Goal: Task Accomplishment & Management: Manage account settings

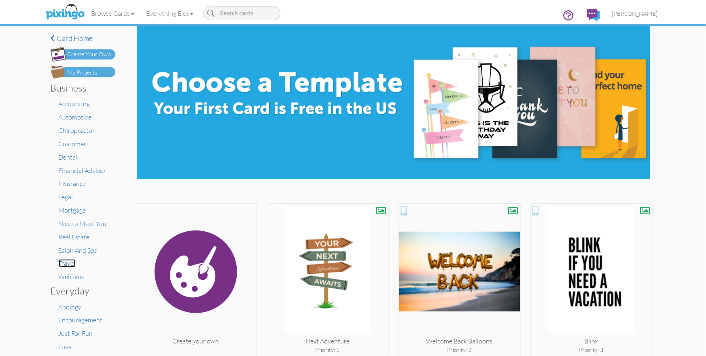
click at [68, 261] on span "Travel" at bounding box center [67, 263] width 17 height 8
click at [75, 39] on h4 "Card home" at bounding box center [83, 38] width 65 height 8
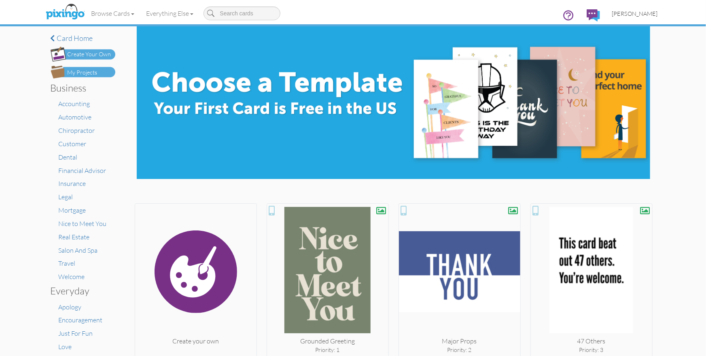
click at [624, 14] on link "[PERSON_NAME]" at bounding box center [635, 13] width 58 height 21
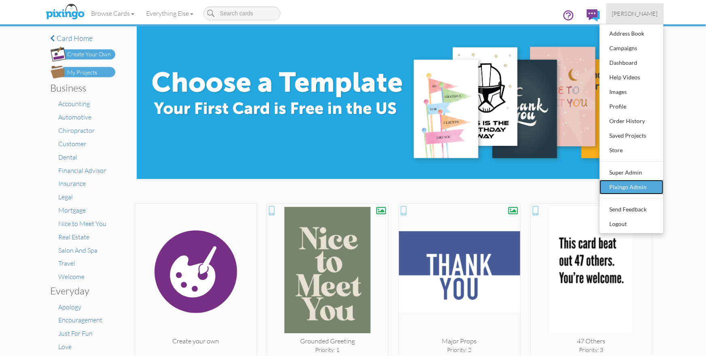
click at [616, 186] on div "Pixingo Admin" at bounding box center [632, 187] width 48 height 12
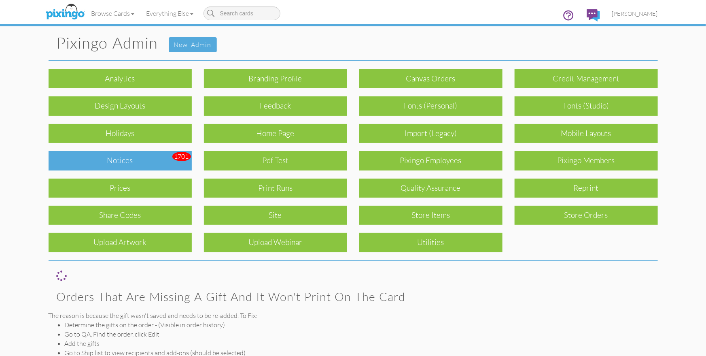
click at [121, 156] on div "Notices" at bounding box center [120, 160] width 143 height 19
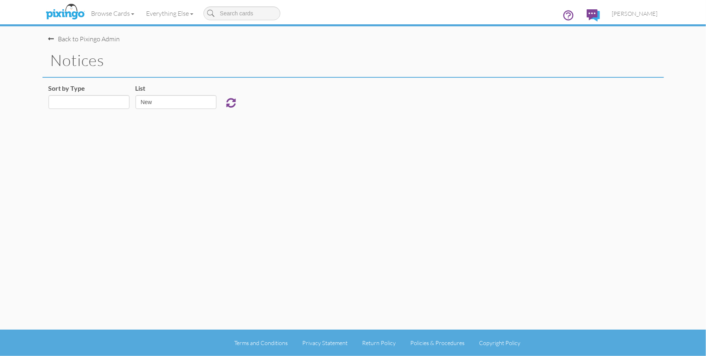
select select "object:3488"
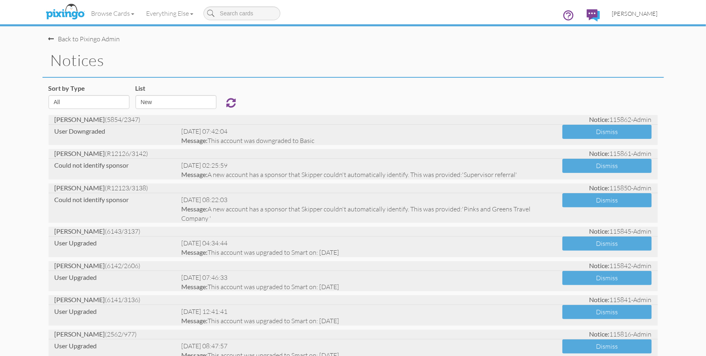
click at [634, 16] on span "[PERSON_NAME]" at bounding box center [635, 13] width 46 height 7
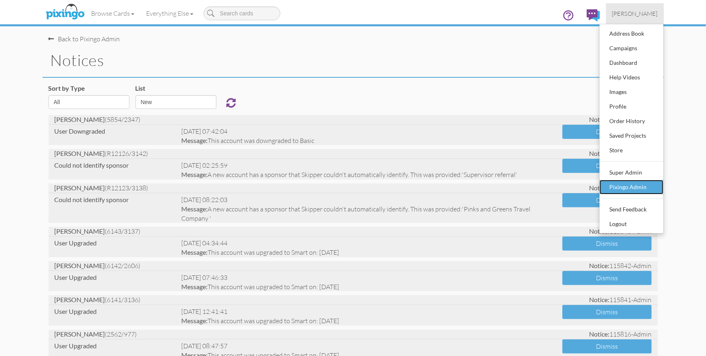
click at [627, 186] on div "Pixingo Admin" at bounding box center [632, 187] width 48 height 12
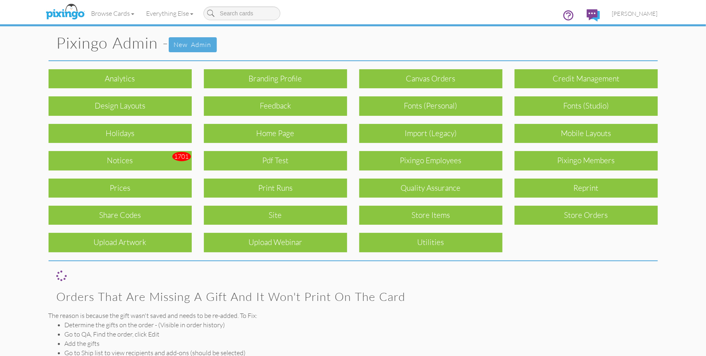
click at [318, 187] on div "Print Runs" at bounding box center [275, 187] width 143 height 19
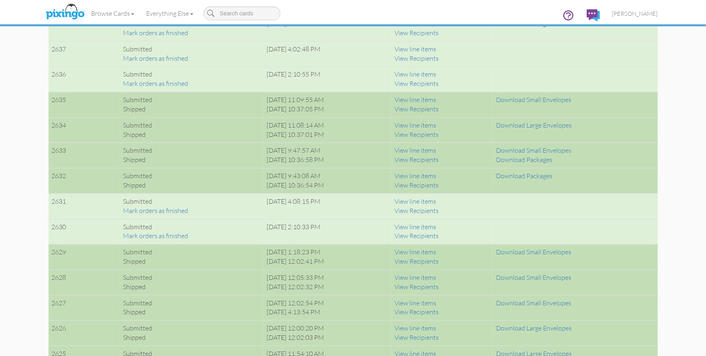
scroll to position [803, 0]
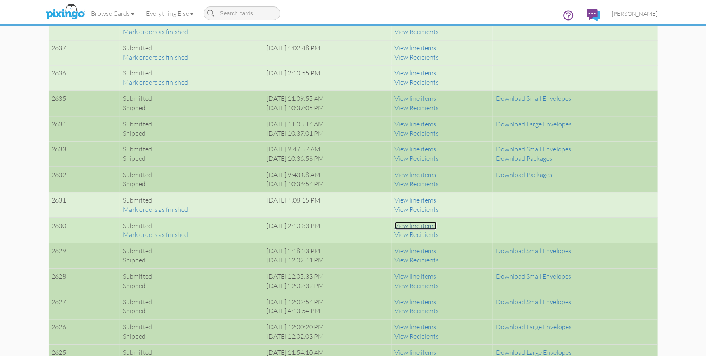
click at [433, 223] on link "View line items" at bounding box center [416, 225] width 42 height 8
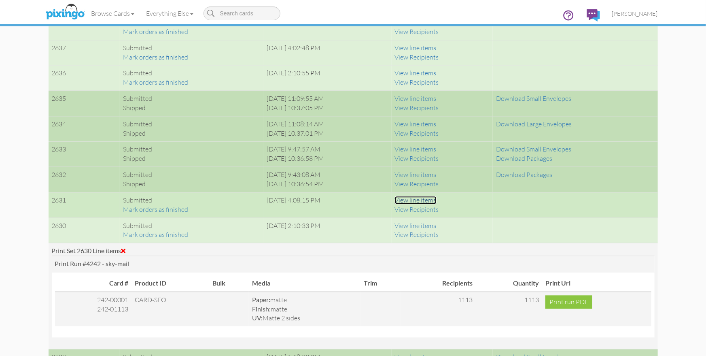
click at [424, 200] on link "View line items" at bounding box center [416, 200] width 42 height 8
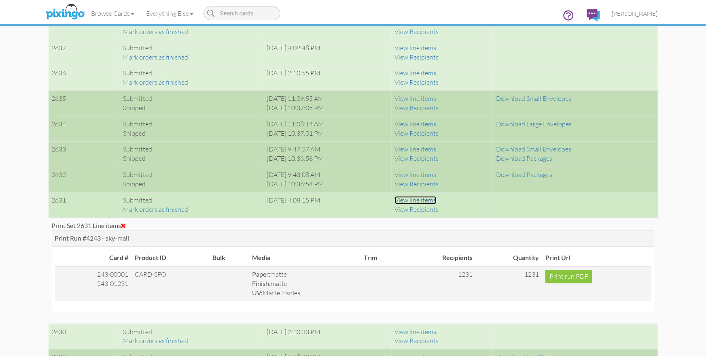
click at [424, 200] on link "View line items" at bounding box center [416, 200] width 42 height 8
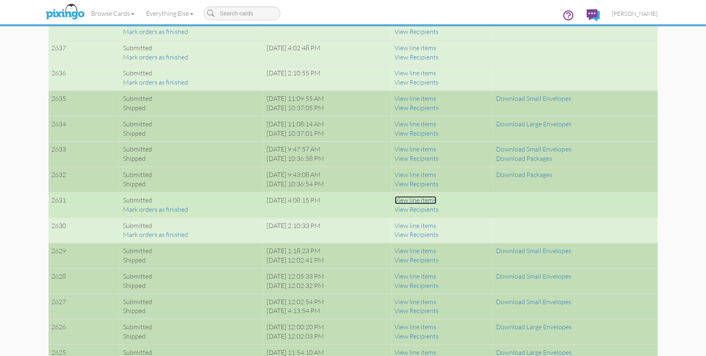
click at [424, 200] on link "View line items" at bounding box center [416, 200] width 42 height 8
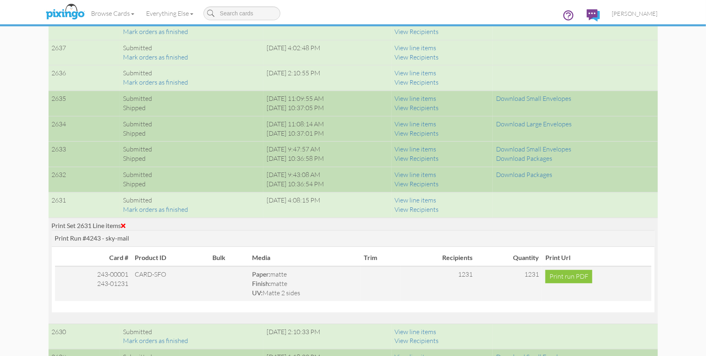
click at [125, 224] on span at bounding box center [123, 225] width 4 height 6
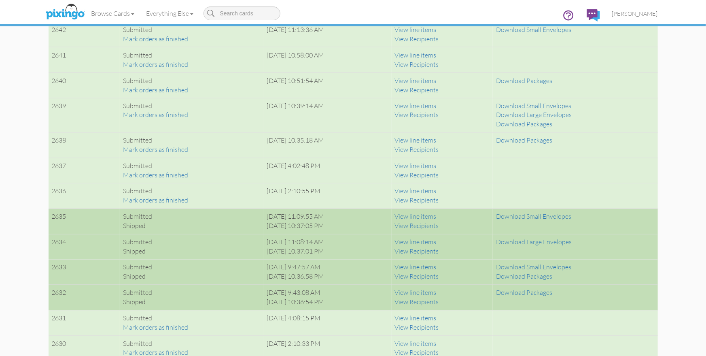
scroll to position [686, 0]
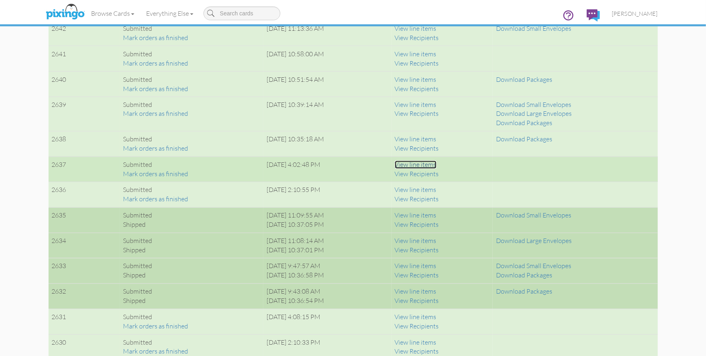
click at [437, 164] on link "View line items" at bounding box center [416, 165] width 42 height 8
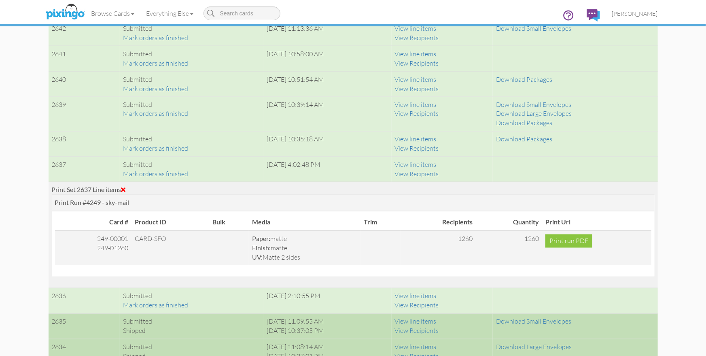
click at [126, 188] on span at bounding box center [123, 190] width 4 height 6
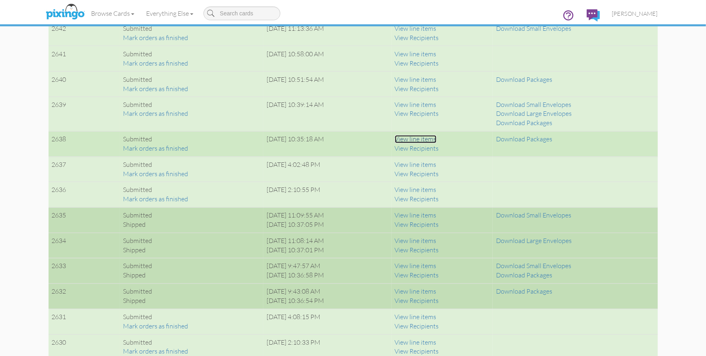
click at [437, 138] on link "View line items" at bounding box center [416, 139] width 42 height 8
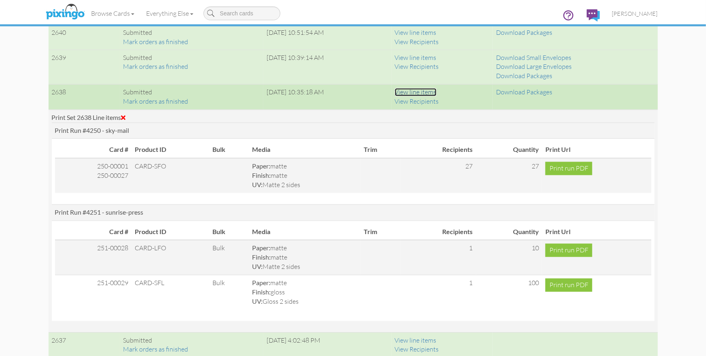
scroll to position [728, 0]
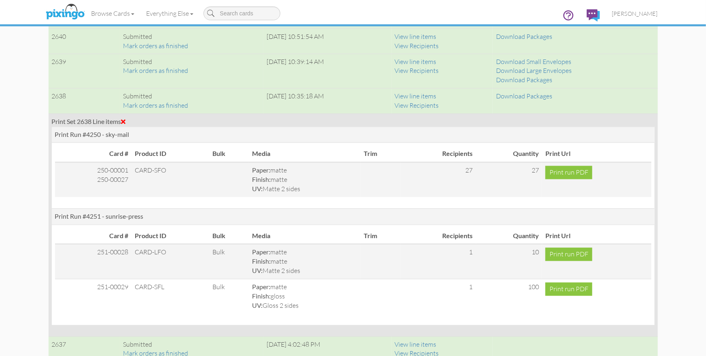
click at [126, 121] on span at bounding box center [123, 122] width 4 height 6
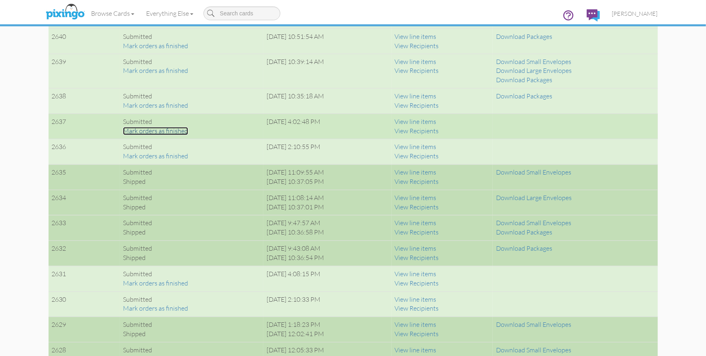
click at [169, 131] on link "Mark orders as finished" at bounding box center [155, 131] width 65 height 8
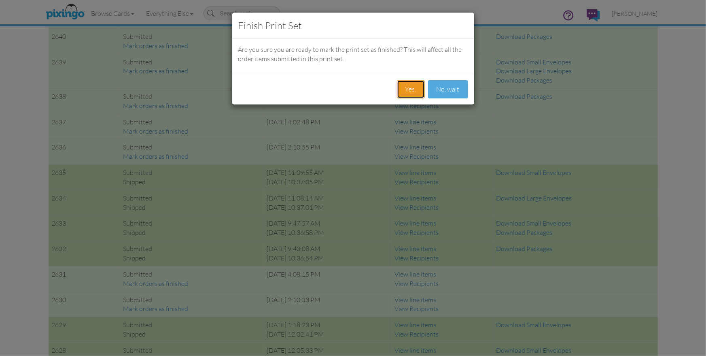
click at [406, 89] on button "Yes." at bounding box center [411, 89] width 28 height 18
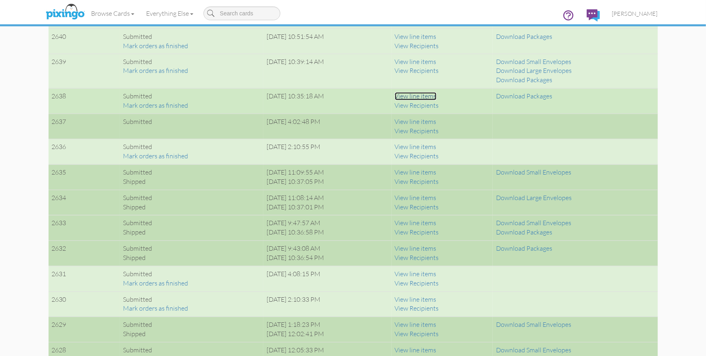
click at [437, 96] on link "View line items" at bounding box center [416, 96] width 42 height 8
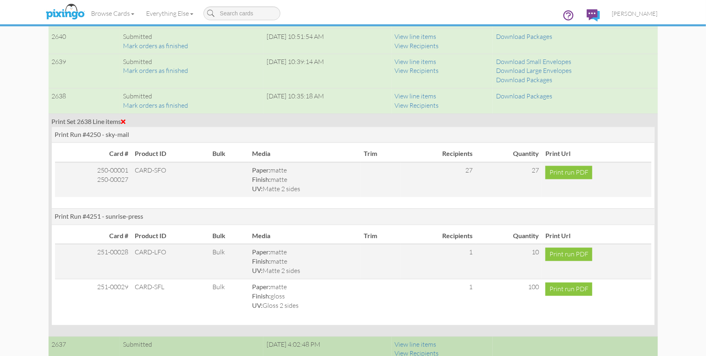
click at [126, 120] on span at bounding box center [123, 122] width 4 height 6
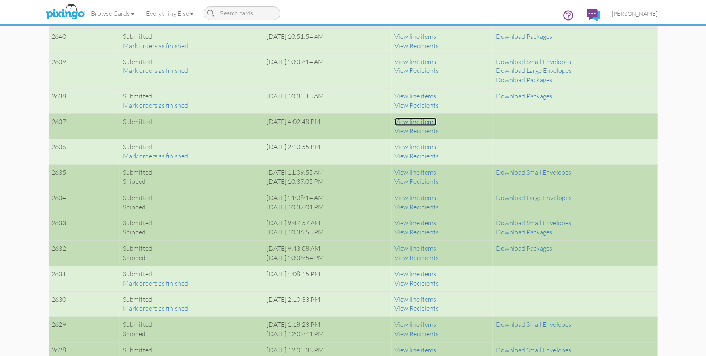
click at [436, 122] on link "View line items" at bounding box center [416, 122] width 42 height 8
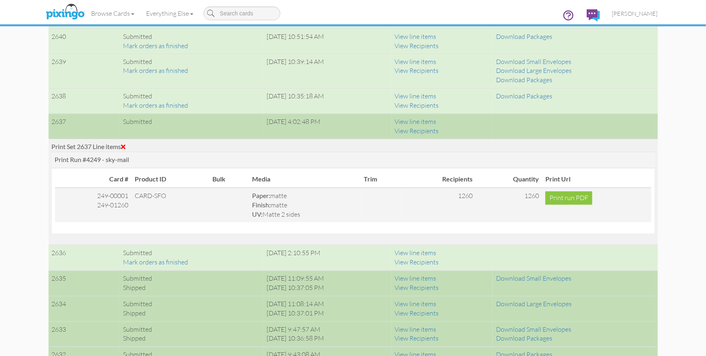
click at [124, 144] on span at bounding box center [123, 147] width 4 height 6
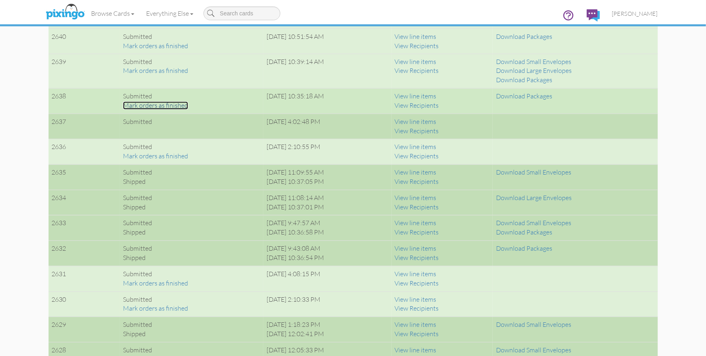
click at [163, 105] on link "Mark orders as finished" at bounding box center [155, 106] width 65 height 8
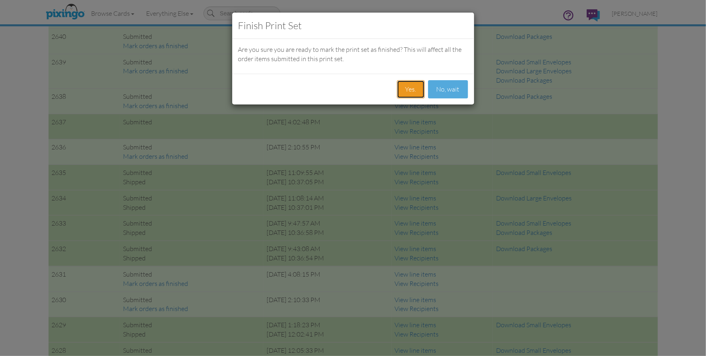
click at [410, 89] on button "Yes." at bounding box center [411, 89] width 28 height 18
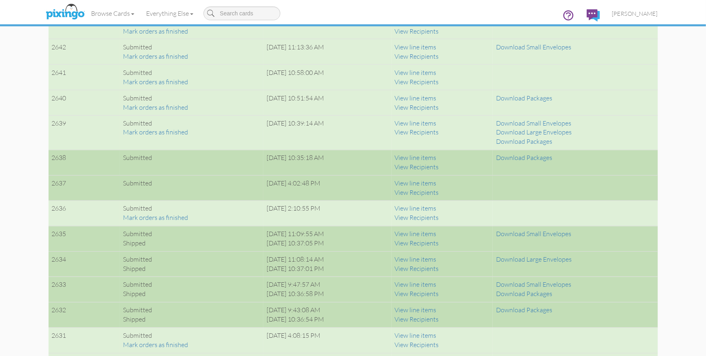
scroll to position [666, 0]
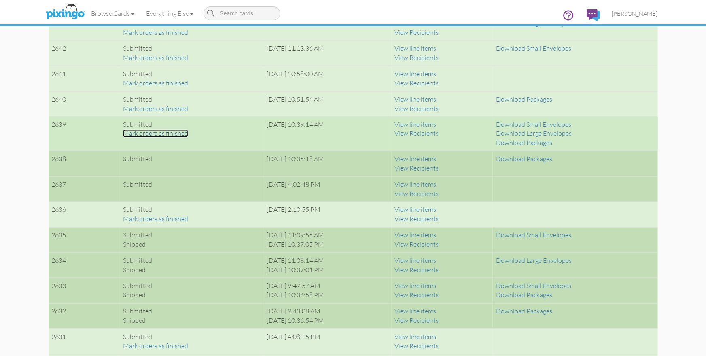
click at [159, 132] on link "Mark orders as finished" at bounding box center [155, 134] width 65 height 8
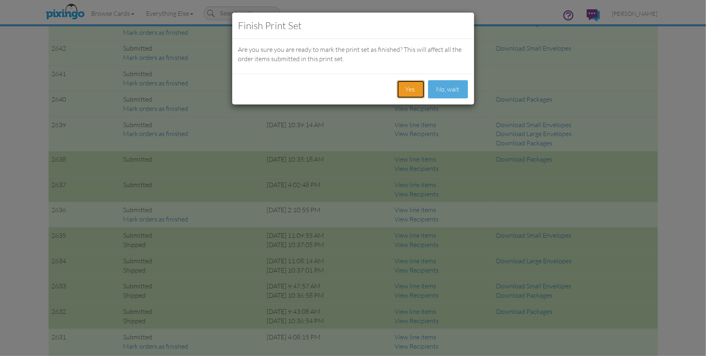
click at [407, 89] on button "Yes." at bounding box center [411, 89] width 28 height 18
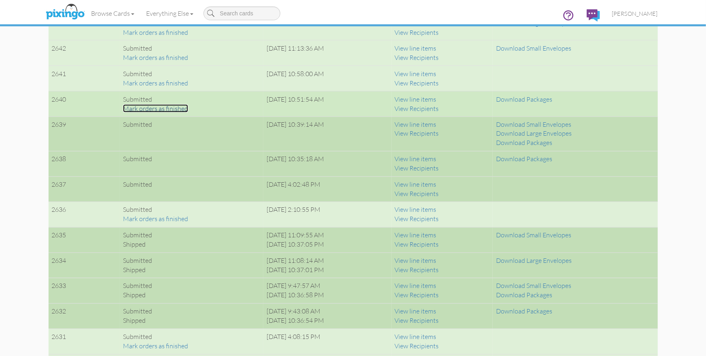
click at [158, 109] on link "Mark orders as finished" at bounding box center [155, 108] width 65 height 8
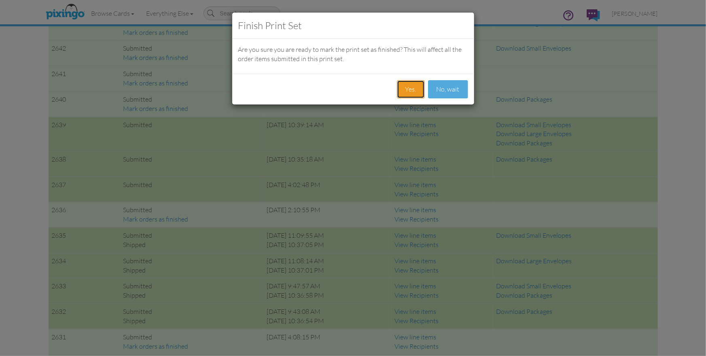
click at [410, 88] on button "Yes." at bounding box center [411, 89] width 28 height 18
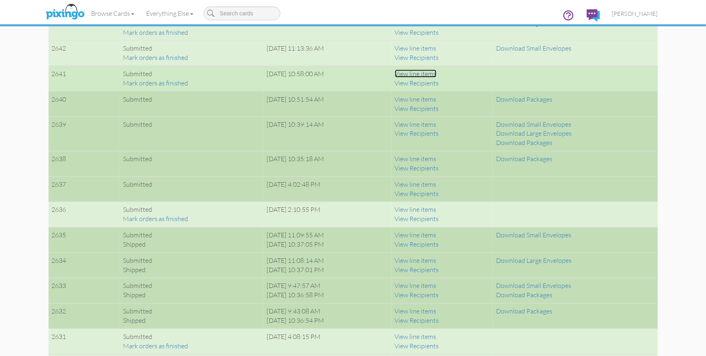
click at [437, 74] on link "View line items" at bounding box center [416, 74] width 42 height 8
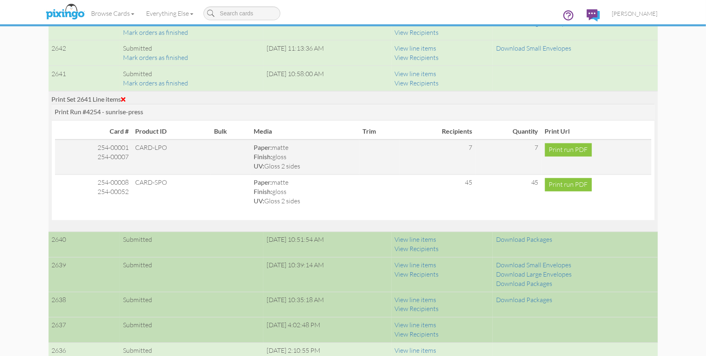
click at [126, 96] on span at bounding box center [123, 99] width 4 height 6
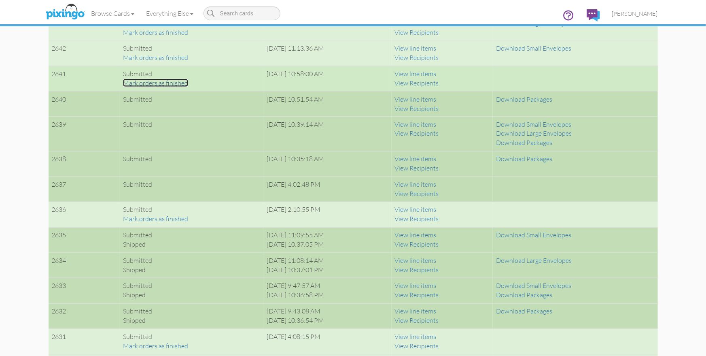
click at [131, 85] on link "Mark orders as finished" at bounding box center [155, 83] width 65 height 8
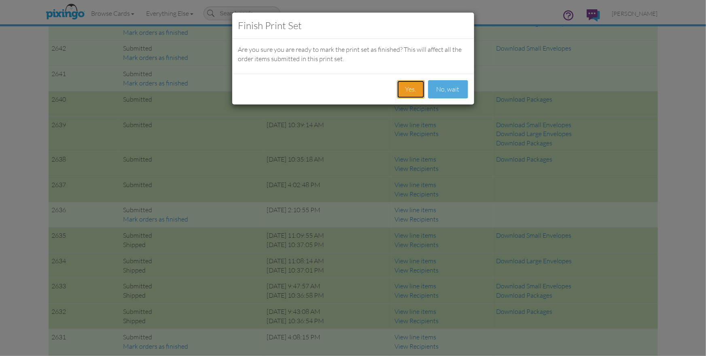
click at [409, 86] on button "Yes." at bounding box center [411, 89] width 28 height 18
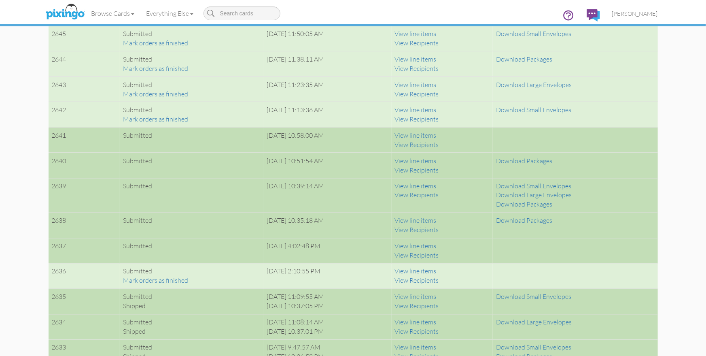
scroll to position [602, 0]
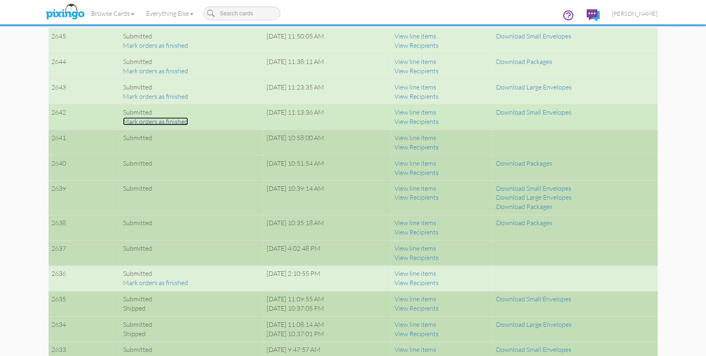
click at [172, 121] on link "Mark orders as finished" at bounding box center [155, 121] width 65 height 8
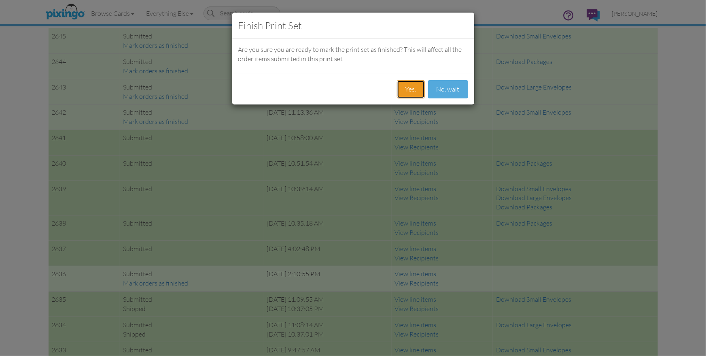
click at [411, 85] on button "Yes." at bounding box center [411, 89] width 28 height 18
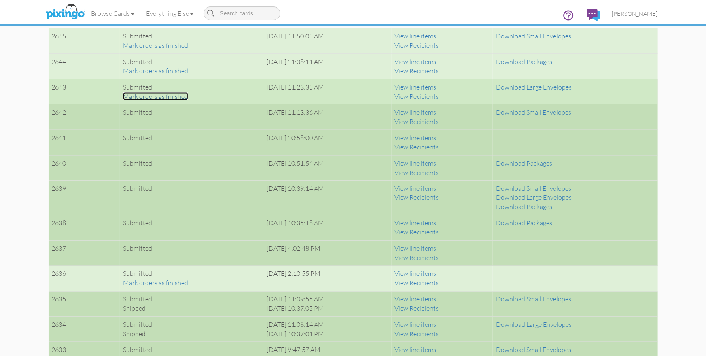
click at [170, 94] on link "Mark orders as finished" at bounding box center [155, 96] width 65 height 8
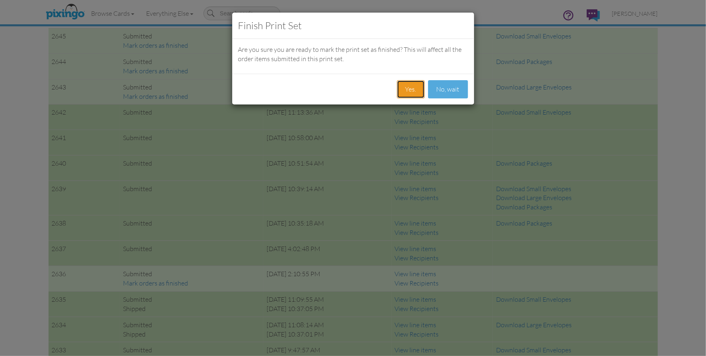
click at [416, 87] on button "Yes." at bounding box center [411, 89] width 28 height 18
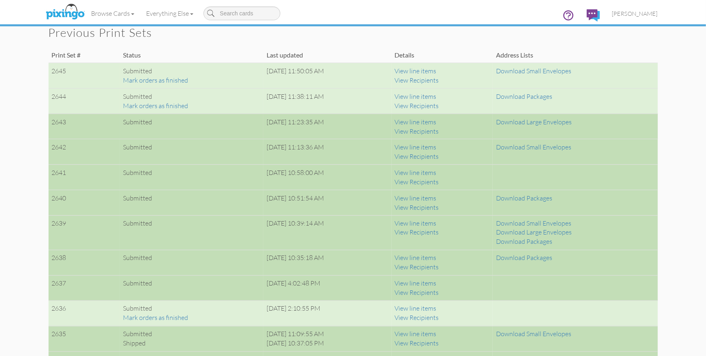
scroll to position [567, 0]
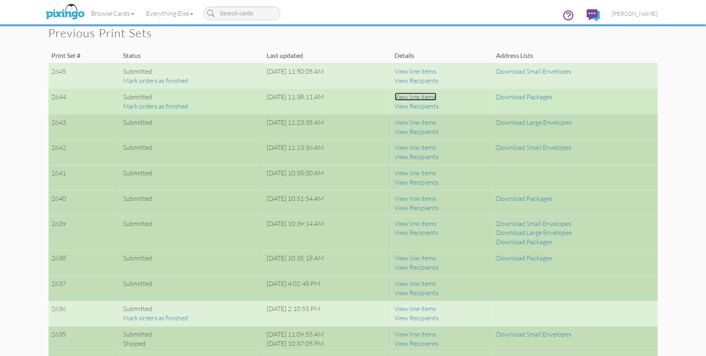
click at [437, 96] on link "View line items" at bounding box center [416, 97] width 42 height 8
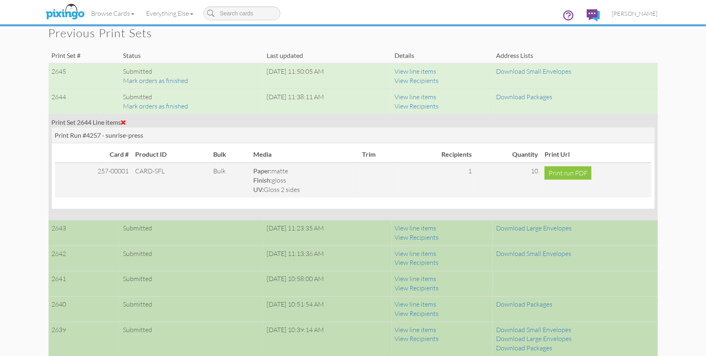
click at [126, 120] on span at bounding box center [123, 122] width 4 height 6
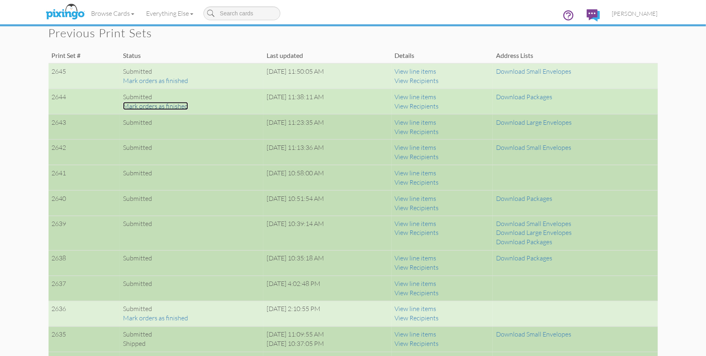
click at [142, 106] on link "Mark orders as finished" at bounding box center [155, 106] width 65 height 8
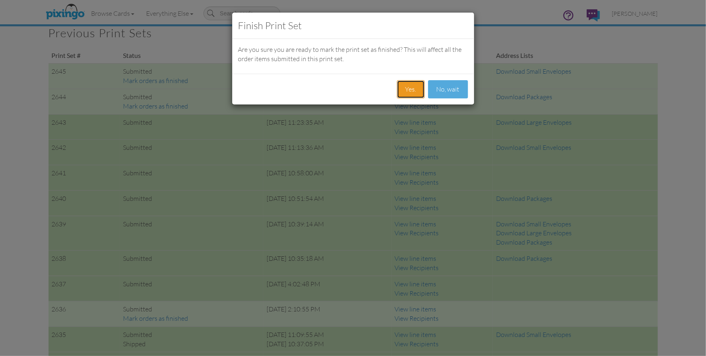
click at [412, 87] on button "Yes." at bounding box center [411, 89] width 28 height 18
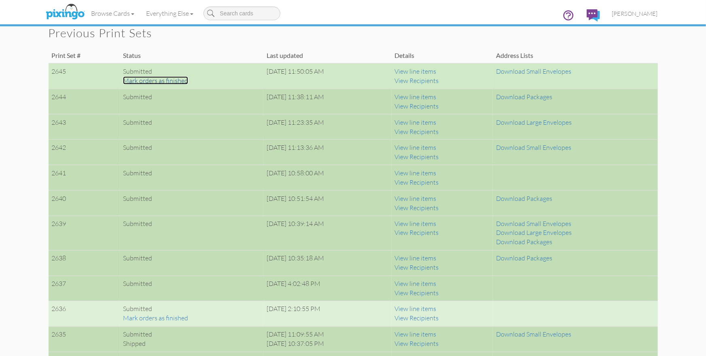
click at [175, 81] on link "Mark orders as finished" at bounding box center [155, 80] width 65 height 8
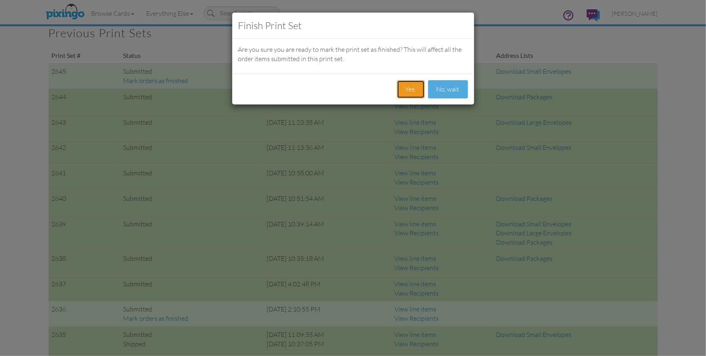
click at [409, 87] on button "Yes." at bounding box center [411, 89] width 28 height 18
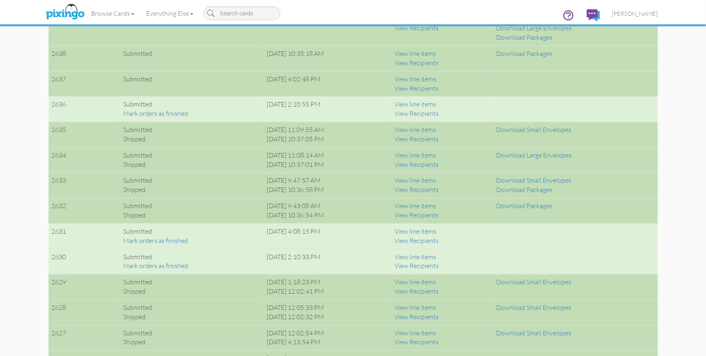
scroll to position [773, 0]
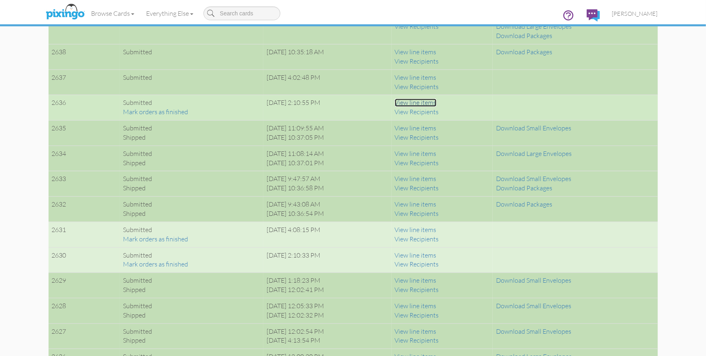
click at [424, 102] on link "View line items" at bounding box center [416, 103] width 42 height 8
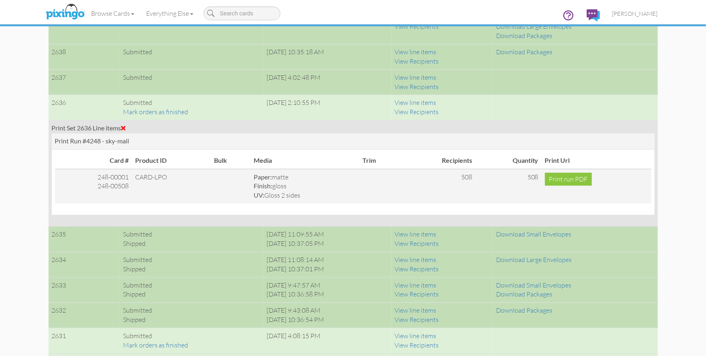
click at [125, 128] on span at bounding box center [123, 128] width 4 height 6
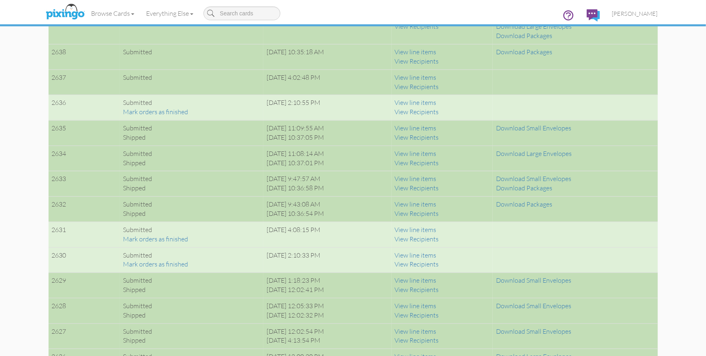
drag, startPoint x: 685, startPoint y: 138, endPoint x: 680, endPoint y: 141, distance: 6.2
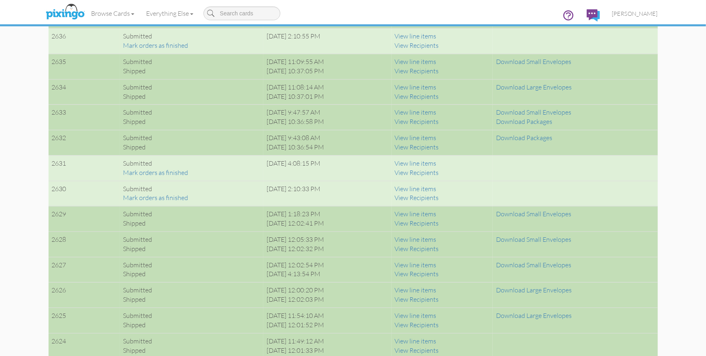
scroll to position [846, 0]
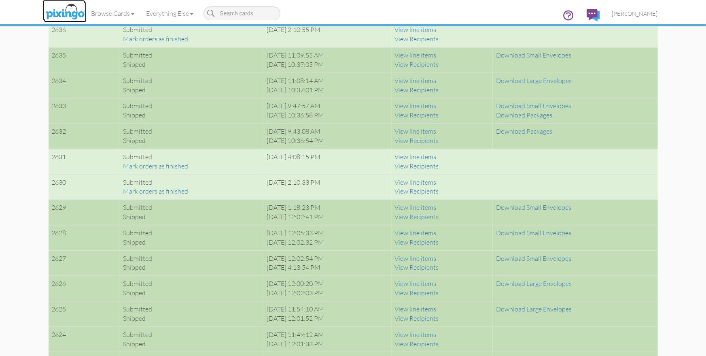
click at [70, 15] on img at bounding box center [65, 12] width 43 height 20
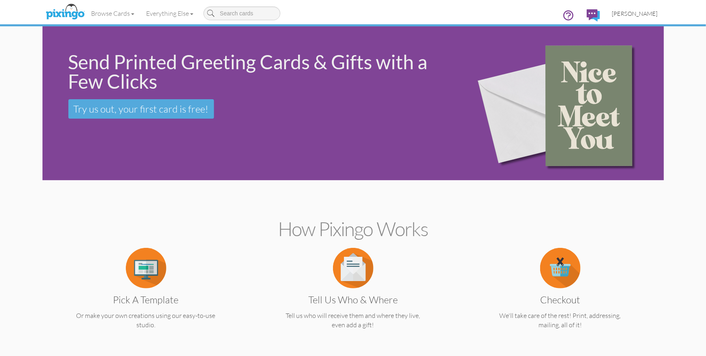
click at [633, 14] on span "[PERSON_NAME]" at bounding box center [635, 13] width 46 height 7
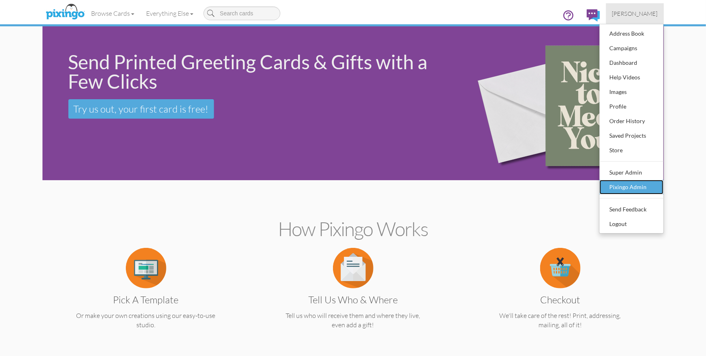
click at [634, 183] on div "Pixingo Admin" at bounding box center [632, 187] width 48 height 12
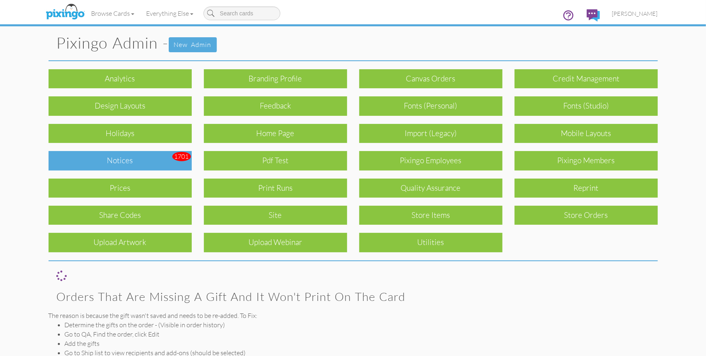
click at [159, 162] on div "Notices" at bounding box center [120, 160] width 143 height 19
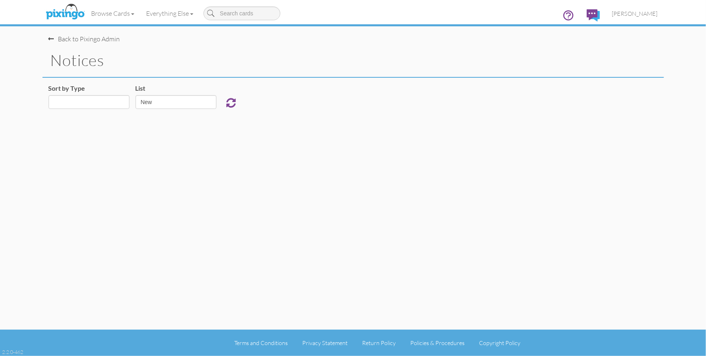
select select "object:16242"
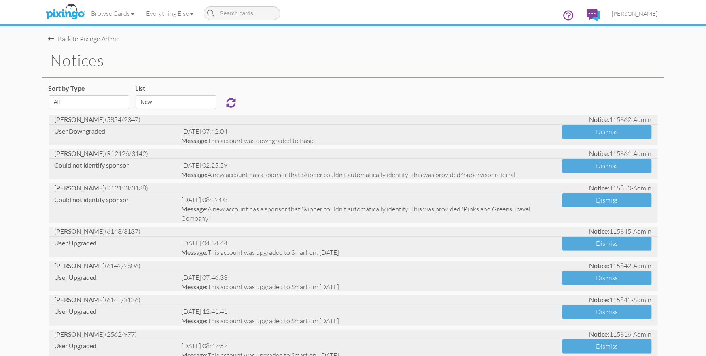
click at [300, 94] on div "Sort by Type All Admin Generic New Membership Order Swag Print Run Super Admin …" at bounding box center [353, 99] width 622 height 31
click at [634, 12] on span "[PERSON_NAME]" at bounding box center [635, 13] width 46 height 7
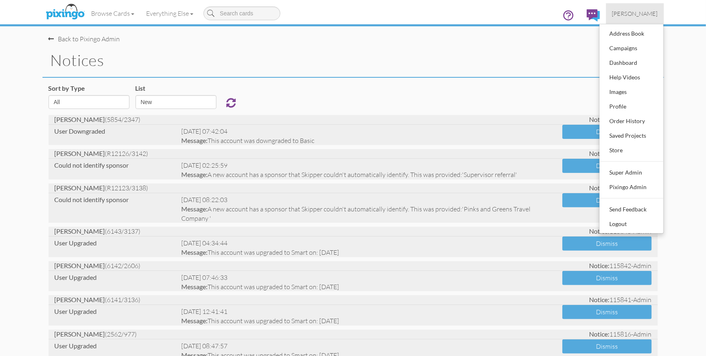
click at [438, 45] on div "notices" at bounding box center [353, 61] width 622 height 34
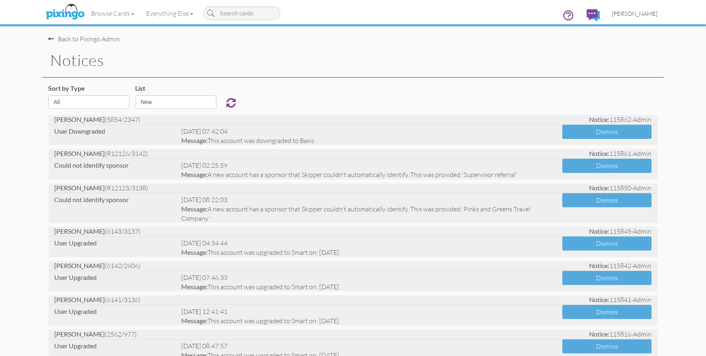
click at [643, 12] on span "[PERSON_NAME]" at bounding box center [635, 13] width 46 height 7
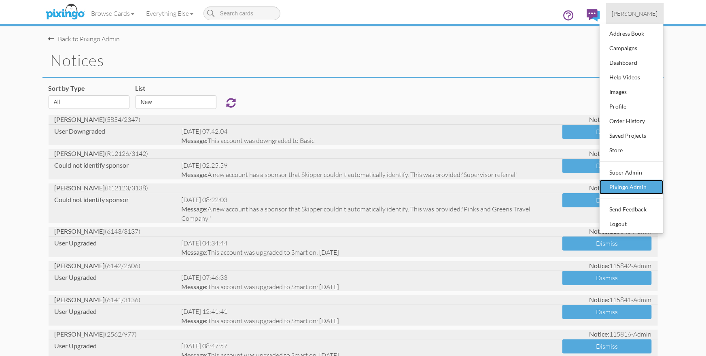
click at [623, 187] on div "Pixingo Admin" at bounding box center [632, 187] width 48 height 12
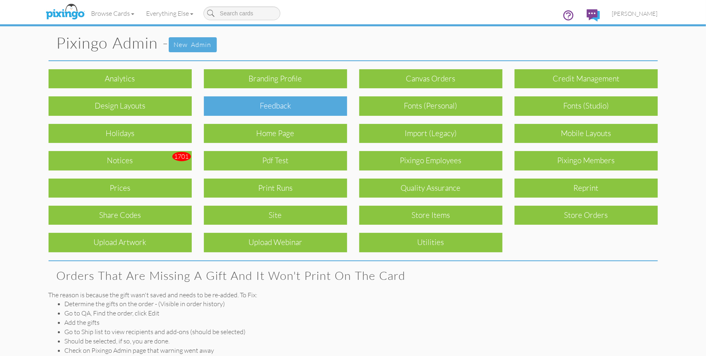
click at [280, 104] on div "Feedback" at bounding box center [275, 105] width 143 height 19
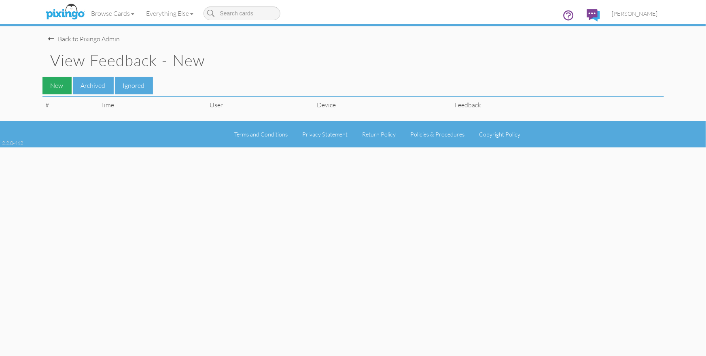
click at [61, 89] on div "New" at bounding box center [56, 85] width 29 height 17
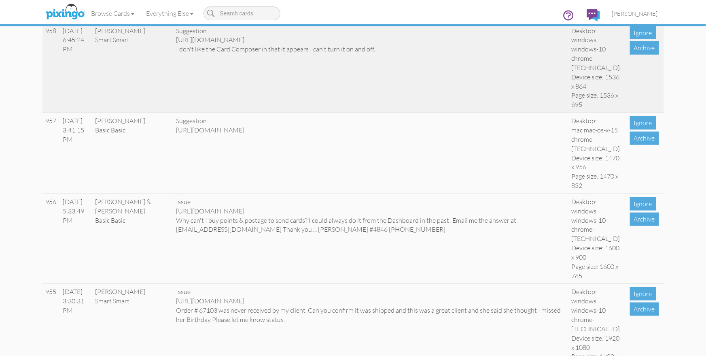
scroll to position [359, 0]
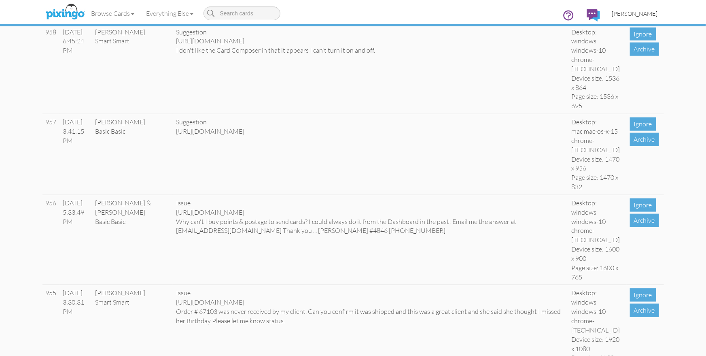
click at [649, 13] on span "[PERSON_NAME]" at bounding box center [635, 13] width 46 height 7
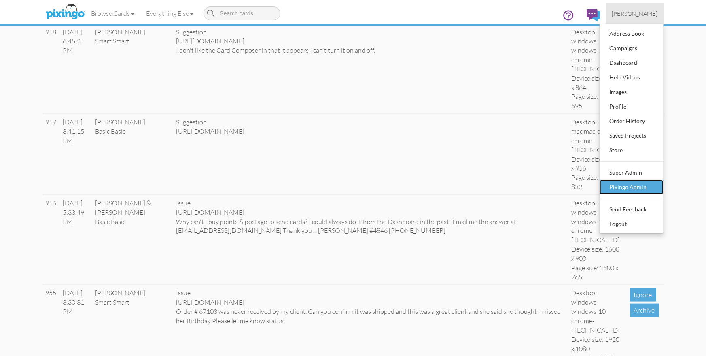
click at [635, 187] on div "Pixingo Admin" at bounding box center [632, 187] width 48 height 12
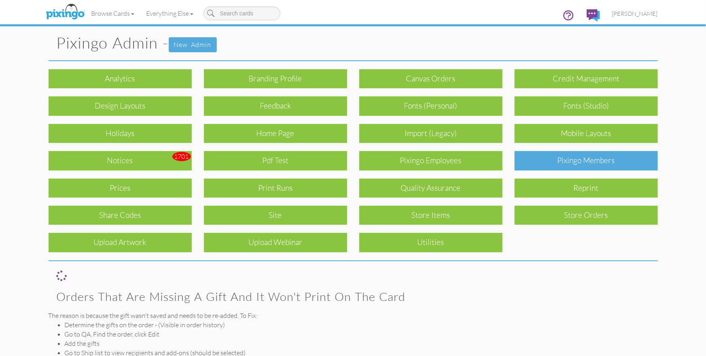
click at [591, 163] on div "Pixingo Members" at bounding box center [586, 160] width 143 height 19
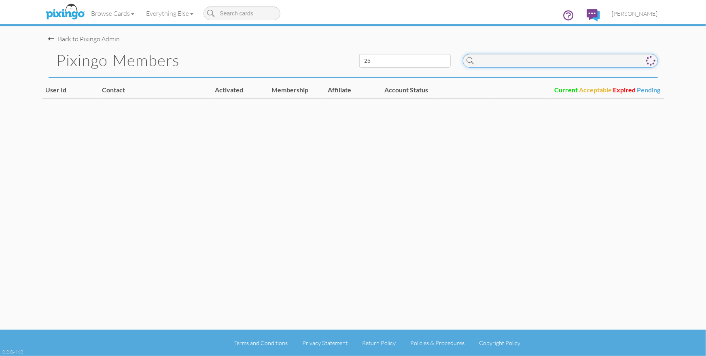
click at [525, 63] on input at bounding box center [560, 61] width 195 height 14
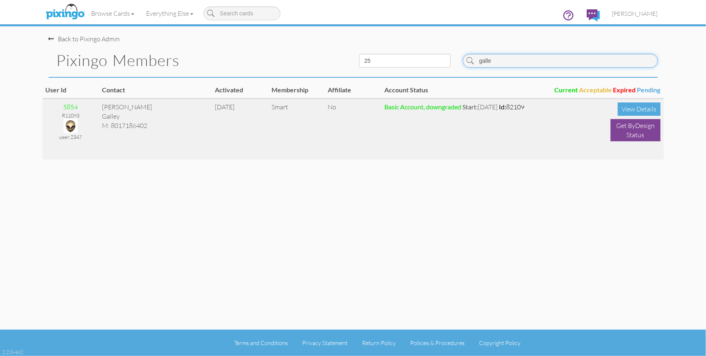
type input "galle"
click at [75, 124] on img at bounding box center [71, 126] width 14 height 14
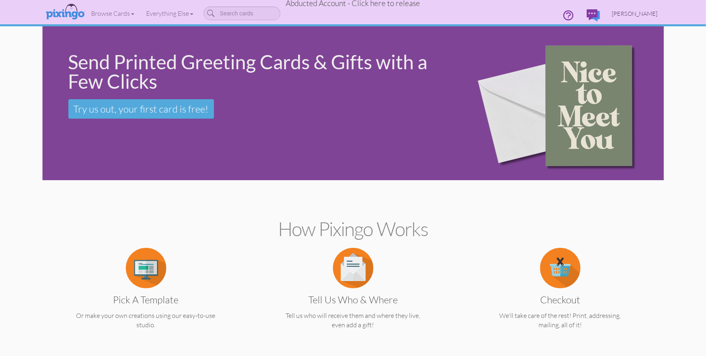
click at [634, 17] on span "Steve Galley" at bounding box center [635, 13] width 46 height 7
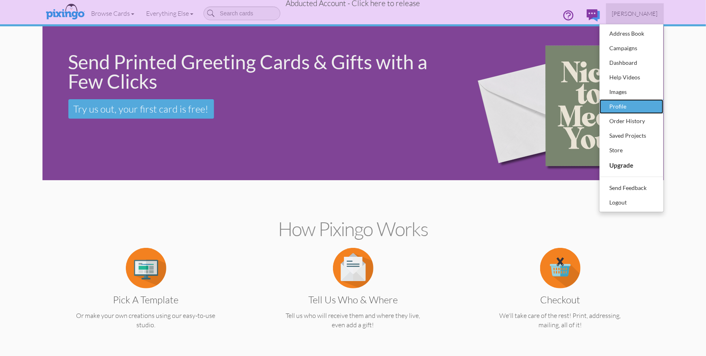
click at [626, 106] on div "Profile" at bounding box center [632, 106] width 48 height 12
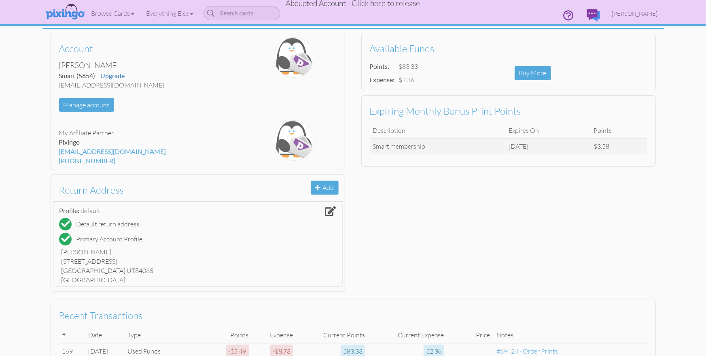
scroll to position [55, 0]
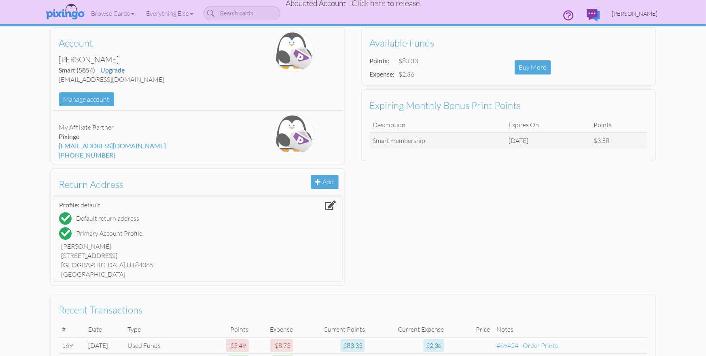
click at [640, 13] on span "Steve Galley" at bounding box center [635, 13] width 46 height 7
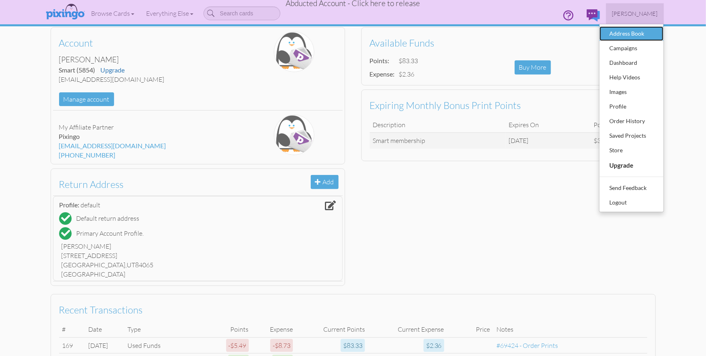
click at [629, 31] on div "Address Book" at bounding box center [632, 34] width 48 height 12
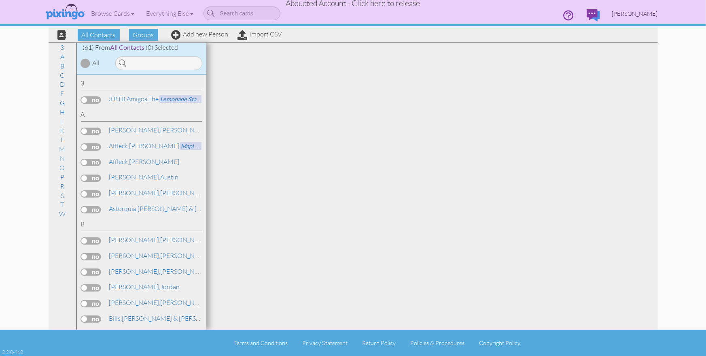
click at [633, 12] on span "Steve Galley" at bounding box center [635, 13] width 46 height 7
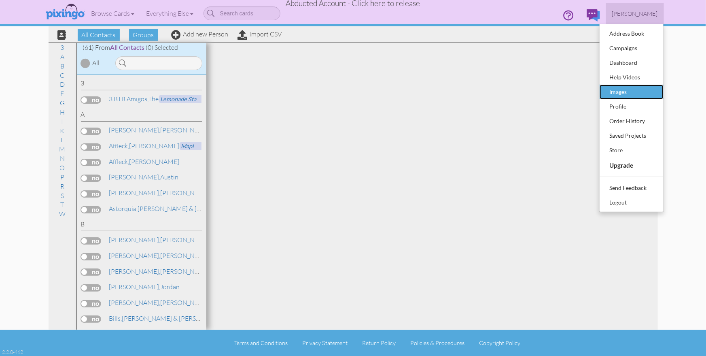
click at [630, 95] on div "Images" at bounding box center [632, 92] width 48 height 12
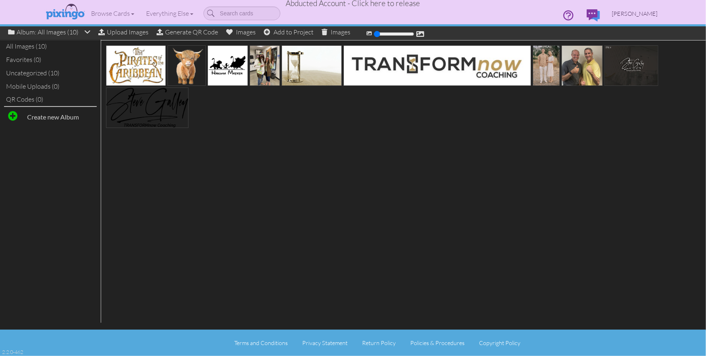
click at [643, 15] on span "Steve Galley" at bounding box center [635, 13] width 46 height 7
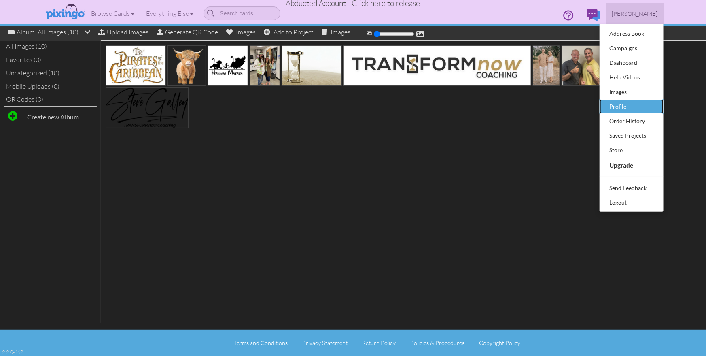
click at [622, 106] on div "Profile" at bounding box center [632, 106] width 48 height 12
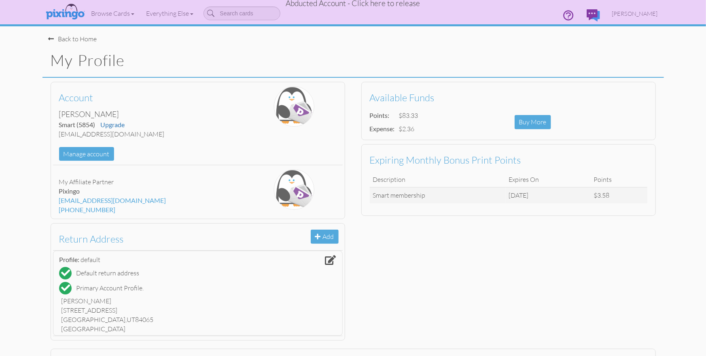
click at [73, 38] on div "Back to Home" at bounding box center [73, 38] width 49 height 9
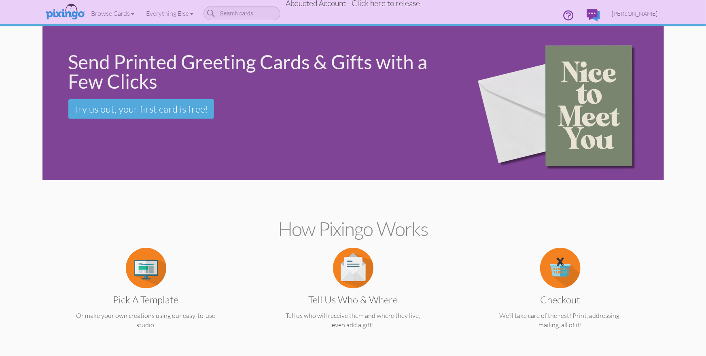
click at [368, 3] on span "Abducted Account - Click here to release" at bounding box center [353, 3] width 134 height 10
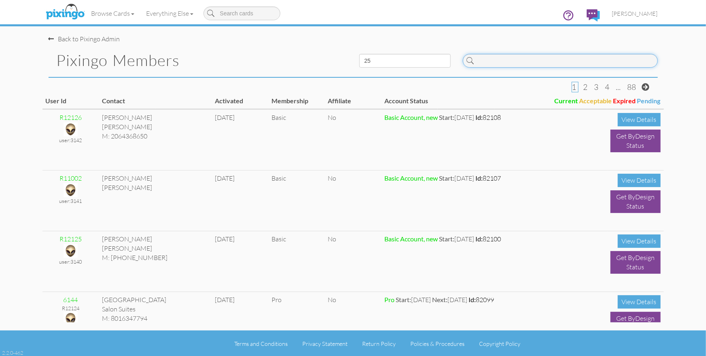
click at [540, 62] on input at bounding box center [560, 61] width 195 height 14
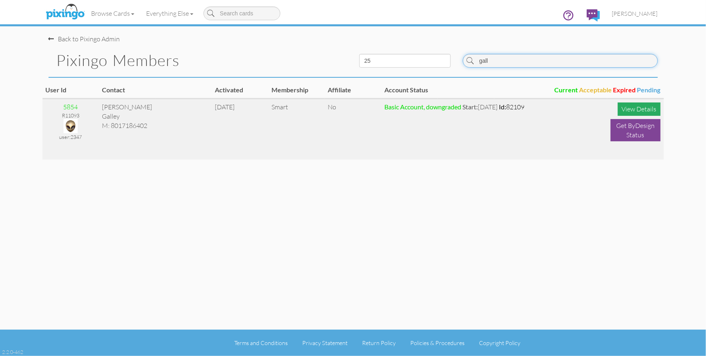
type input "gall"
click at [628, 109] on div "View Details" at bounding box center [639, 108] width 43 height 13
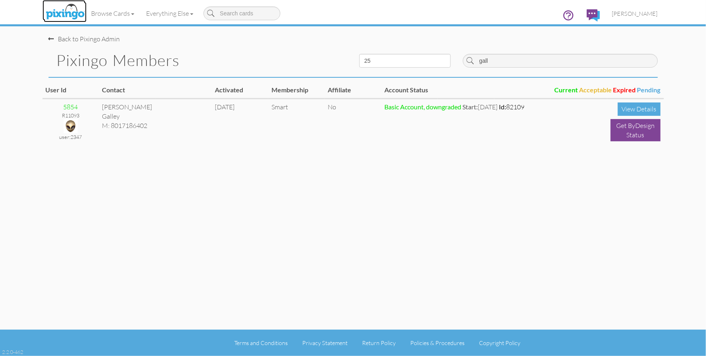
click at [64, 6] on img at bounding box center [65, 12] width 43 height 20
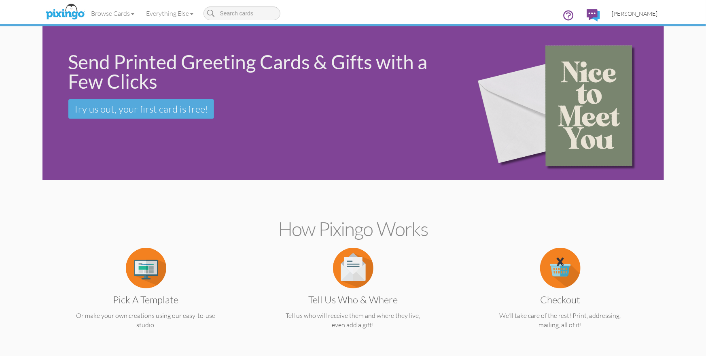
click at [645, 11] on span "[PERSON_NAME]" at bounding box center [635, 13] width 46 height 7
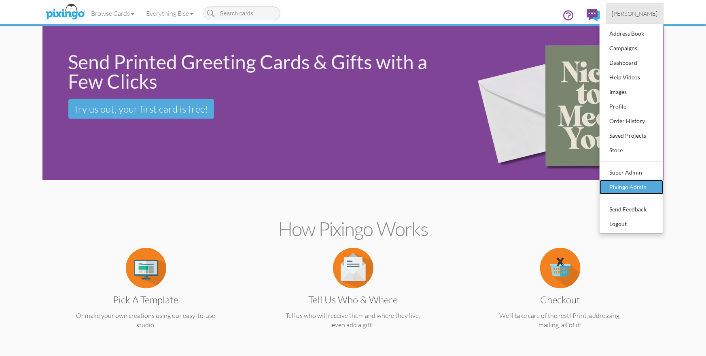
click at [621, 181] on div "Pixingo Admin" at bounding box center [632, 187] width 48 height 12
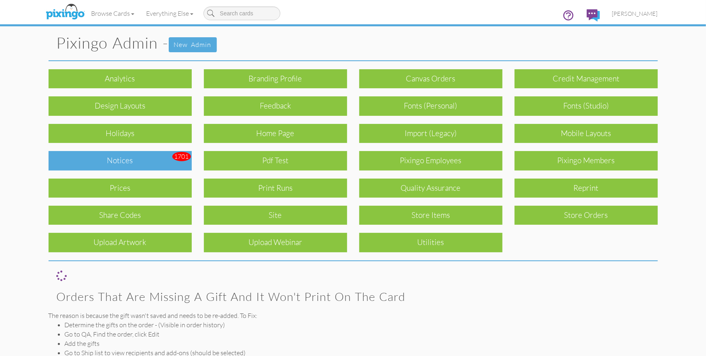
click at [128, 157] on div "Notices" at bounding box center [120, 160] width 143 height 19
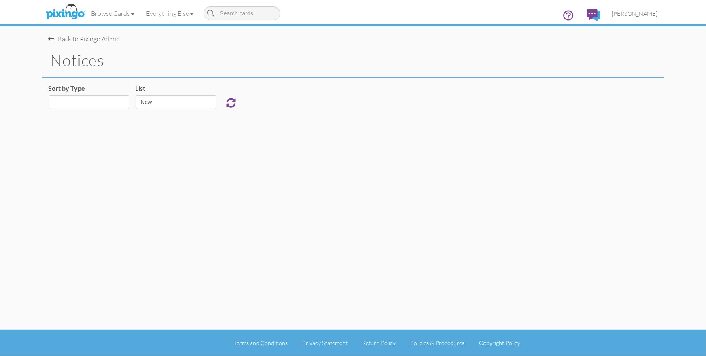
select select "object:30369"
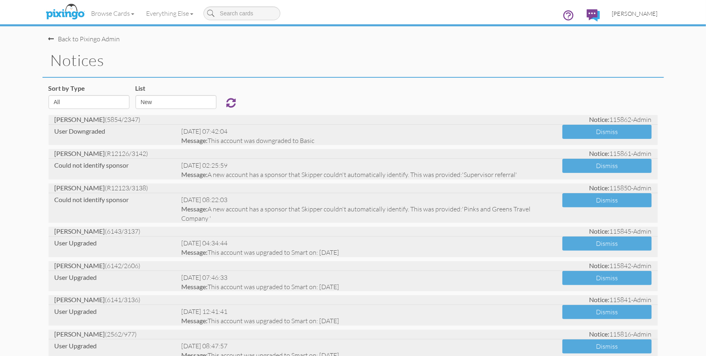
click at [638, 15] on span "[PERSON_NAME]" at bounding box center [635, 13] width 46 height 7
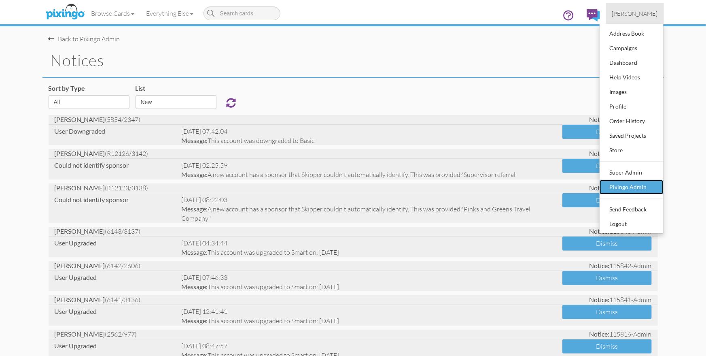
click at [635, 182] on div "Pixingo Admin" at bounding box center [632, 187] width 48 height 12
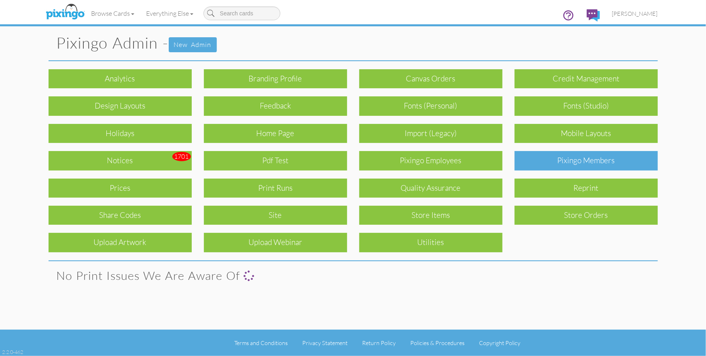
click at [607, 165] on div "Pixingo Members" at bounding box center [586, 160] width 143 height 19
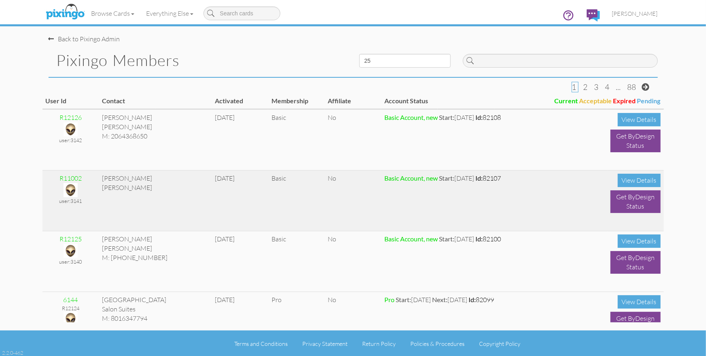
click at [70, 188] on img at bounding box center [71, 190] width 14 height 14
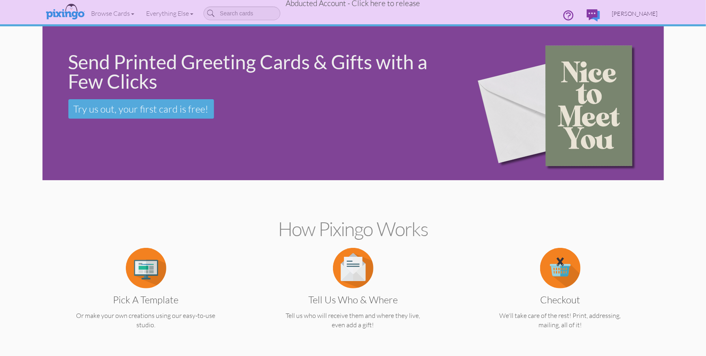
click at [612, 17] on span "Amanda Anastasia Putin-Seagal-Rodriguez" at bounding box center [635, 13] width 46 height 7
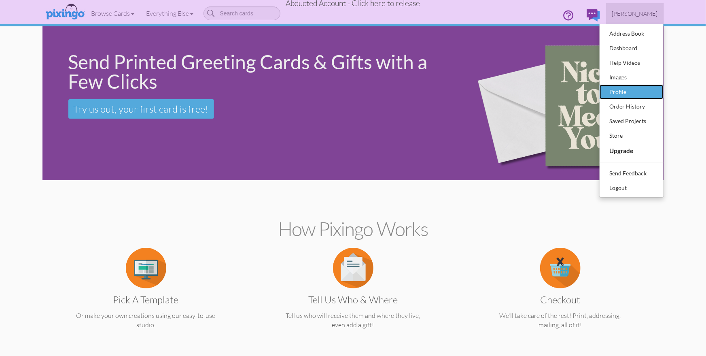
click at [610, 91] on div "Profile" at bounding box center [632, 92] width 48 height 12
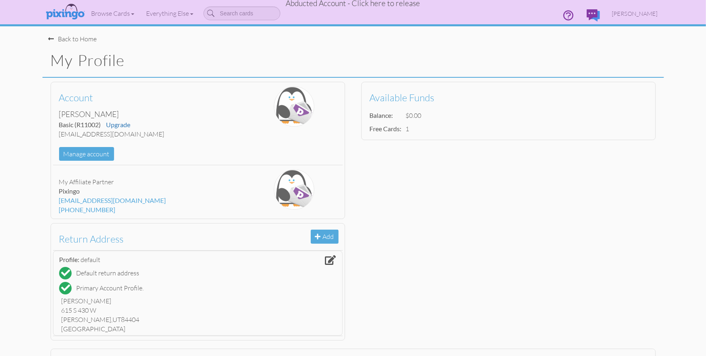
click at [71, 40] on div "Back to Home" at bounding box center [73, 38] width 49 height 9
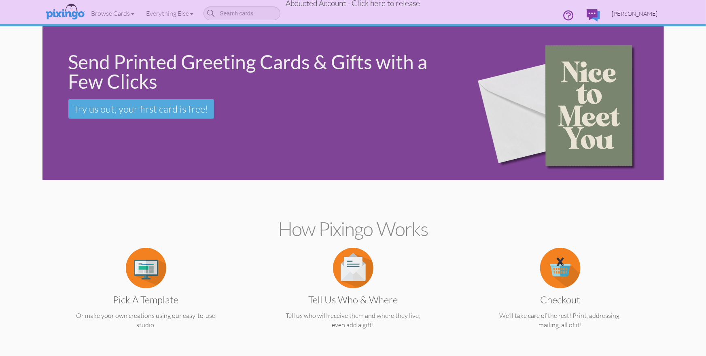
click at [612, 13] on span "Amanda Anastasia Putin-Seagal-Rodriguez" at bounding box center [635, 13] width 46 height 7
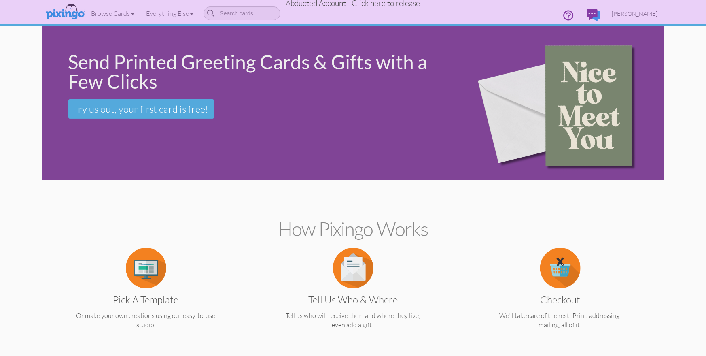
click at [364, 5] on span "Abducted Account - Click here to release" at bounding box center [353, 3] width 134 height 10
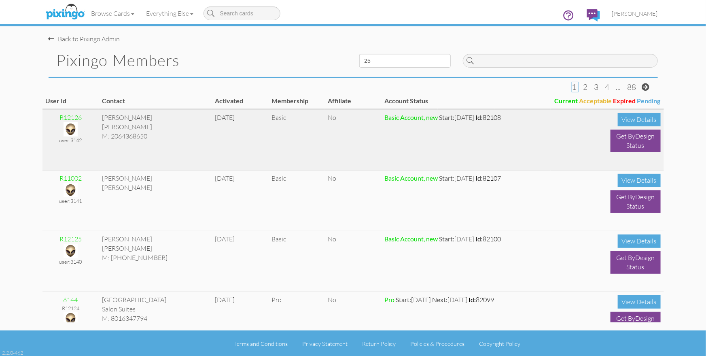
click at [68, 131] on img at bounding box center [71, 129] width 14 height 14
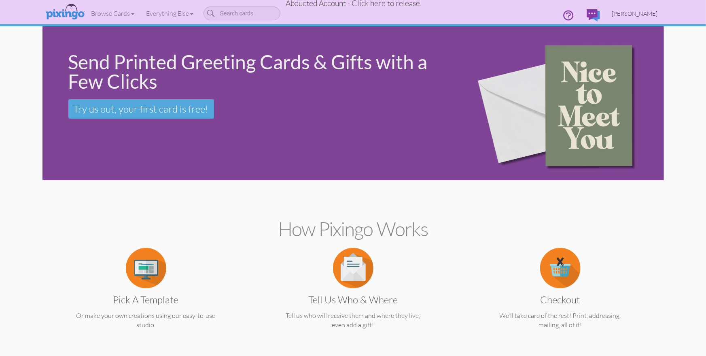
click at [612, 15] on span "Amanda Anastasia Putin-Seagal-Rodriguez" at bounding box center [635, 13] width 46 height 7
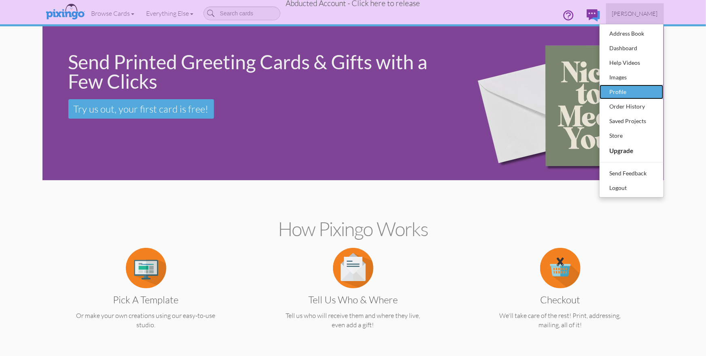
click at [610, 91] on div "Profile" at bounding box center [632, 92] width 48 height 12
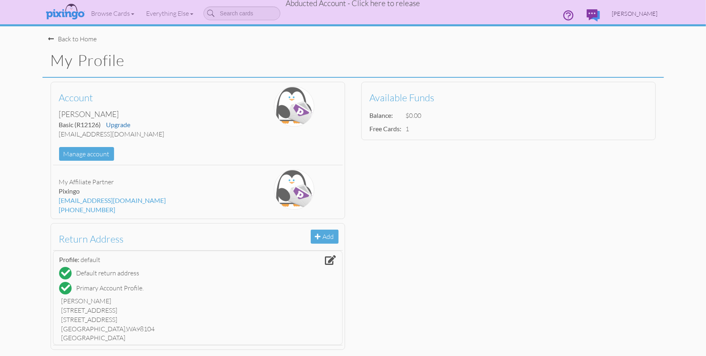
click at [616, 12] on span "Amanda Anastasia Putin-Seagal-Rodriguez" at bounding box center [635, 13] width 46 height 7
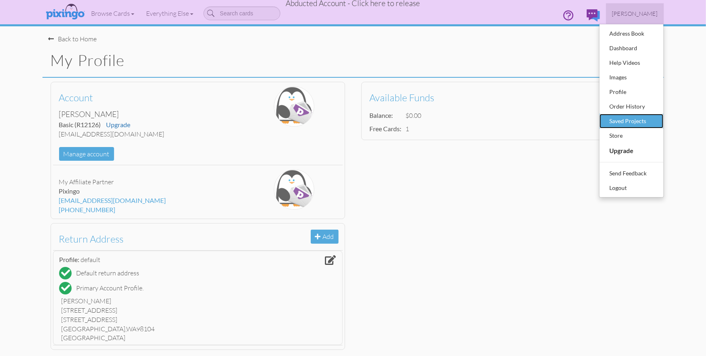
click at [620, 115] on div "Saved Projects" at bounding box center [632, 121] width 48 height 12
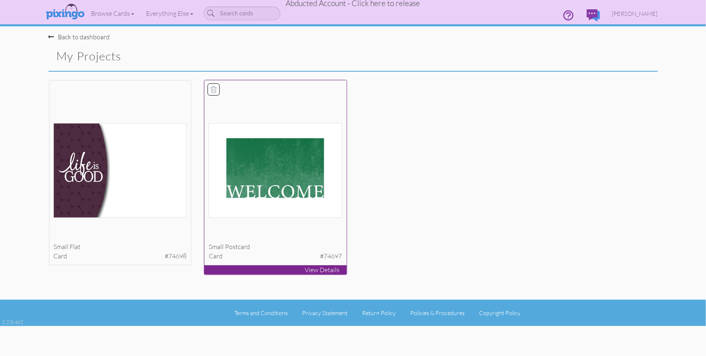
click at [305, 210] on img at bounding box center [275, 170] width 133 height 95
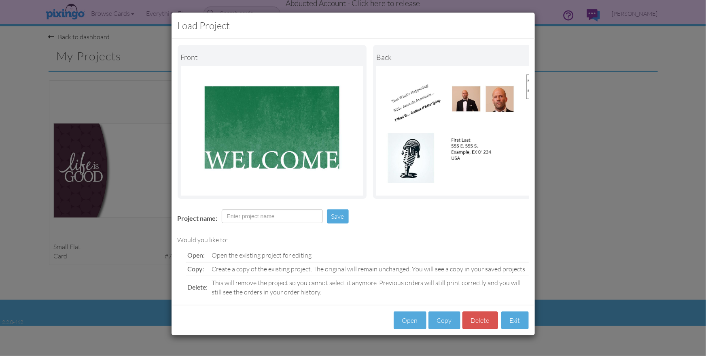
scroll to position [0, 34]
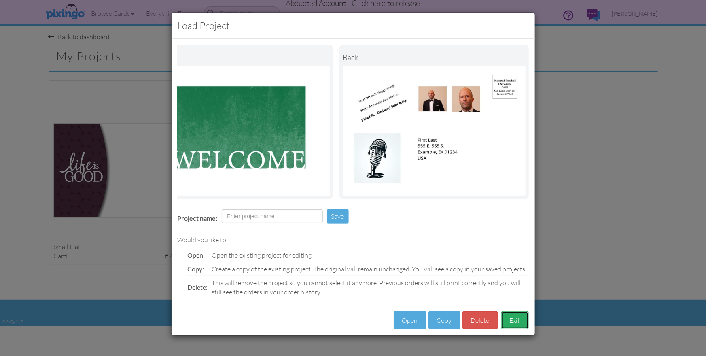
click at [514, 320] on button "Exit" at bounding box center [515, 320] width 28 height 18
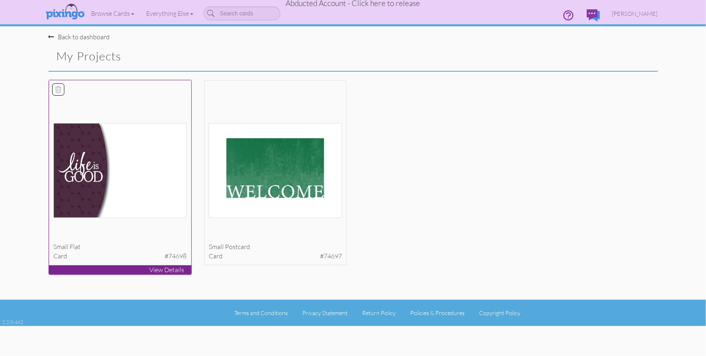
click at [161, 201] on img at bounding box center [119, 170] width 133 height 95
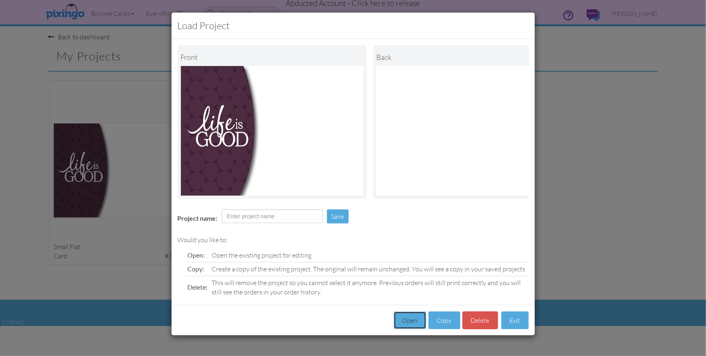
click at [414, 316] on button "Open" at bounding box center [410, 320] width 33 height 18
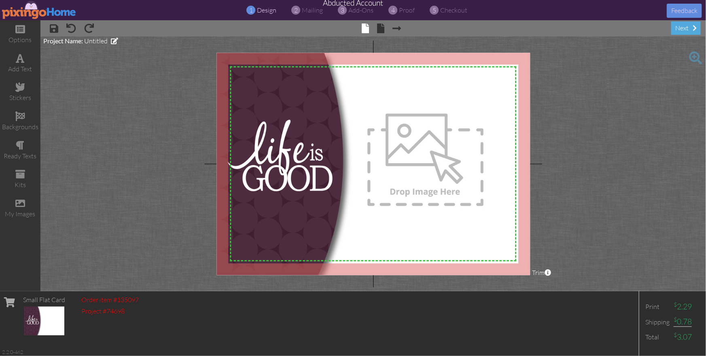
click at [25, 10] on img at bounding box center [39, 10] width 74 height 18
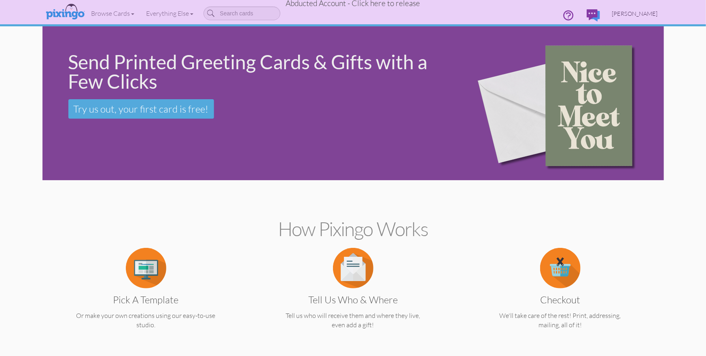
click at [612, 14] on span "Amanda Anastasia Putin-Seagal-Rodriguez" at bounding box center [635, 13] width 46 height 7
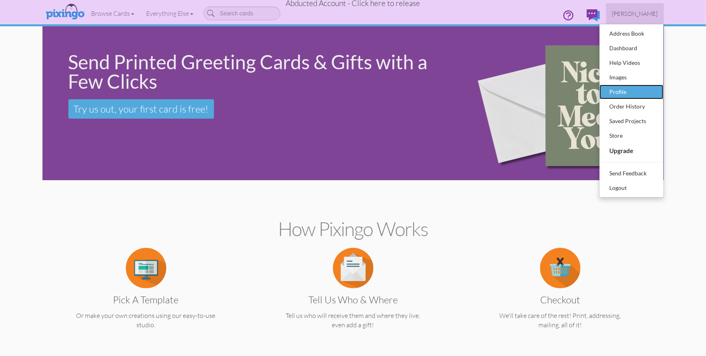
click at [619, 88] on div "Profile" at bounding box center [632, 92] width 48 height 12
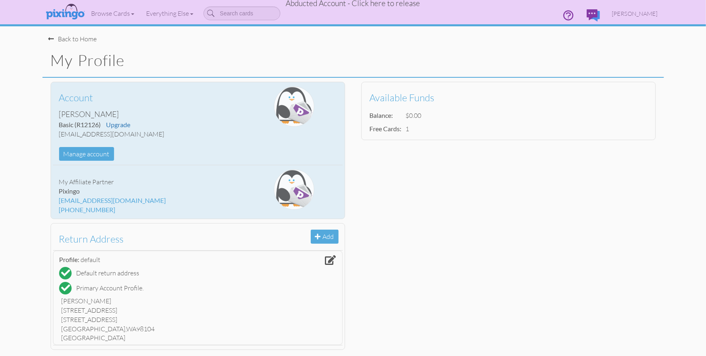
click at [97, 132] on div "alegacyfortheworldcenteraapsr@yahoo.com" at bounding box center [149, 134] width 181 height 9
copy div "alegacyfortheworldcenteraapsr@yahoo.com Manage account"
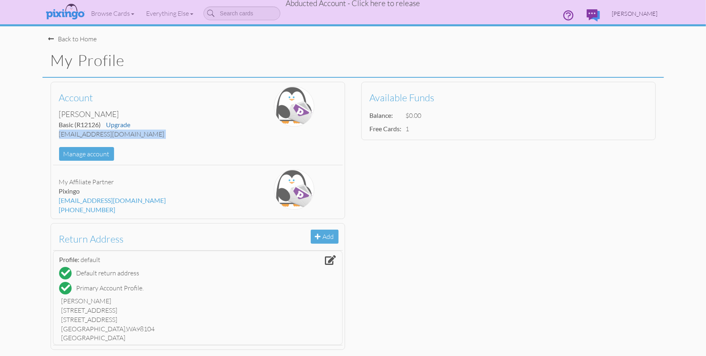
click at [612, 14] on span "Amanda Anastasia Putin-Seagal-Rodriguez" at bounding box center [635, 13] width 46 height 7
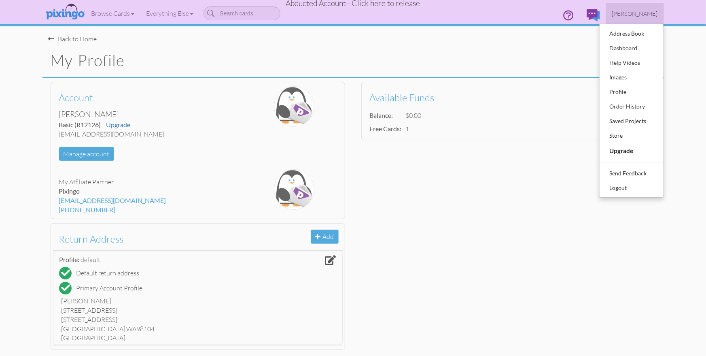
click at [382, 4] on span "Abducted Account - Click here to release" at bounding box center [353, 3] width 134 height 10
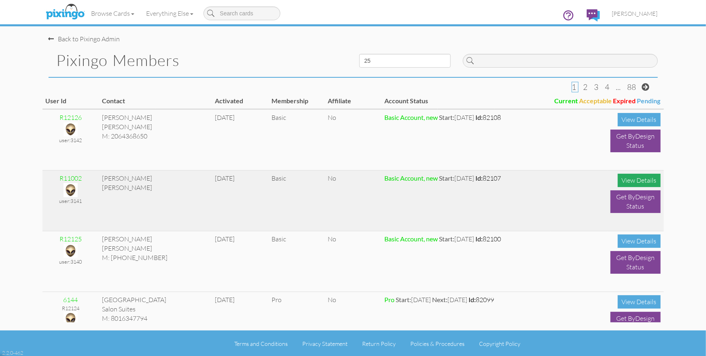
click at [629, 180] on div "View Details" at bounding box center [639, 180] width 43 height 13
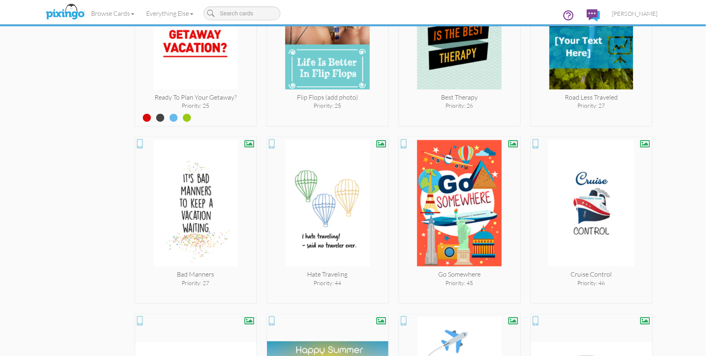
scroll to position [1992, 0]
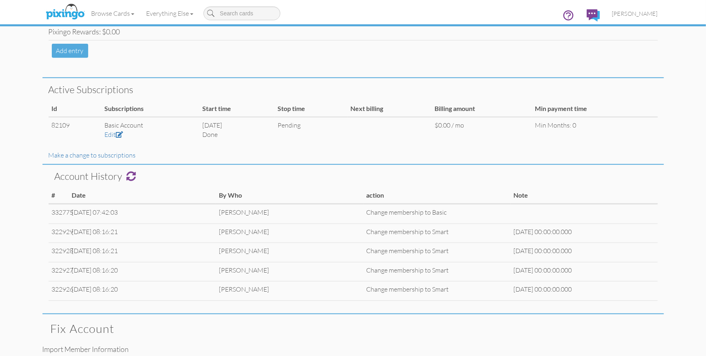
scroll to position [244, 0]
click at [106, 135] on link "Edit" at bounding box center [113, 133] width 19 height 8
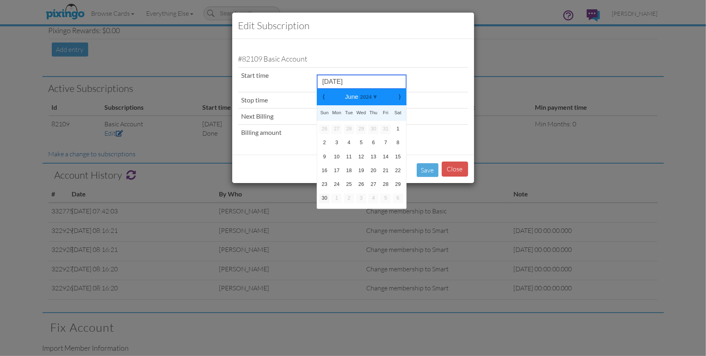
click at [335, 81] on input "June 30, 2024" at bounding box center [361, 82] width 89 height 14
click at [374, 98] on icon at bounding box center [374, 96] width 5 height 7
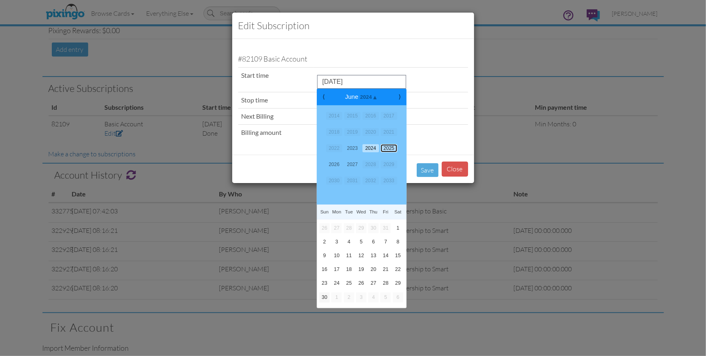
click at [394, 147] on link "2025" at bounding box center [389, 148] width 17 height 8
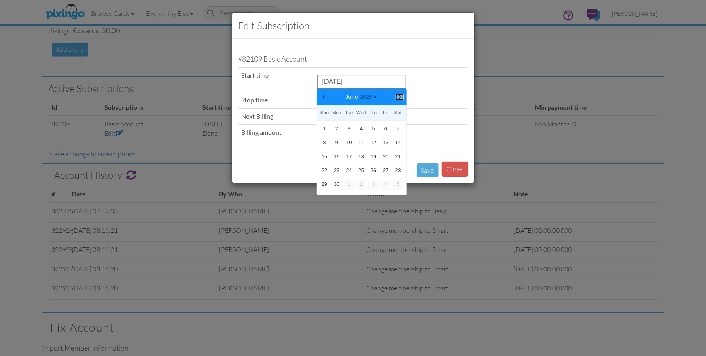
click at [400, 99] on b "⟩" at bounding box center [400, 97] width 6 height 6
click at [398, 129] on link "6" at bounding box center [398, 129] width 11 height 10
type input "September 6, 2025"
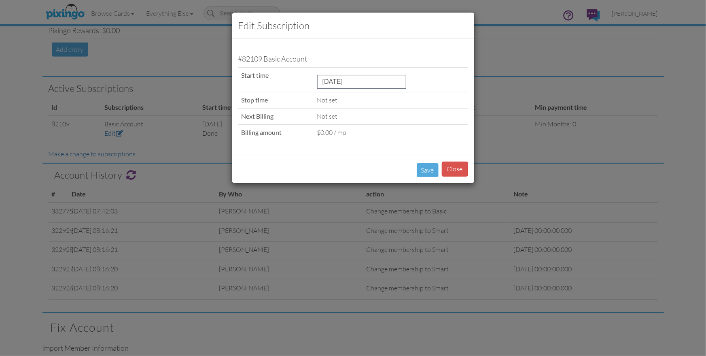
click at [378, 151] on div "#82109 Basic Account Start time September 6, 2025 ⟨ September 2025 ⟩ 2015 2016 …" at bounding box center [353, 96] width 242 height 115
click at [426, 169] on button "Save" at bounding box center [428, 170] width 22 height 14
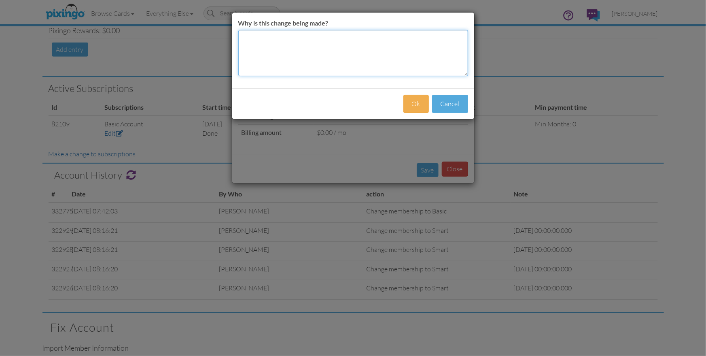
click at [280, 59] on textarea "Why is this change being made?" at bounding box center [353, 53] width 230 height 46
type textarea "downgraded"
click at [420, 106] on button "Ok" at bounding box center [416, 104] width 25 height 18
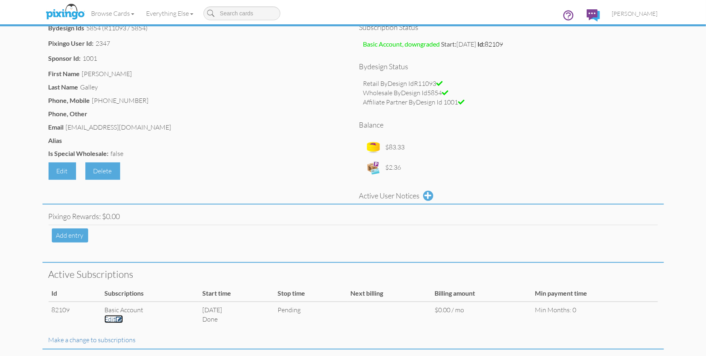
scroll to position [0, 0]
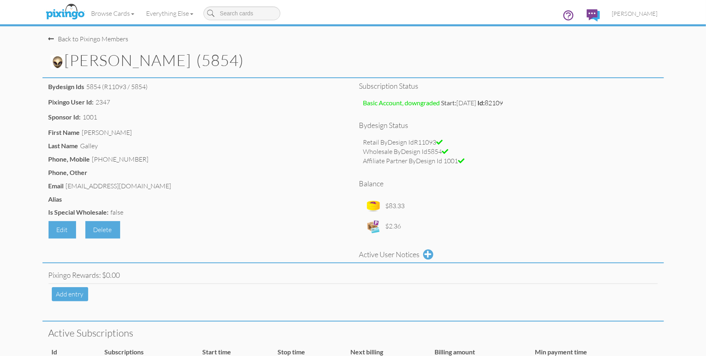
click at [573, 149] on div "Wholesale ByDesign Id5854" at bounding box center [508, 151] width 291 height 9
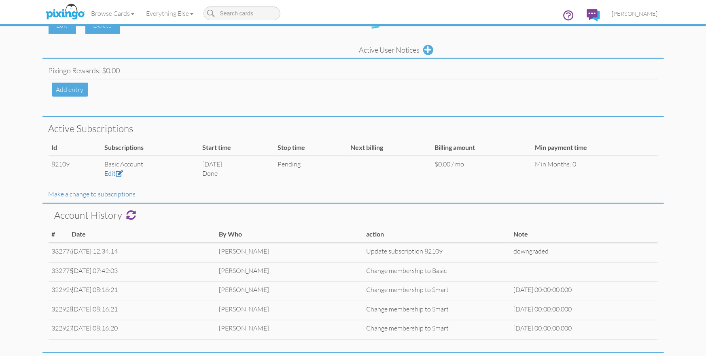
scroll to position [160, 0]
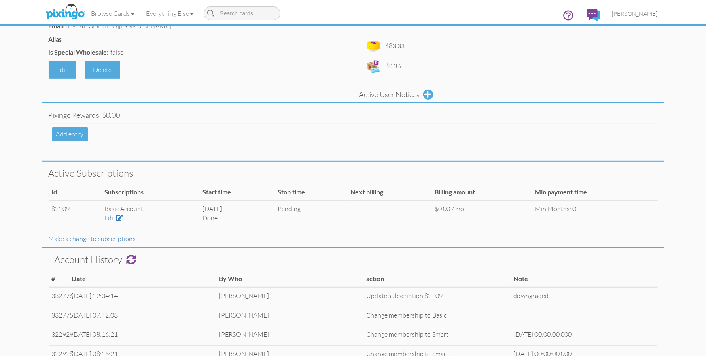
click at [479, 135] on td "Add entry" at bounding box center [354, 134] width 610 height 21
click at [225, 63] on div "Edit Delete" at bounding box center [198, 69] width 299 height 17
click at [67, 13] on img at bounding box center [65, 12] width 43 height 20
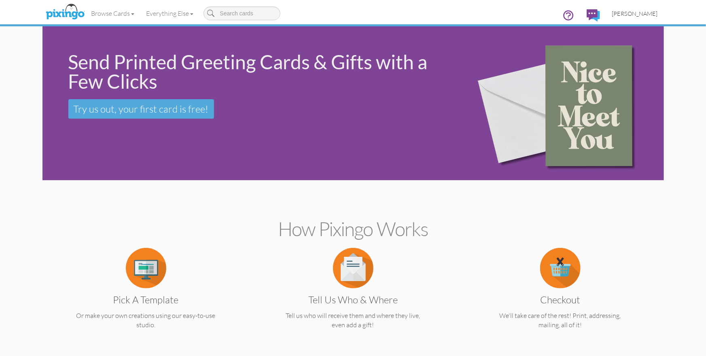
click at [646, 15] on span "[PERSON_NAME]" at bounding box center [635, 13] width 46 height 7
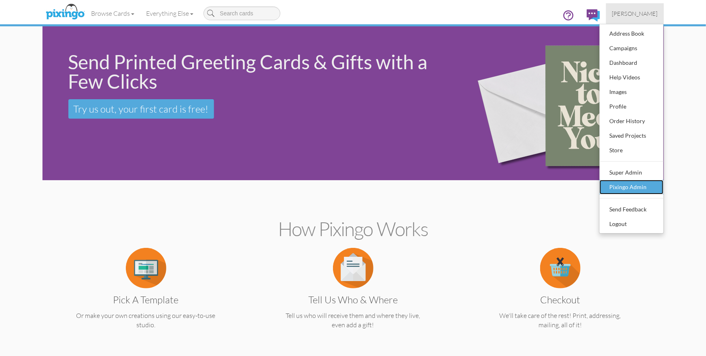
click at [625, 185] on div "Pixingo Admin" at bounding box center [632, 187] width 48 height 12
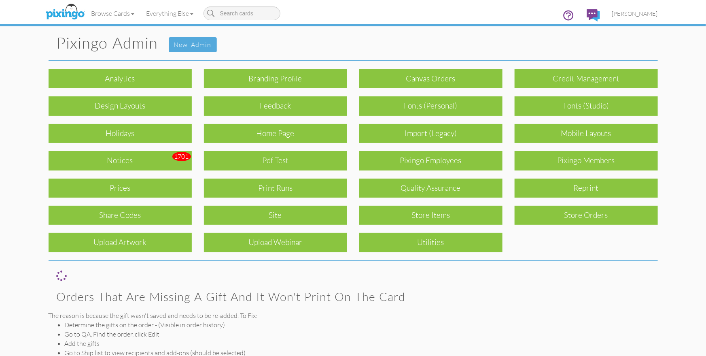
click at [447, 184] on div "Quality Assurance" at bounding box center [430, 187] width 143 height 19
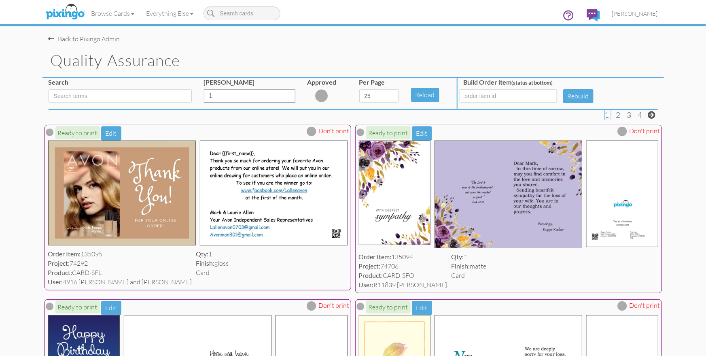
click at [260, 47] on div "Quality Assurance" at bounding box center [353, 61] width 622 height 34
click at [391, 97] on select "5 10 25 50 100" at bounding box center [379, 96] width 40 height 14
select select "number:100"
click at [359, 89] on select "5 10 25 50 100" at bounding box center [379, 96] width 40 height 14
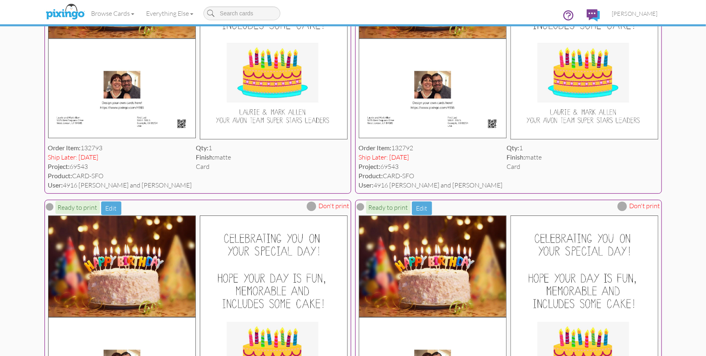
scroll to position [8929, 0]
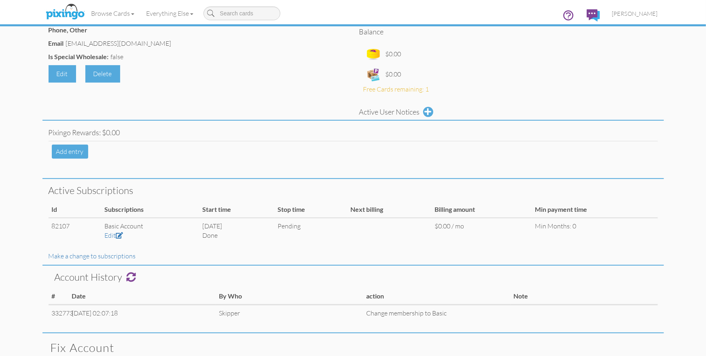
scroll to position [99, 0]
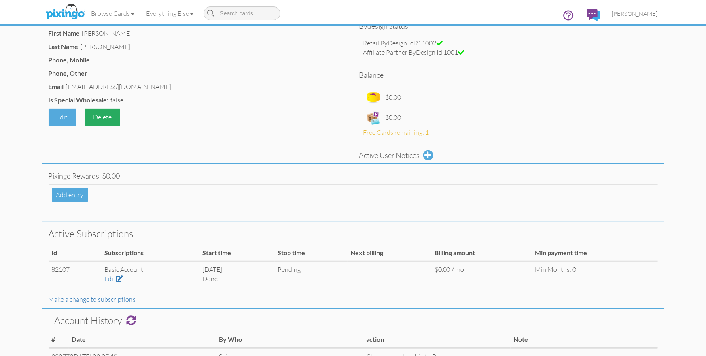
click at [99, 117] on div "Delete" at bounding box center [102, 116] width 35 height 17
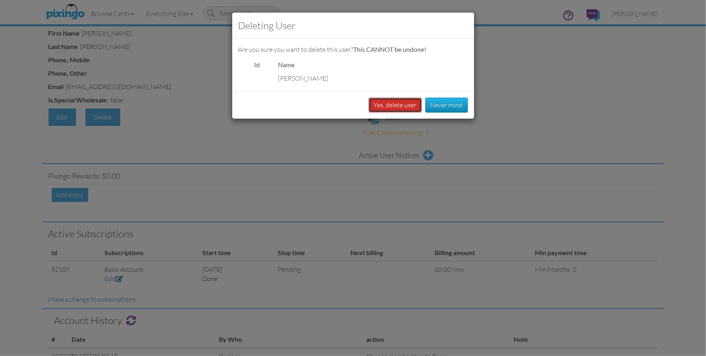
click at [383, 101] on button "Yes, delete user" at bounding box center [395, 105] width 53 height 15
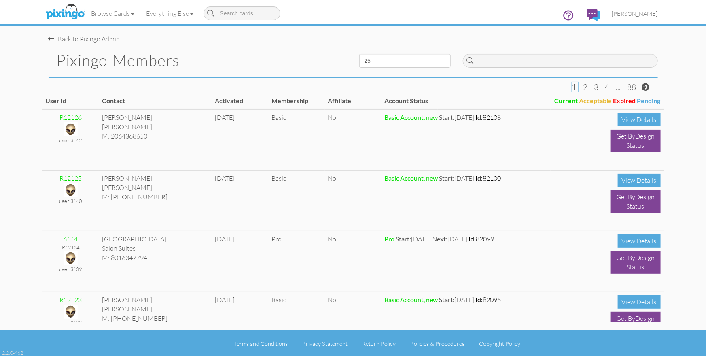
click at [276, 39] on div "Back to Pixingo Admin" at bounding box center [357, 34] width 616 height 17
click at [260, 54] on h1 "Pixingo Members" at bounding box center [202, 60] width 291 height 17
click at [252, 49] on div "Pixingo Members" at bounding box center [197, 60] width 311 height 33
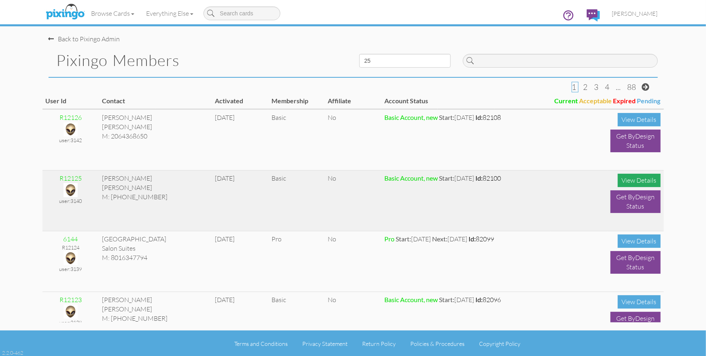
click at [627, 181] on div "View Details" at bounding box center [639, 180] width 43 height 13
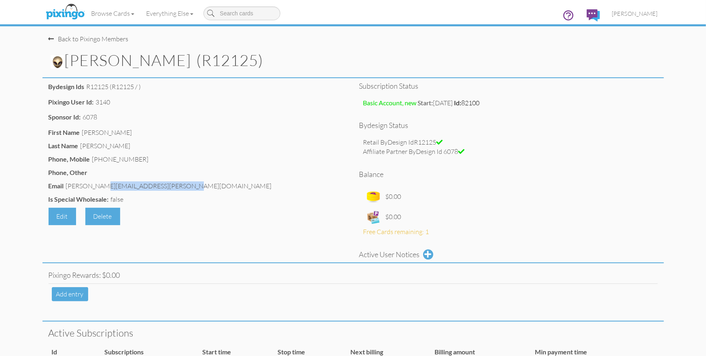
drag, startPoint x: 66, startPoint y: 187, endPoint x: 153, endPoint y: 186, distance: 86.2
click at [153, 186] on div "[PERSON_NAME][EMAIL_ADDRESS][PERSON_NAME][DOMAIN_NAME]" at bounding box center [169, 185] width 206 height 9
copy div "[PERSON_NAME][EMAIL_ADDRESS][PERSON_NAME][DOMAIN_NAME]"
click at [96, 38] on div "Back to Pixingo Members" at bounding box center [89, 38] width 80 height 9
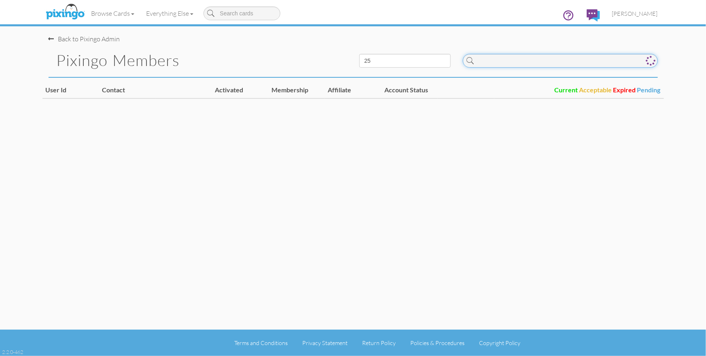
click at [535, 62] on input at bounding box center [560, 61] width 195 height 14
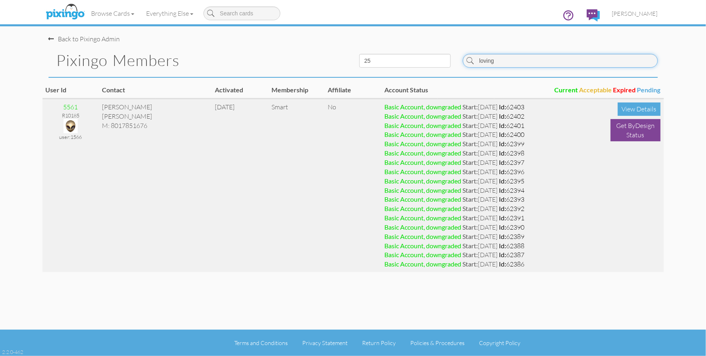
type input "loving"
click at [77, 123] on img at bounding box center [71, 126] width 14 height 14
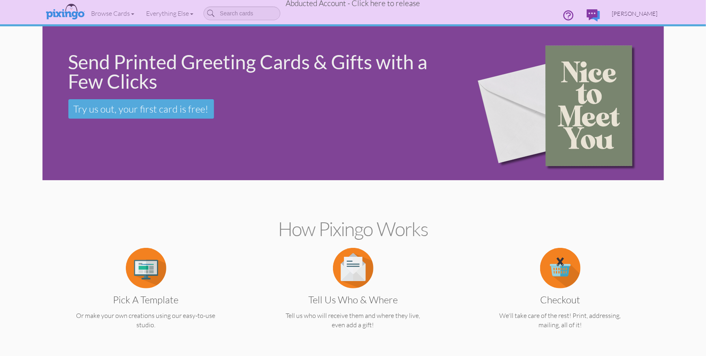
click at [629, 16] on span "[PERSON_NAME]" at bounding box center [635, 13] width 46 height 7
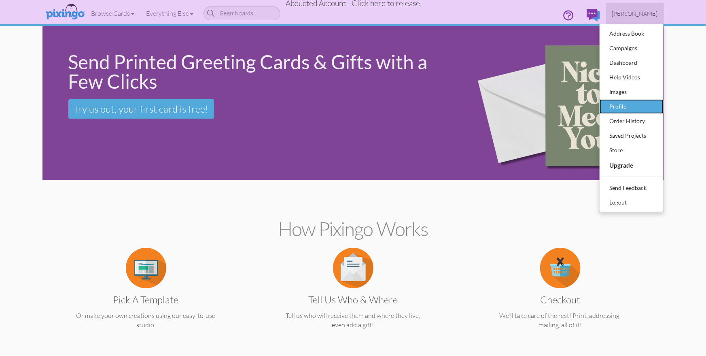
click at [626, 102] on div "Profile" at bounding box center [632, 106] width 48 height 12
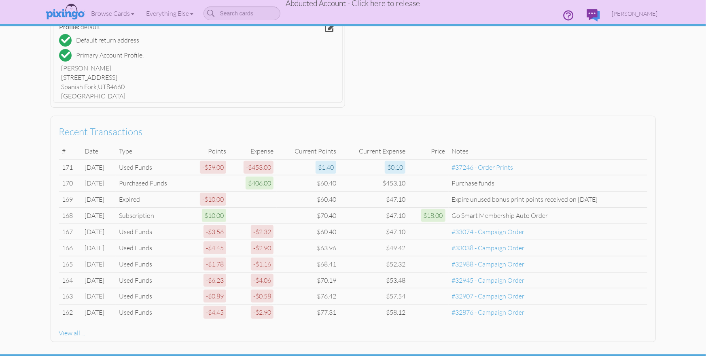
scroll to position [256, 0]
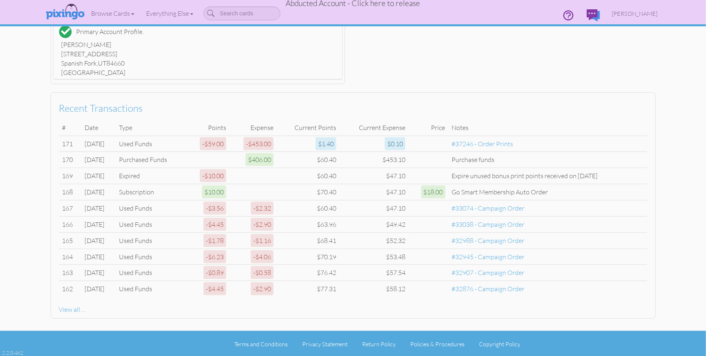
drag, startPoint x: 372, startPoint y: 4, endPoint x: 371, endPoint y: 9, distance: 4.9
click at [372, 4] on span "Abducted Account - Click here to release" at bounding box center [353, 3] width 134 height 10
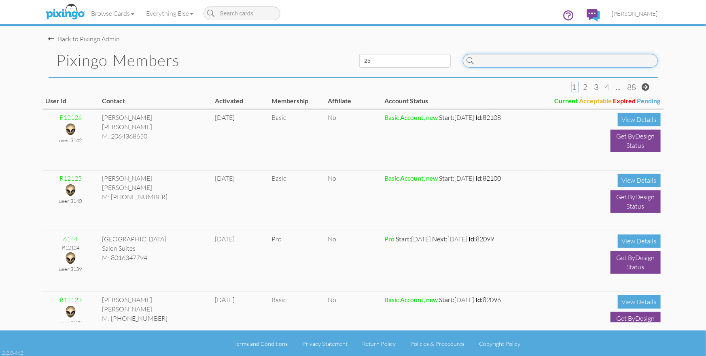
click at [558, 59] on input at bounding box center [560, 61] width 195 height 14
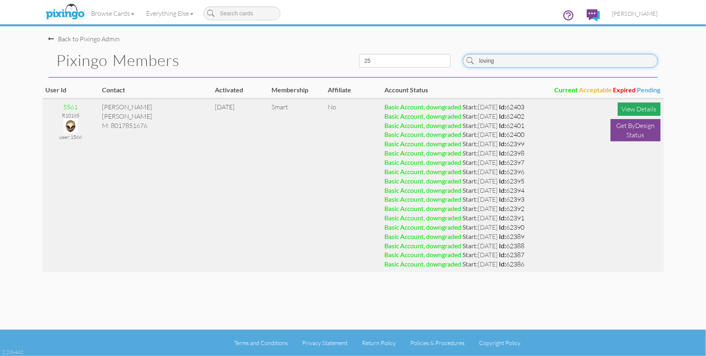
type input "loving"
click at [624, 105] on div "View Details" at bounding box center [639, 108] width 43 height 13
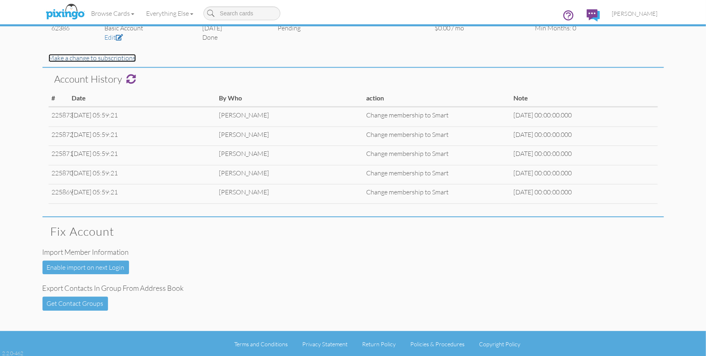
click at [83, 56] on link "Make a change to subscriptions" at bounding box center [92, 58] width 87 height 8
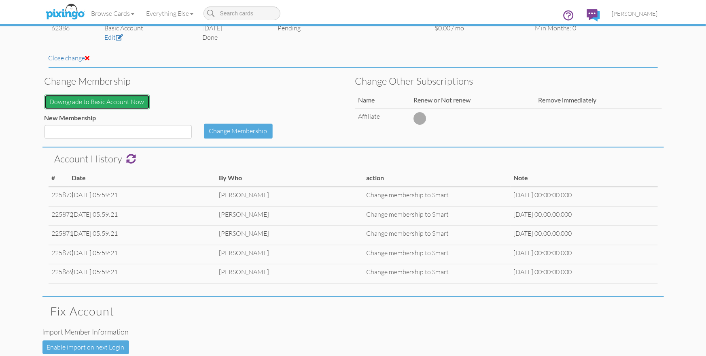
click at [89, 97] on button "Downgrade to Basic Account Now" at bounding box center [97, 101] width 105 height 15
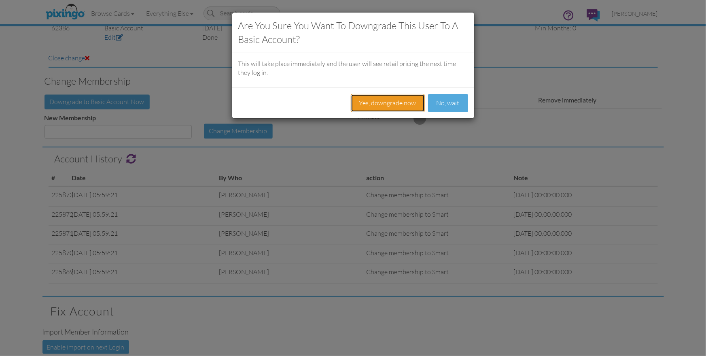
click at [380, 102] on button "Yes, downgrade now" at bounding box center [388, 103] width 74 height 18
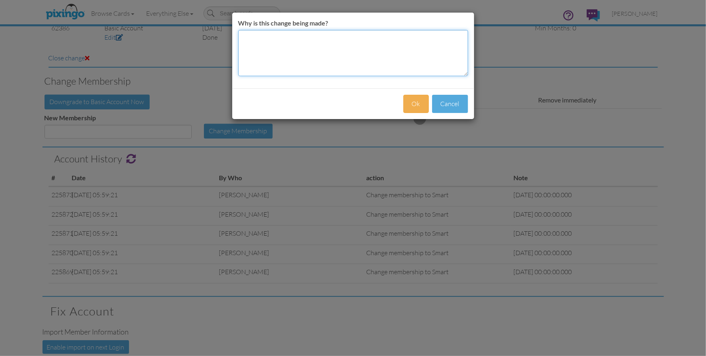
click at [288, 55] on textarea "Why is this change being made?" at bounding box center [353, 53] width 230 height 46
type textarea "Not on auto order"
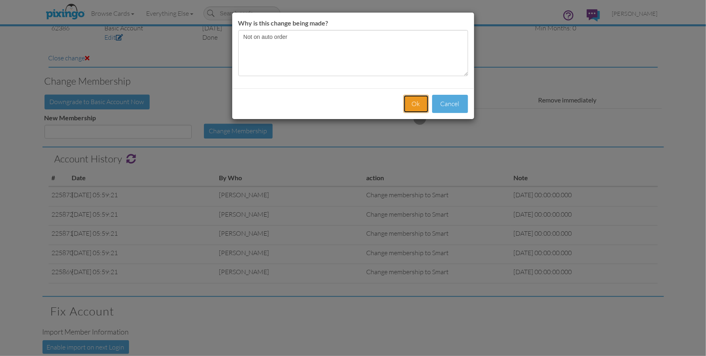
click at [420, 103] on button "Ok" at bounding box center [416, 104] width 25 height 18
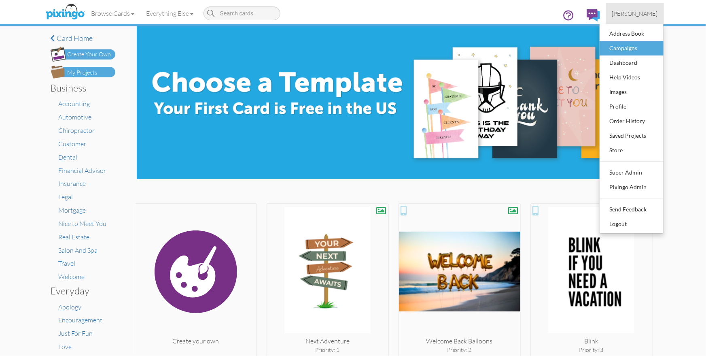
scroll to position [1992, 0]
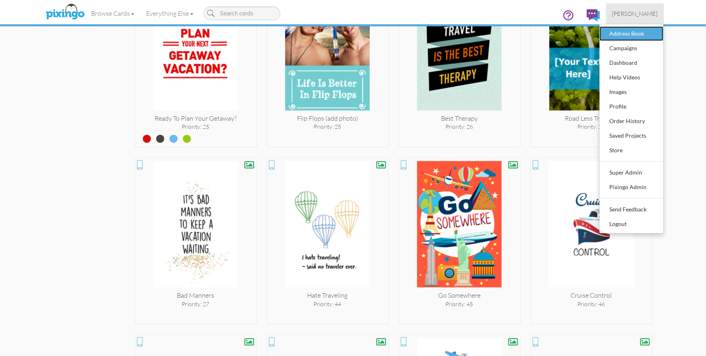
click at [611, 34] on div "Address Book" at bounding box center [632, 34] width 48 height 12
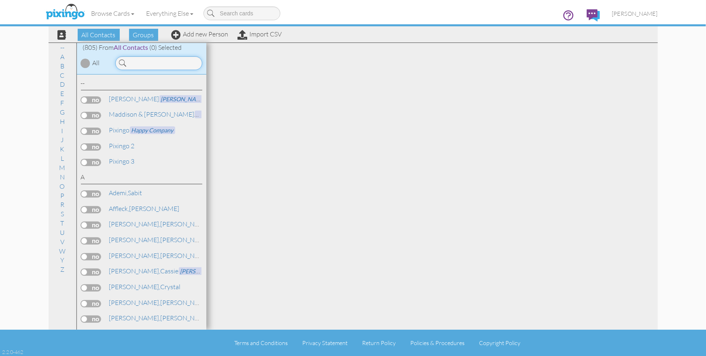
click at [135, 63] on input at bounding box center [158, 63] width 87 height 14
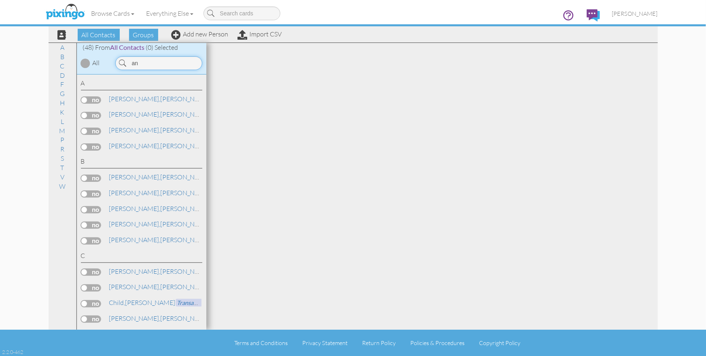
type input "a"
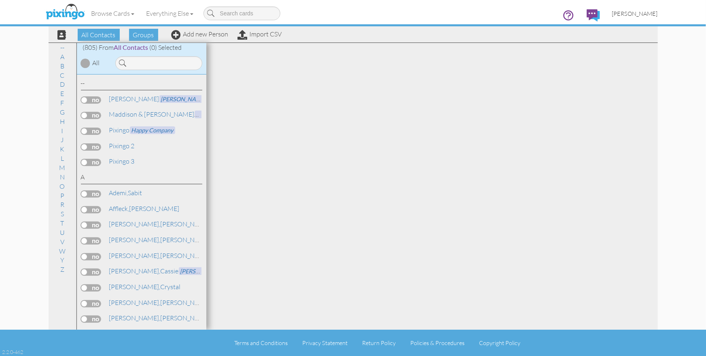
click at [633, 14] on span "[PERSON_NAME]" at bounding box center [635, 13] width 46 height 7
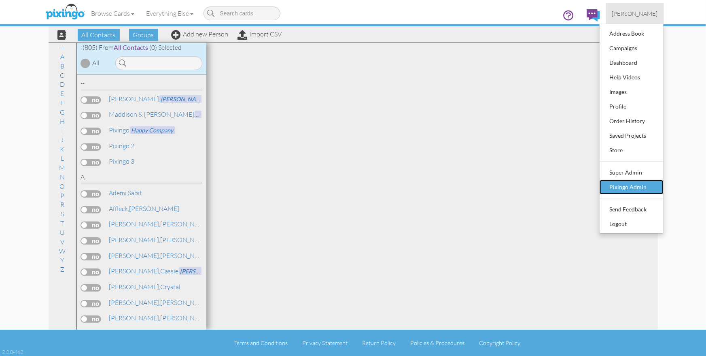
click at [634, 181] on div "Pixingo Admin" at bounding box center [632, 187] width 48 height 12
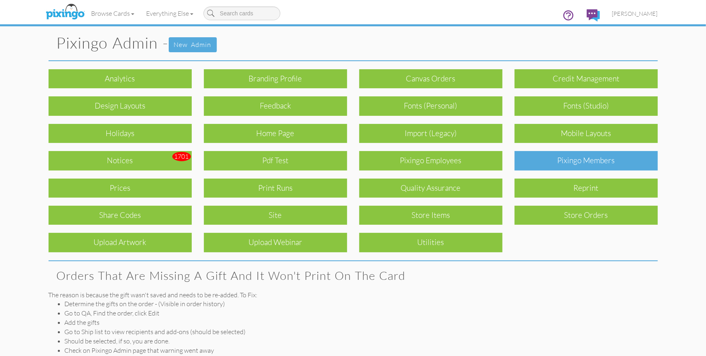
click at [580, 160] on div "Pixingo Members" at bounding box center [586, 160] width 143 height 19
click at [580, 160] on body "Toggle navigation Visit Pixingo Mobile Browse Cards Business Accounting Automot…" at bounding box center [353, 178] width 706 height 356
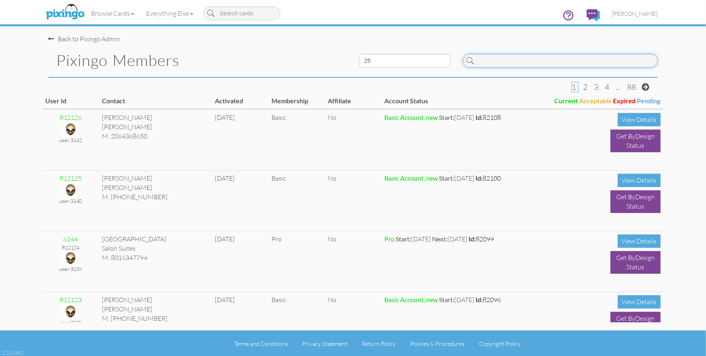
click at [544, 65] on input at bounding box center [560, 61] width 195 height 14
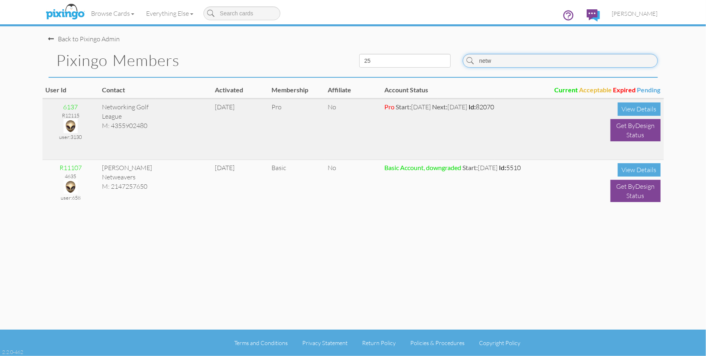
type input "netw"
click at [71, 123] on img at bounding box center [71, 126] width 14 height 14
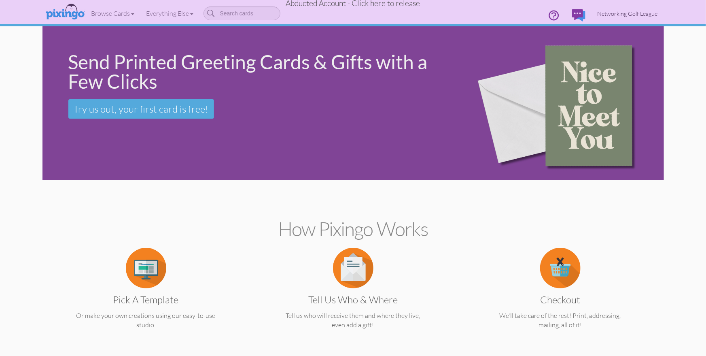
click at [638, 10] on span "Networking Golf League" at bounding box center [628, 13] width 60 height 7
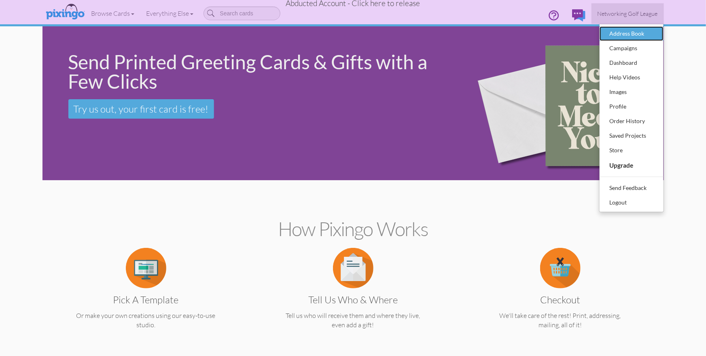
click at [623, 35] on div "Address Book" at bounding box center [632, 34] width 48 height 12
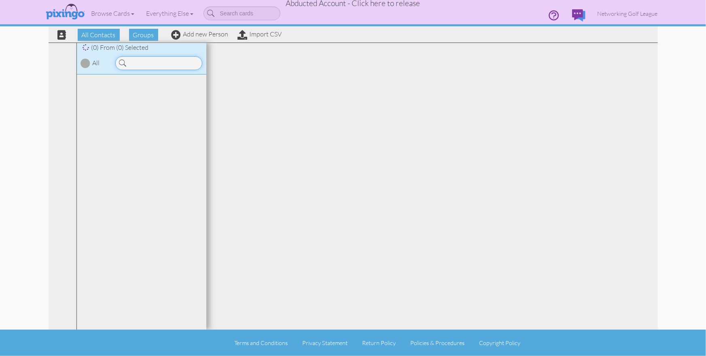
click at [151, 64] on input at bounding box center [158, 63] width 87 height 14
type input "ander"
click at [122, 103] on link "Anderson, Brent" at bounding box center [159, 99] width 103 height 10
click at [121, 98] on span "Anderson," at bounding box center [134, 99] width 51 height 8
click at [122, 100] on span "Anderson," at bounding box center [134, 99] width 51 height 8
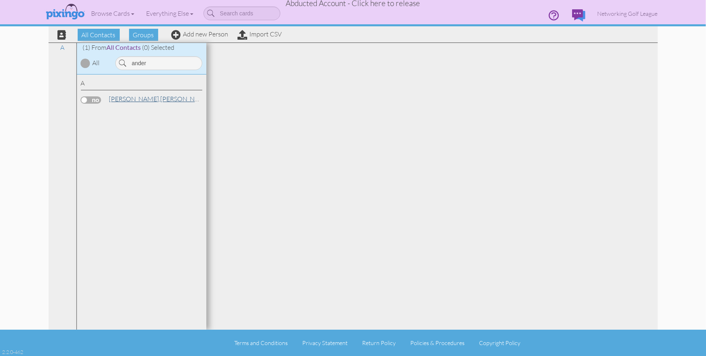
click at [122, 99] on span "Anderson," at bounding box center [134, 99] width 51 height 8
click at [362, 86] on div at bounding box center [432, 186] width 452 height 287
click at [365, 3] on span "Abducted Account - Click here to release" at bounding box center [353, 3] width 134 height 10
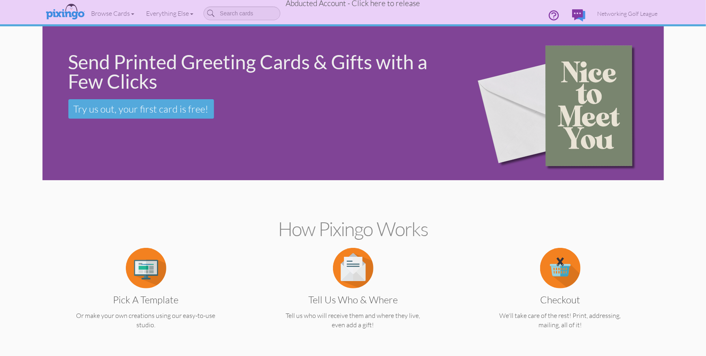
click at [386, 6] on span "Abducted Account - Click here to release" at bounding box center [353, 3] width 134 height 10
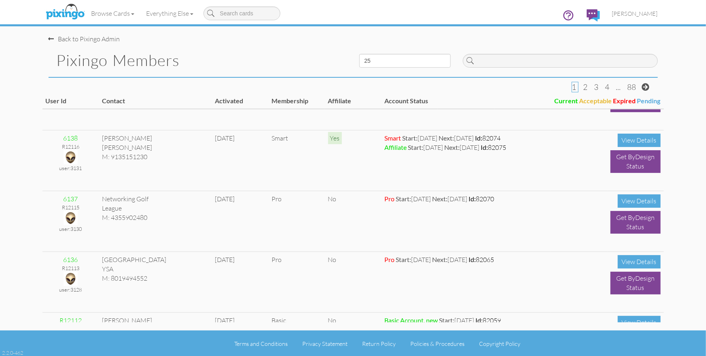
scroll to position [348, 0]
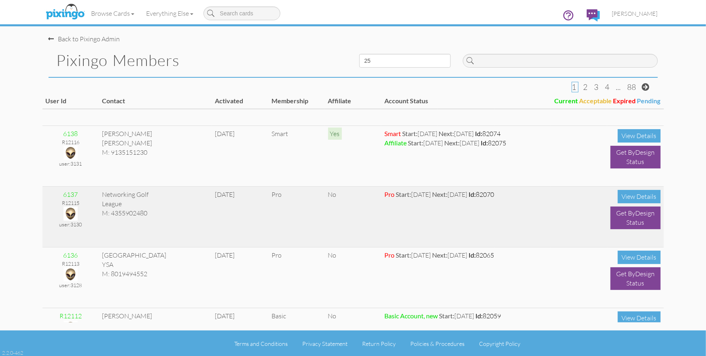
click at [70, 212] on img at bounding box center [71, 213] width 14 height 14
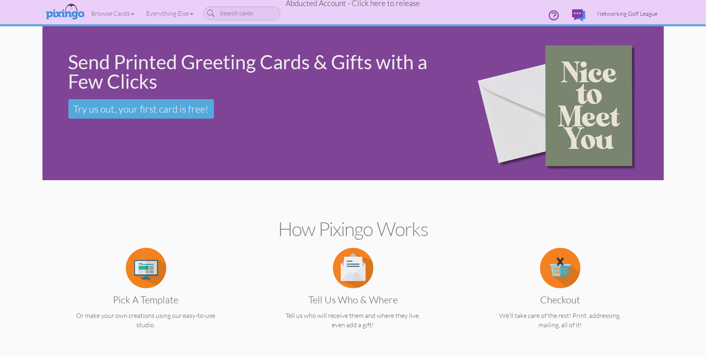
click at [638, 14] on span "Networking Golf League" at bounding box center [628, 13] width 60 height 7
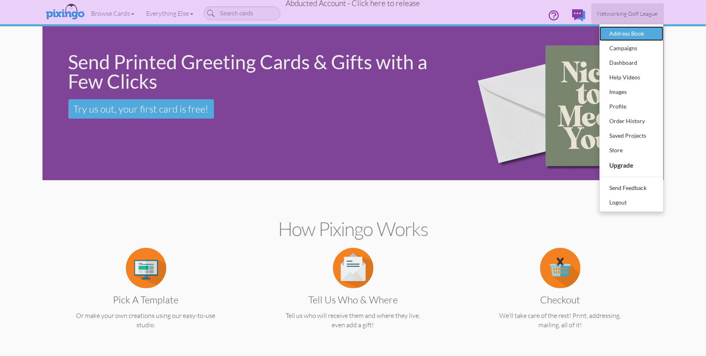
click at [628, 32] on div "Address Book" at bounding box center [632, 34] width 48 height 12
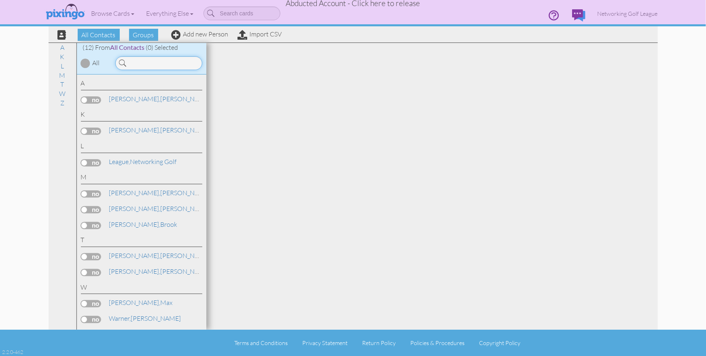
click at [158, 63] on input at bounding box center [158, 63] width 87 height 14
click at [134, 97] on span "Anderson," at bounding box center [134, 99] width 51 height 8
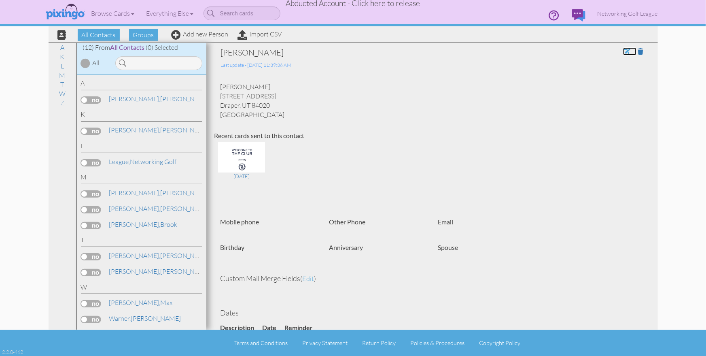
click at [626, 52] on span at bounding box center [626, 51] width 7 height 6
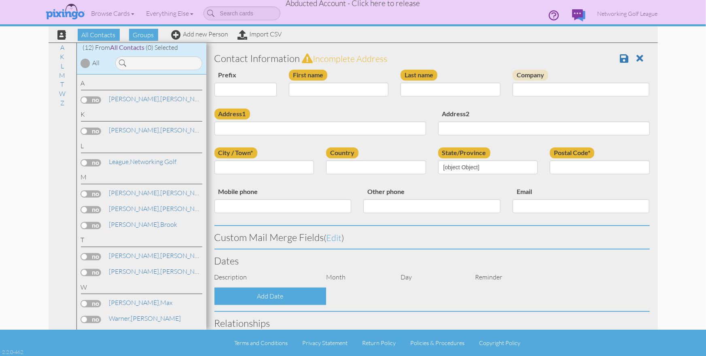
type input "[PERSON_NAME]"
type input "Anderson"
type input "678 E. Laekemont Dr"
type input "Draper"
type input "84020"
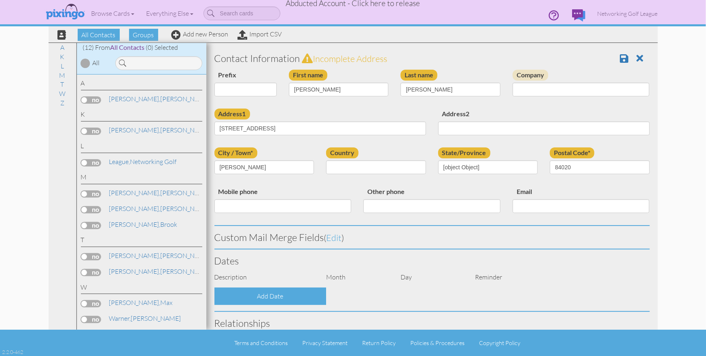
select select "object:1197"
select select "object:1442"
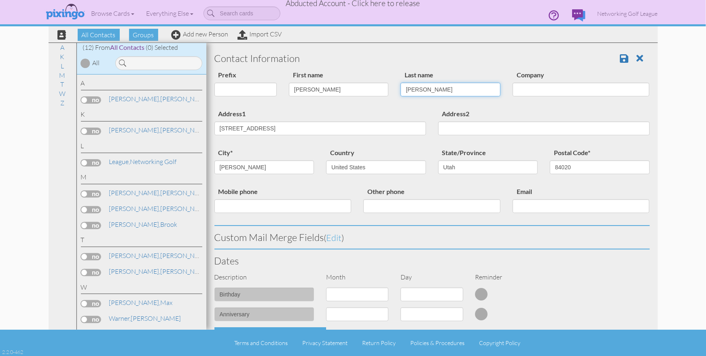
click at [452, 91] on input "Anderson" at bounding box center [451, 90] width 100 height 14
type input "Andersen"
click at [526, 45] on section "Contact Information Prefix Dr. Mr. Mrs. First name Brent Last name Andersen Com…" at bounding box center [432, 310] width 452 height 535
drag, startPoint x: 225, startPoint y: 129, endPoint x: 215, endPoint y: 129, distance: 9.3
click at [215, 129] on input "678 E. Laekemont Dr" at bounding box center [320, 128] width 212 height 14
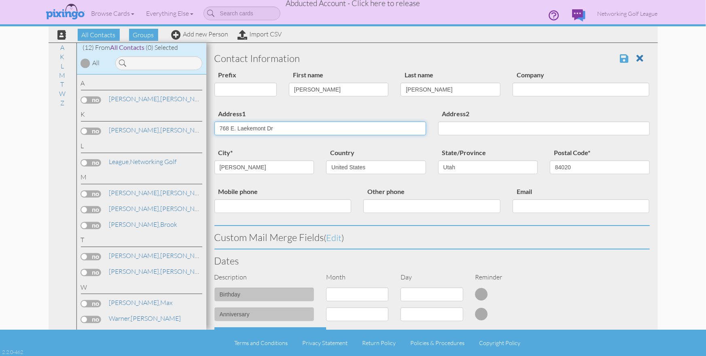
type input "768 E. Laekemont Dr"
click at [627, 57] on span at bounding box center [624, 58] width 8 height 10
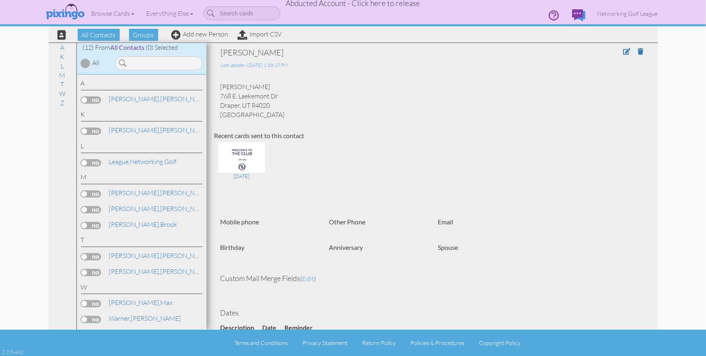
click at [440, 153] on div "[DATE]" at bounding box center [431, 172] width 435 height 65
click at [369, 6] on span "Abducted Account - Click here to release" at bounding box center [353, 3] width 134 height 10
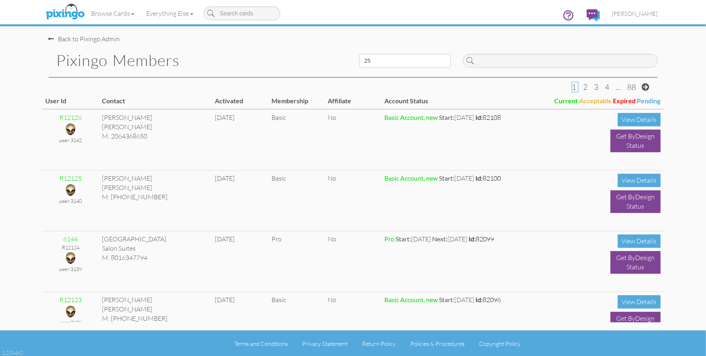
click at [270, 63] on h1 "Pixingo Members" at bounding box center [202, 60] width 291 height 17
click at [17, 47] on pixingo-members "Toggle navigation Visit Pixingo Mobile Browse Cards Business Accounting Automot…" at bounding box center [353, 178] width 706 height 357
click at [648, 13] on span "[PERSON_NAME]" at bounding box center [635, 13] width 46 height 7
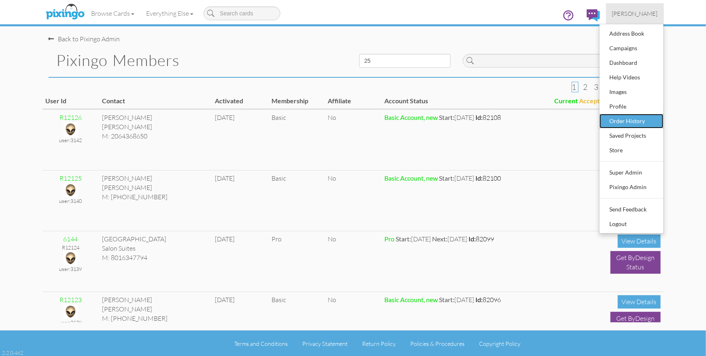
click at [624, 118] on div "Order History" at bounding box center [632, 121] width 48 height 12
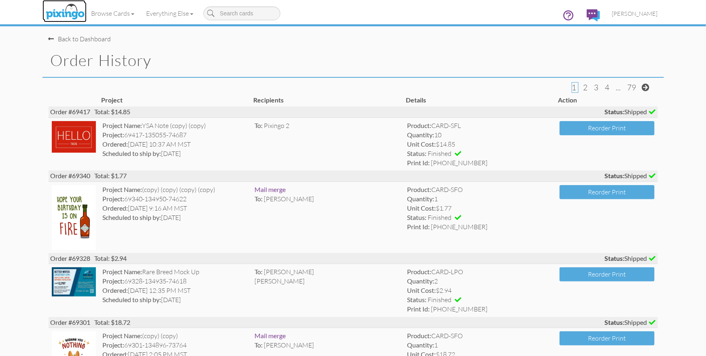
click at [51, 12] on img at bounding box center [65, 12] width 43 height 20
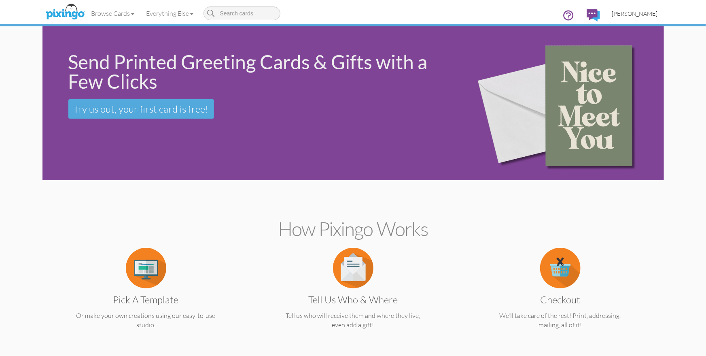
click at [628, 16] on span "[PERSON_NAME]" at bounding box center [635, 13] width 46 height 7
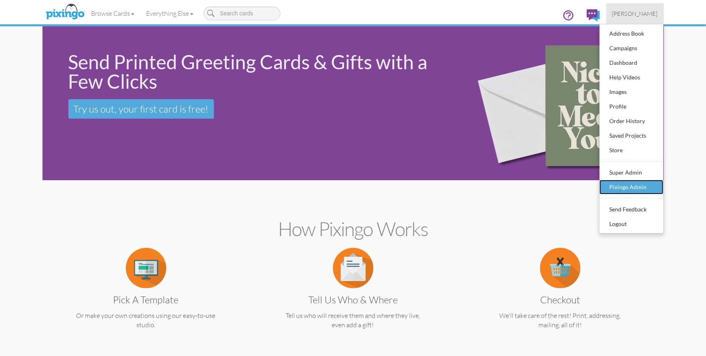
click at [633, 188] on div "Pixingo Admin" at bounding box center [632, 187] width 48 height 12
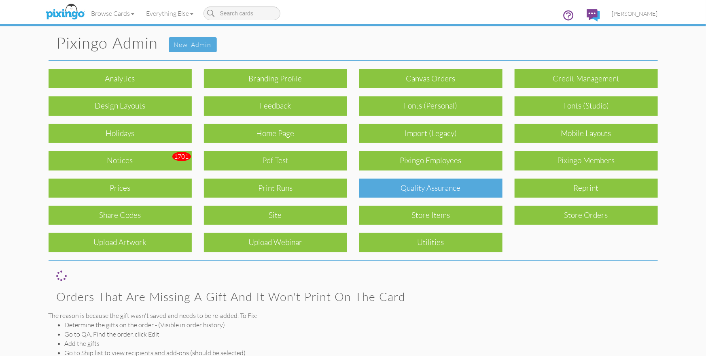
click at [397, 186] on div "Quality Assurance" at bounding box center [430, 187] width 143 height 19
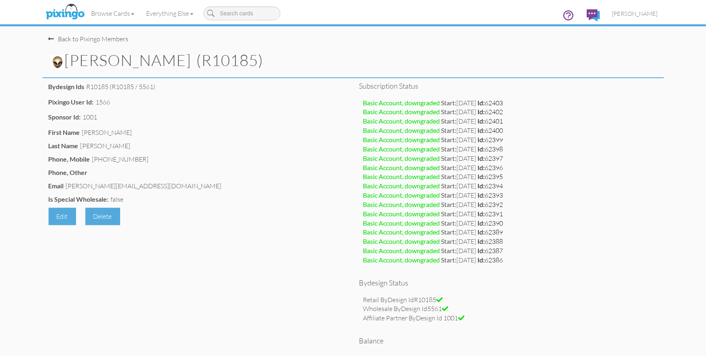
click at [589, 119] on div "Basic Account, downgraded Start: [DATE] Id: 62401" at bounding box center [508, 121] width 291 height 9
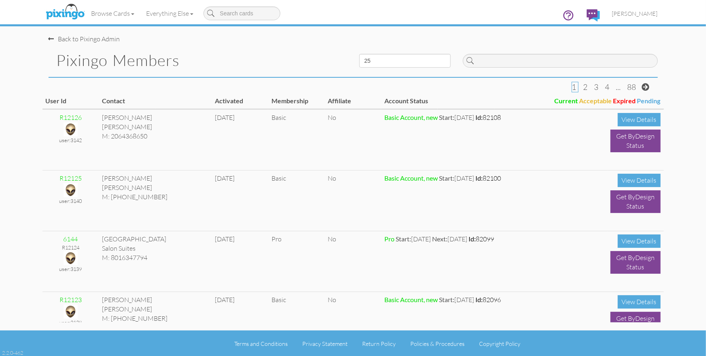
click at [320, 17] on div "Browse Cards Business Accounting Automotive Chiropractor Customer Dental Financ…" at bounding box center [354, 16] width 610 height 32
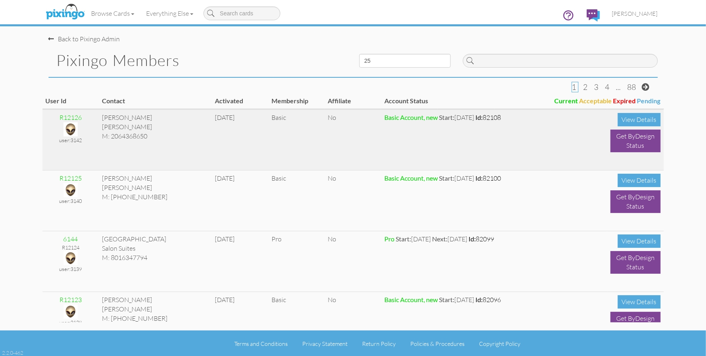
click at [145, 123] on div "[PERSON_NAME]" at bounding box center [155, 126] width 106 height 9
click at [74, 130] on img at bounding box center [71, 129] width 14 height 14
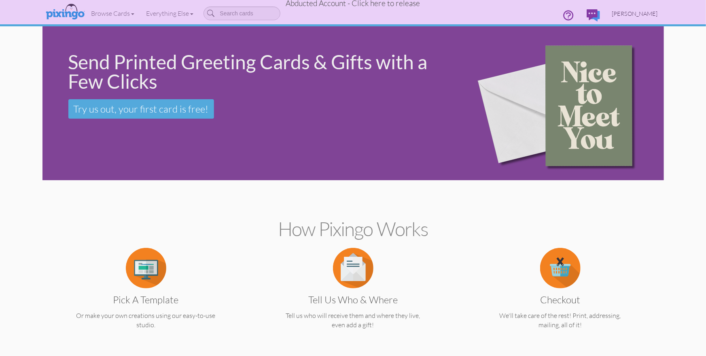
click at [627, 12] on span "Amanda Anastasia Putin-Seagal-Rodriguez" at bounding box center [635, 13] width 46 height 7
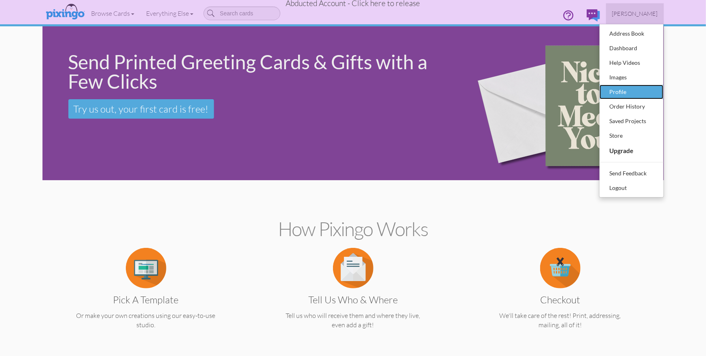
click at [616, 91] on div "Profile" at bounding box center [632, 92] width 48 height 12
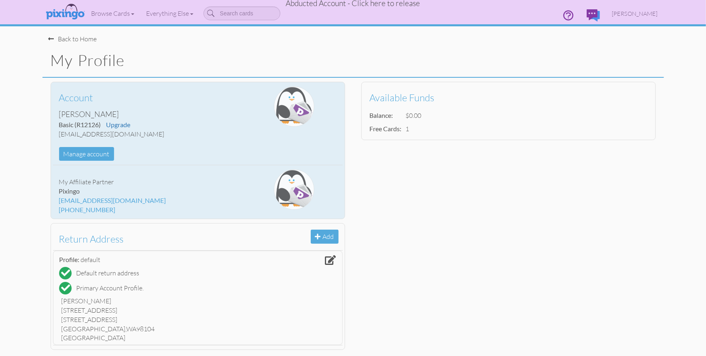
drag, startPoint x: 73, startPoint y: 134, endPoint x: 185, endPoint y: 134, distance: 112.5
click at [185, 134] on div "alegacyfortheworldcenteraapsr@yahoo.com" at bounding box center [149, 134] width 181 height 9
copy div "alegacyfortheworldcenteraapsr@yahoo.com"
click at [198, 157] on div "Account Amanda Anastasia Putin-Seagal-Rodriguez Basic (R12126) Upgrade alegacyf…" at bounding box center [149, 123] width 193 height 74
drag, startPoint x: 62, startPoint y: 113, endPoint x: 202, endPoint y: 115, distance: 139.6
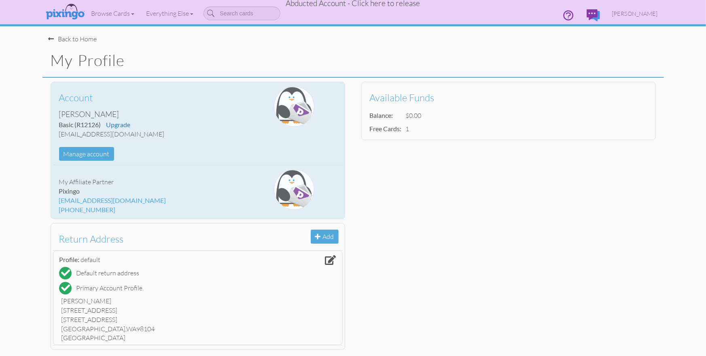
click at [202, 115] on div "Amanda Anastasia Putin-Seagal-Rodriguez" at bounding box center [149, 114] width 181 height 11
copy div "Amanda Anastasia Putin-Seagal-Rodriguez"
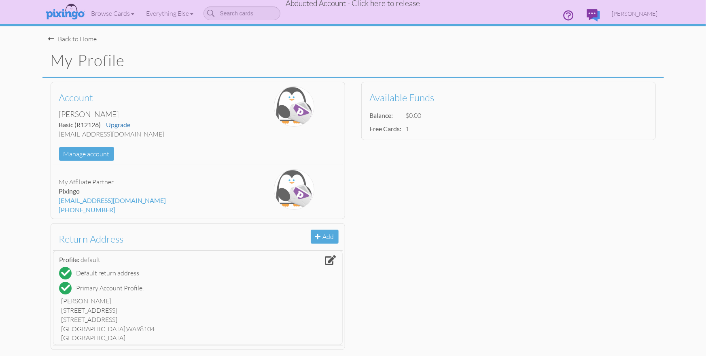
click at [321, 45] on div "My Profile" at bounding box center [353, 61] width 622 height 34
click at [75, 39] on div "Back to Home" at bounding box center [73, 38] width 49 height 9
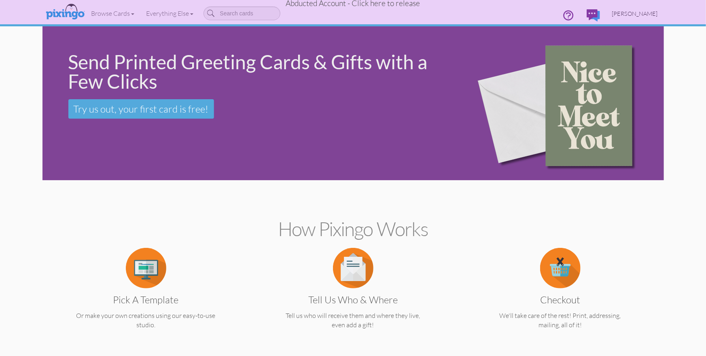
click at [606, 17] on link "Amanda Anastasia Putin-Seagal-Rodriguez" at bounding box center [635, 13] width 58 height 21
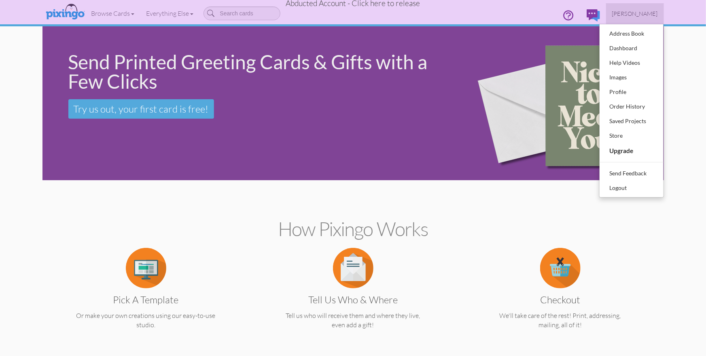
click at [382, 6] on span "Abducted Account - Click here to release" at bounding box center [353, 3] width 134 height 10
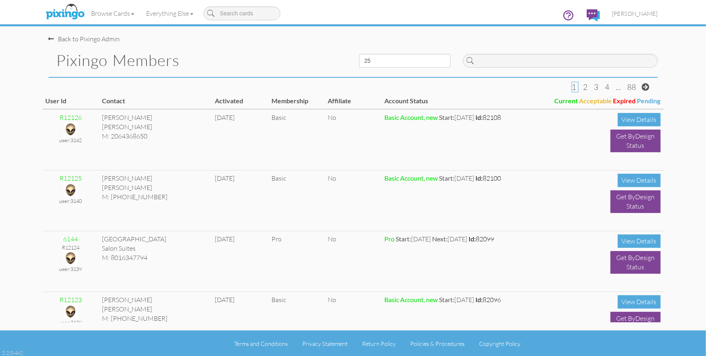
click at [318, 45] on div "Pixingo Members" at bounding box center [197, 60] width 311 height 33
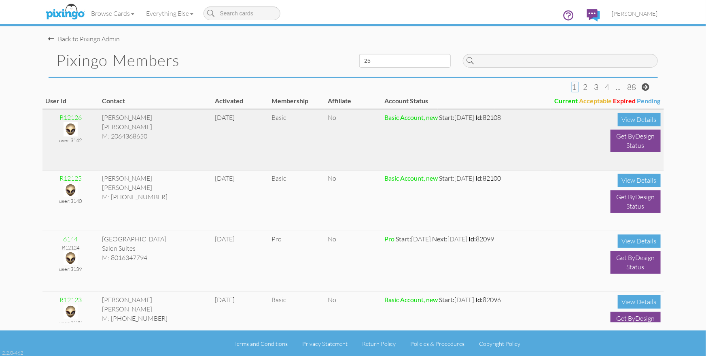
drag, startPoint x: 148, startPoint y: 138, endPoint x: 111, endPoint y: 137, distance: 36.8
click at [111, 137] on div "M: 2064368650" at bounding box center [155, 136] width 106 height 9
copy div "2064368650"
click at [221, 154] on td "[DATE]" at bounding box center [240, 140] width 57 height 61
drag, startPoint x: 139, startPoint y: 128, endPoint x: 171, endPoint y: 130, distance: 32.5
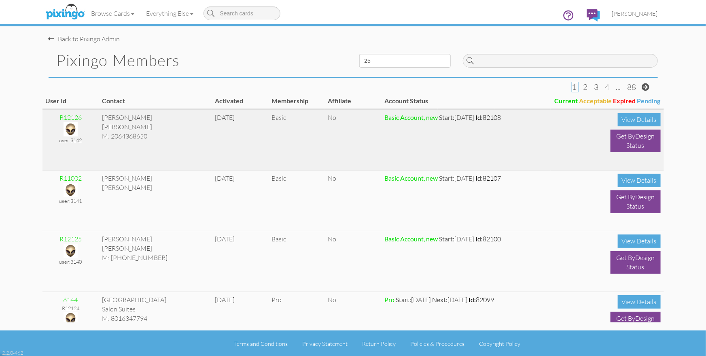
click at [171, 130] on div "[PERSON_NAME]" at bounding box center [155, 126] width 106 height 9
copy div "[PERSON_NAME]"
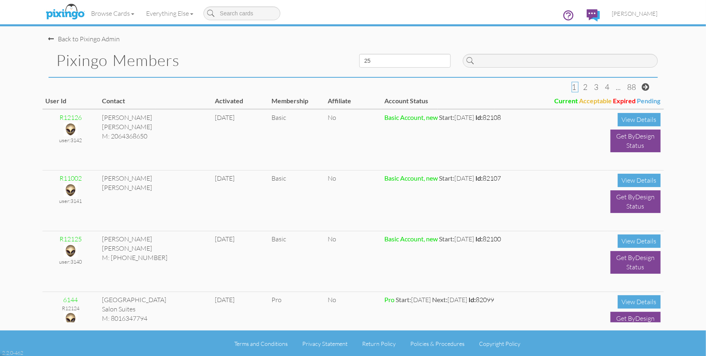
click at [290, 53] on h1 "Pixingo Members" at bounding box center [202, 60] width 291 height 17
click at [291, 53] on h1 "Pixingo Members" at bounding box center [202, 60] width 291 height 17
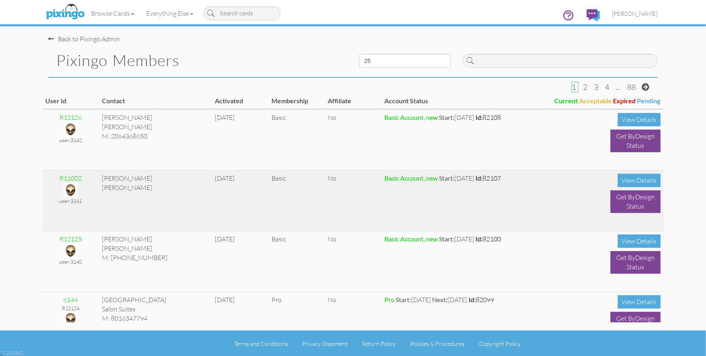
click at [175, 186] on div "[PERSON_NAME]" at bounding box center [155, 187] width 106 height 9
click at [624, 178] on div "View Details" at bounding box center [639, 180] width 43 height 13
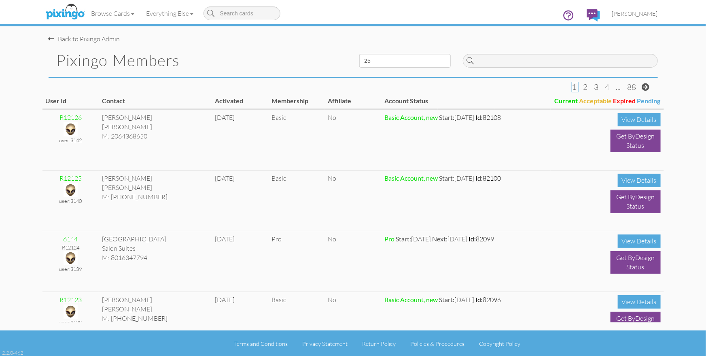
click at [325, 40] on div "Back to Pixingo Admin" at bounding box center [357, 34] width 616 height 17
click at [121, 13] on link "Browse Cards" at bounding box center [112, 13] width 55 height 20
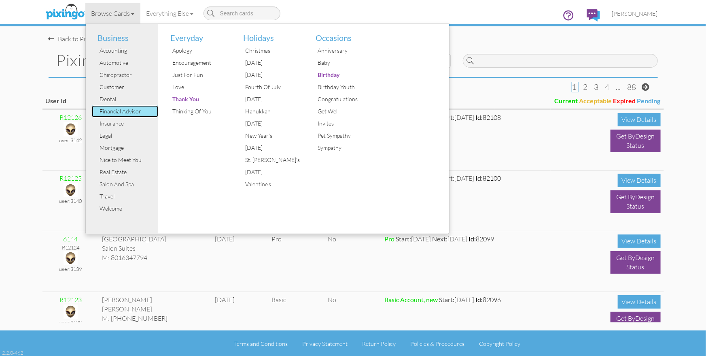
click at [115, 113] on div "Financial Advisor" at bounding box center [128, 111] width 61 height 12
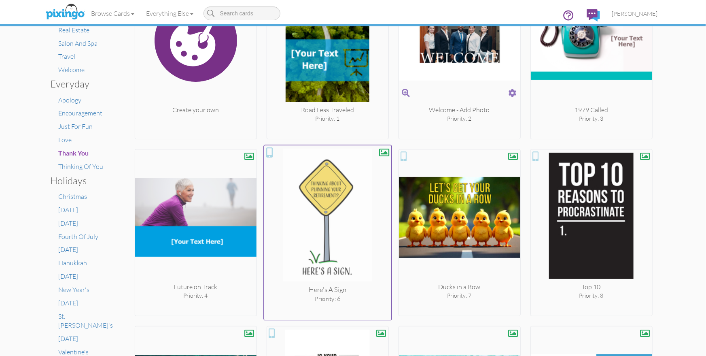
scroll to position [245, 0]
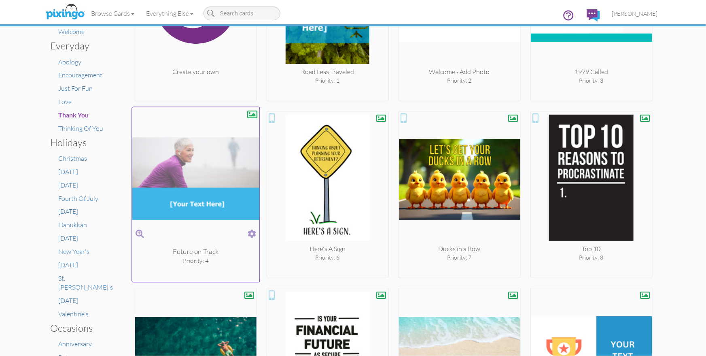
click at [253, 232] on span at bounding box center [252, 234] width 8 height 12
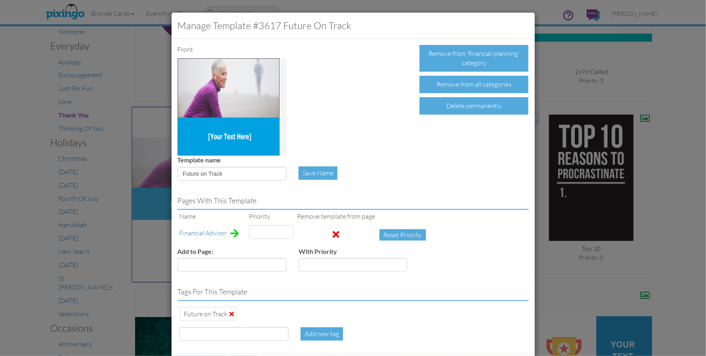
type input "4"
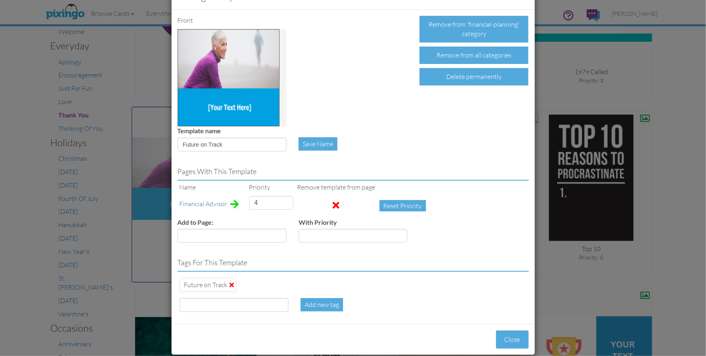
scroll to position [40, 0]
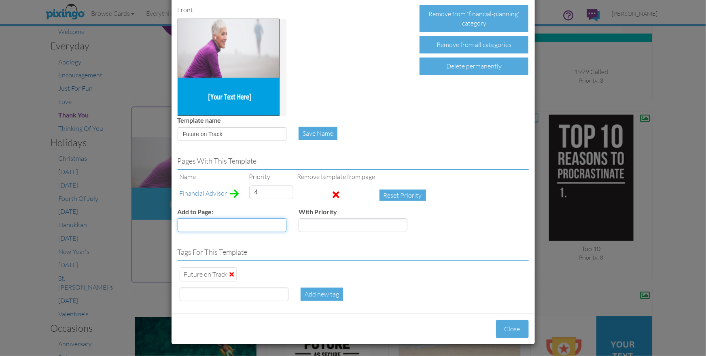
click at [281, 223] on select "Accounting Anniversary Apology Automotive Baby Baby Shower Birthday Birthday Yo…" at bounding box center [232, 225] width 109 height 14
select select "object:933"
click at [178, 218] on select "Accounting Anniversary Apology Automotive Baby Baby Shower Birthday Birthday Yo…" at bounding box center [232, 225] width 109 height 14
click at [314, 227] on input "number" at bounding box center [353, 225] width 109 height 14
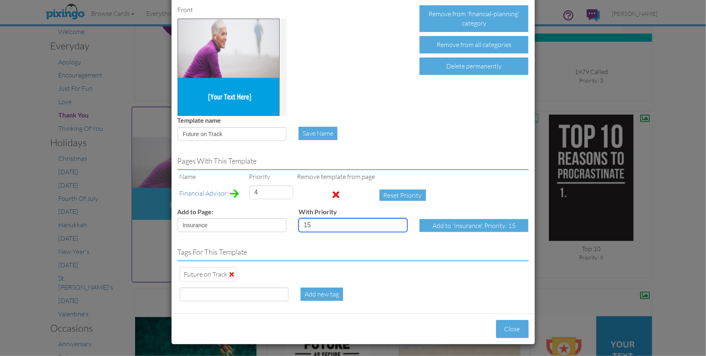
type input "15"
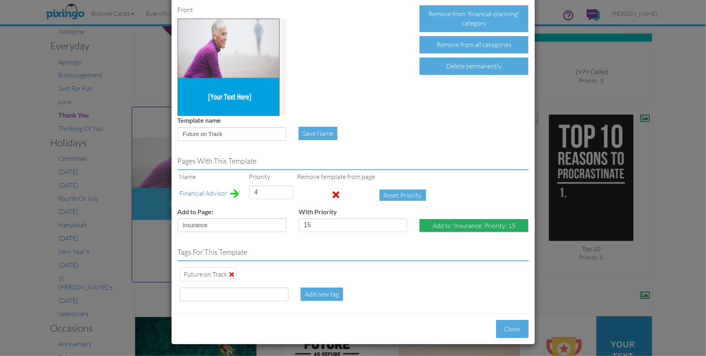
click at [439, 224] on div "Add to 'Insurance', Priority: 15" at bounding box center [474, 225] width 109 height 13
select select "?"
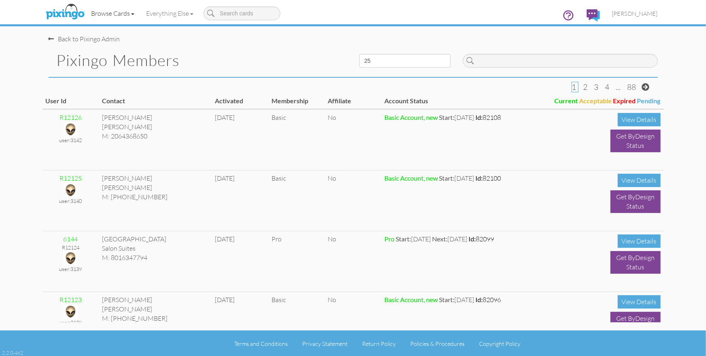
click at [124, 12] on link "Browse Cards" at bounding box center [112, 13] width 55 height 20
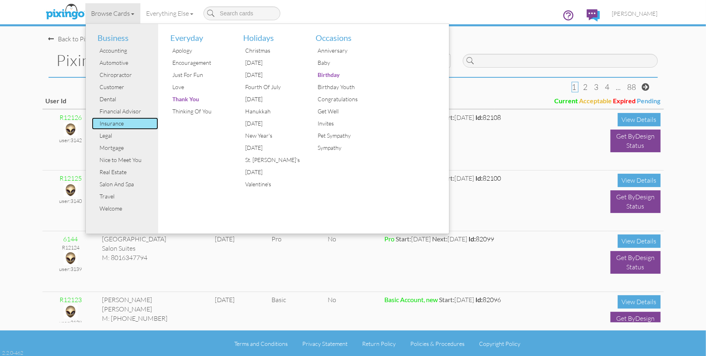
click at [127, 126] on div "Insurance" at bounding box center [128, 123] width 61 height 12
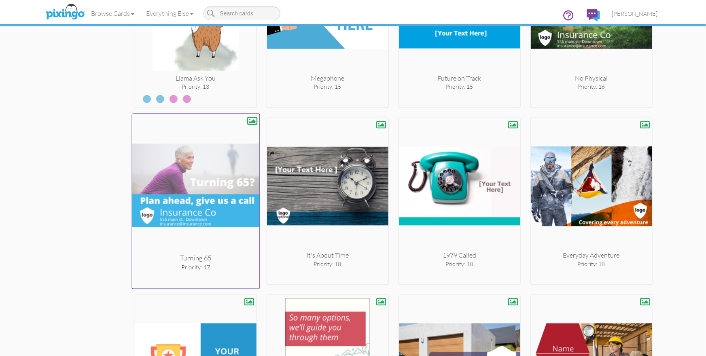
scroll to position [770, 0]
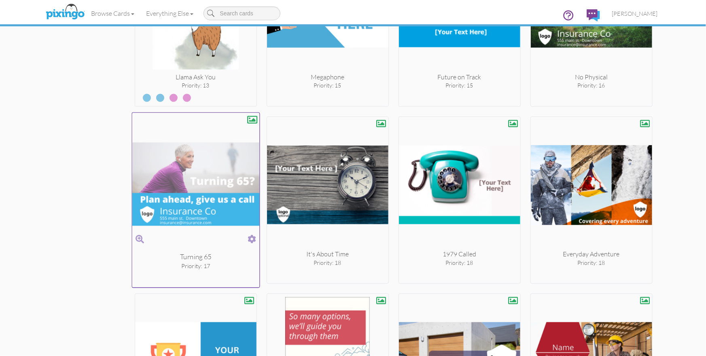
click at [250, 236] on span at bounding box center [252, 240] width 8 height 12
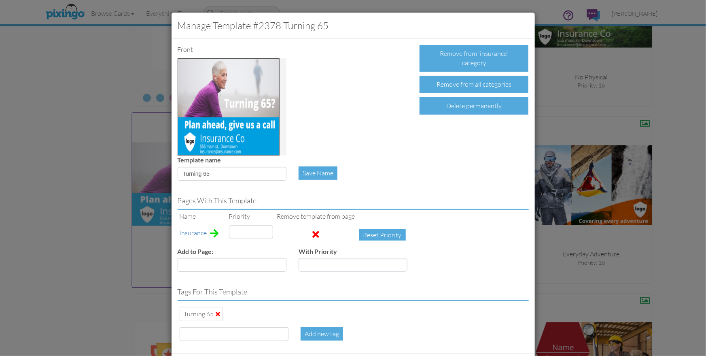
type input "17"
click at [456, 106] on div "Delete permanently" at bounding box center [474, 105] width 109 height 17
click at [453, 106] on div "Confirm Delete" at bounding box center [451, 105] width 63 height 17
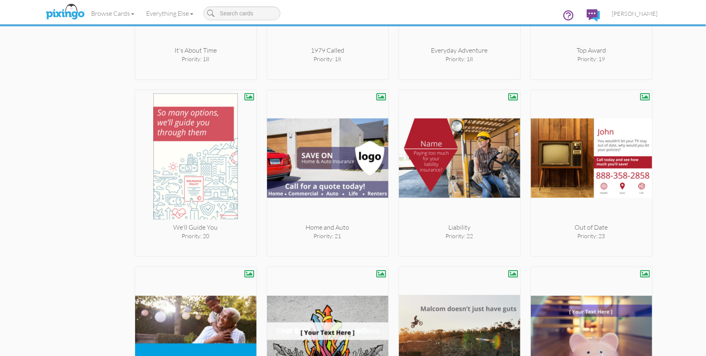
scroll to position [992, 0]
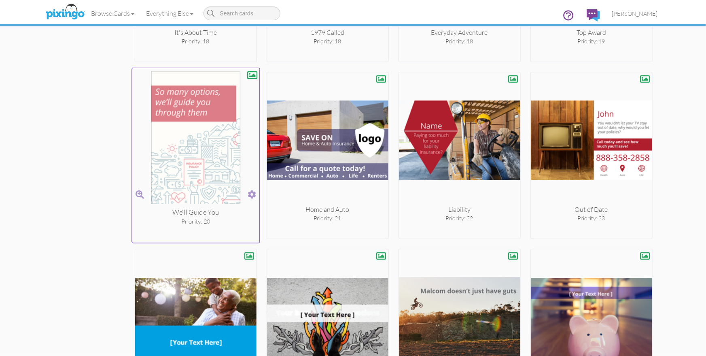
click at [251, 195] on span at bounding box center [252, 195] width 8 height 12
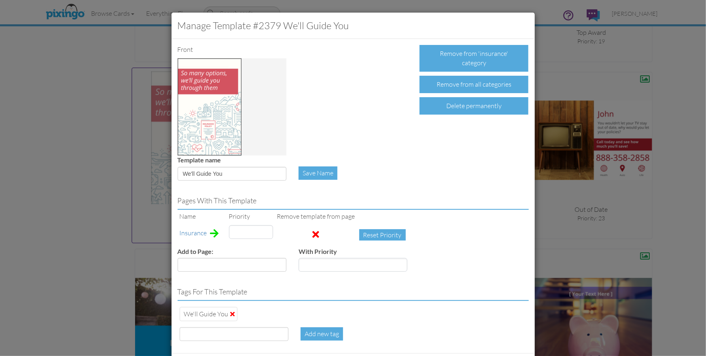
type input "20"
click at [435, 108] on div "Delete permanently" at bounding box center [474, 105] width 109 height 17
click at [435, 108] on div "Confirm Delete" at bounding box center [451, 105] width 63 height 17
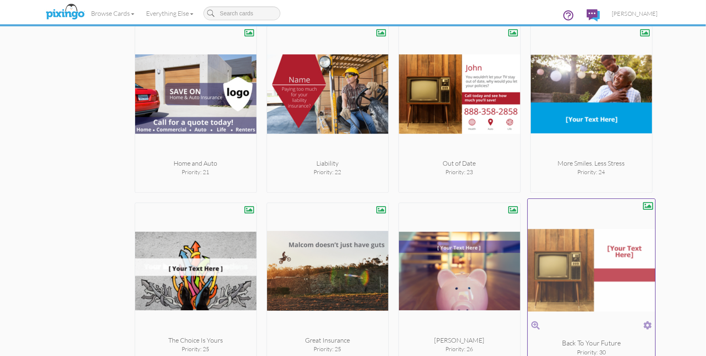
scroll to position [1037, 0]
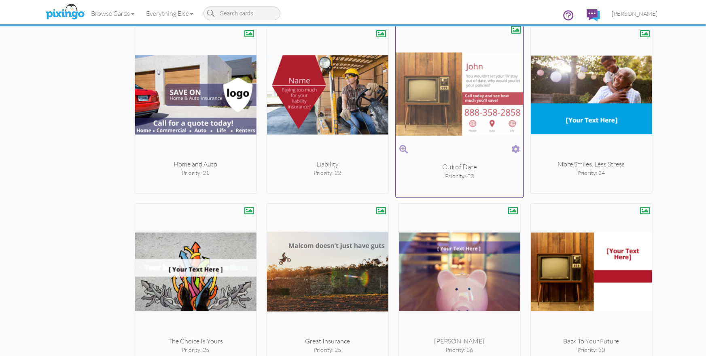
click at [513, 150] on span at bounding box center [516, 149] width 8 height 12
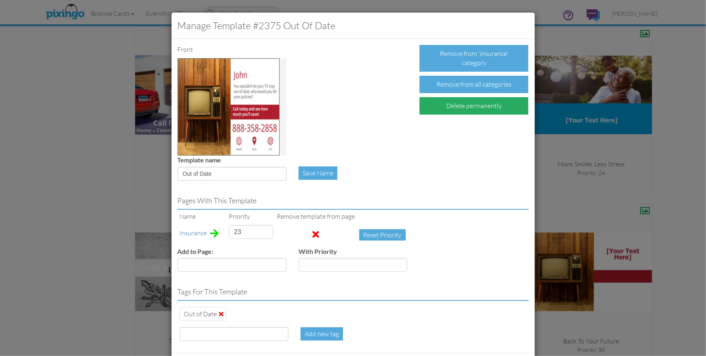
click at [458, 112] on div "Delete permanently" at bounding box center [474, 105] width 109 height 17
click at [446, 108] on div "Confirm Delete" at bounding box center [451, 105] width 63 height 17
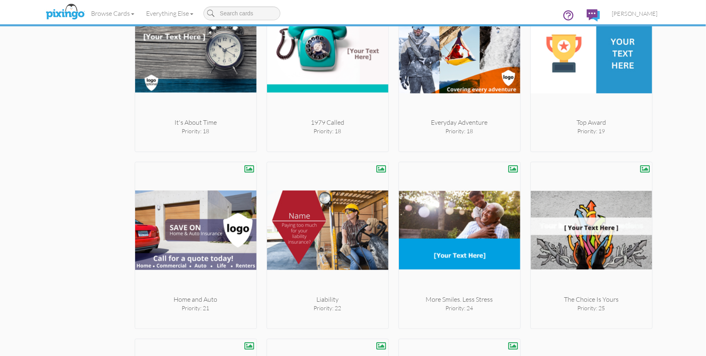
scroll to position [906, 0]
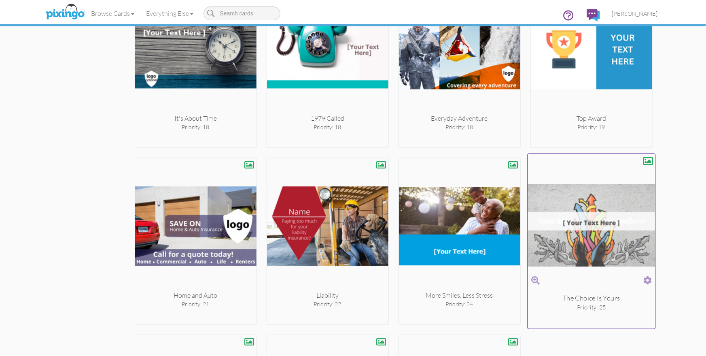
click at [650, 279] on span at bounding box center [647, 280] width 8 height 12
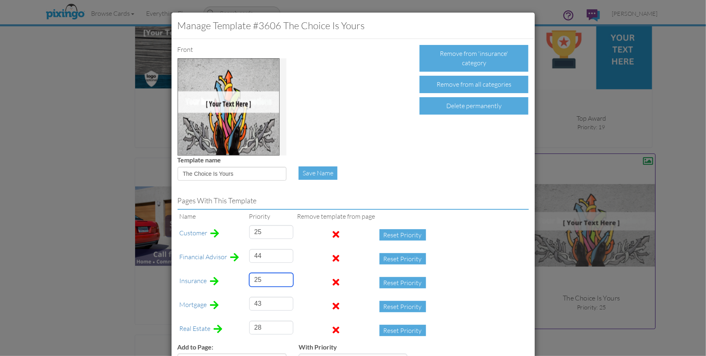
drag, startPoint x: 261, startPoint y: 282, endPoint x: 252, endPoint y: 281, distance: 8.5
click at [252, 281] on input "25" at bounding box center [271, 280] width 44 height 14
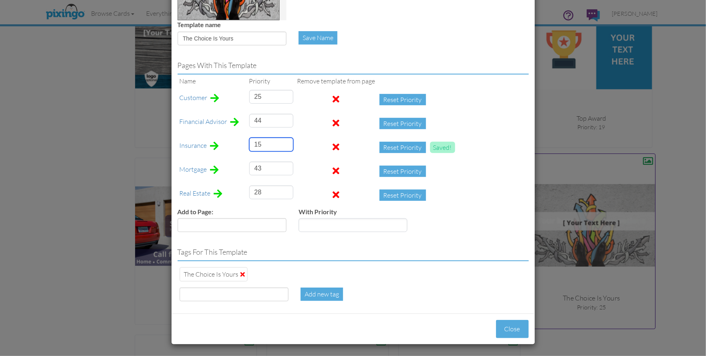
scroll to position [136, 0]
type input "15"
click at [507, 329] on button "Close" at bounding box center [512, 328] width 33 height 18
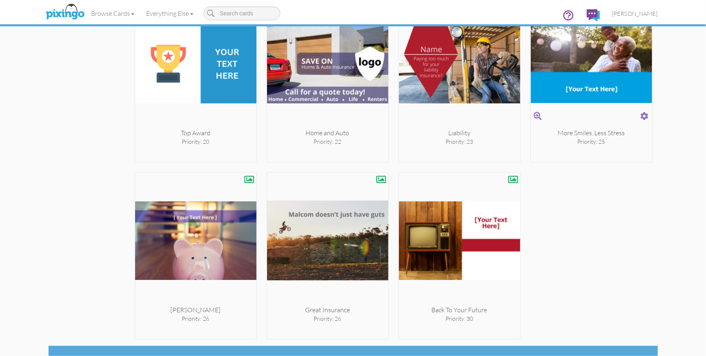
scroll to position [1083, 0]
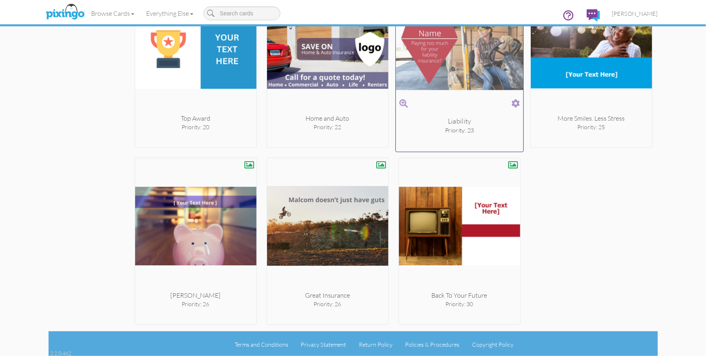
click at [514, 102] on span at bounding box center [516, 104] width 8 height 12
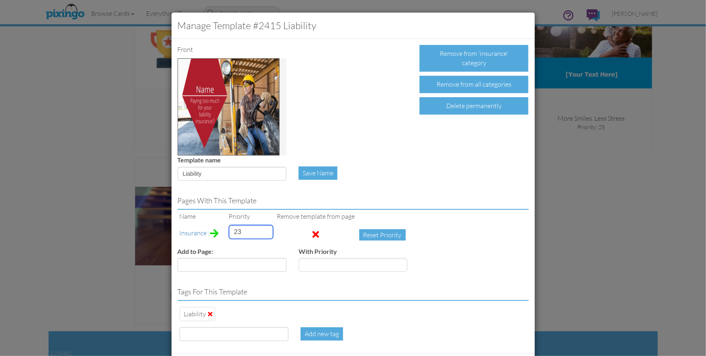
drag, startPoint x: 246, startPoint y: 232, endPoint x: 226, endPoint y: 231, distance: 19.5
click at [227, 231] on td "23" at bounding box center [251, 235] width 48 height 24
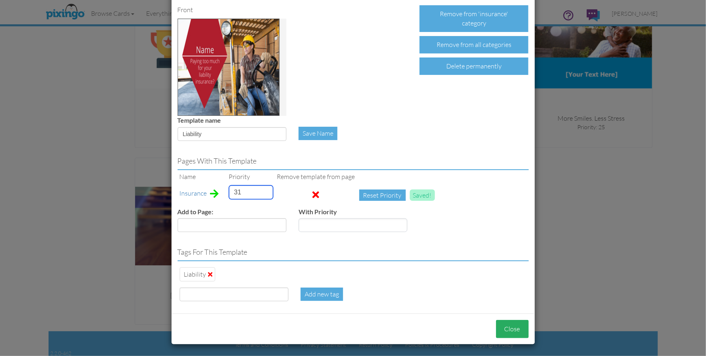
type input "31"
click at [510, 323] on button "Close" at bounding box center [512, 329] width 33 height 18
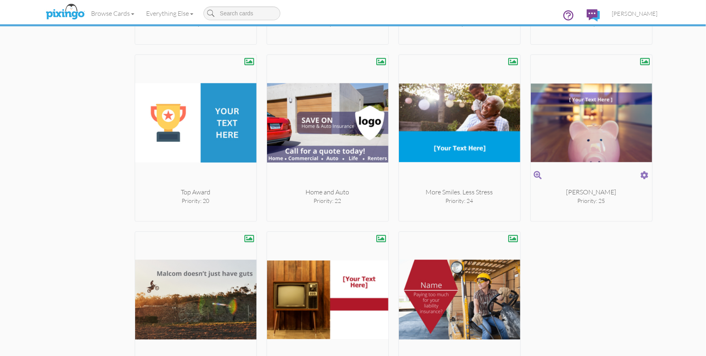
scroll to position [1002, 0]
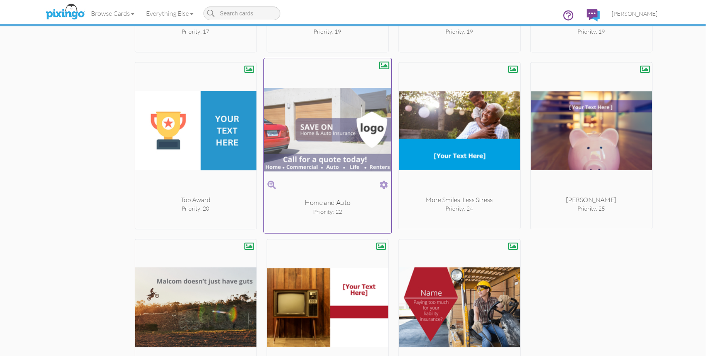
click at [385, 181] on span at bounding box center [384, 185] width 8 height 12
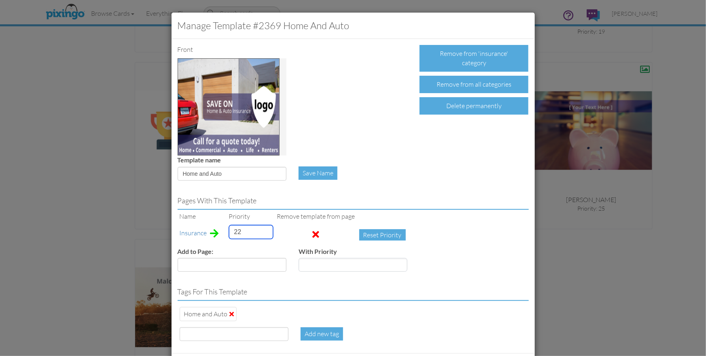
drag, startPoint x: 248, startPoint y: 231, endPoint x: 219, endPoint y: 229, distance: 29.2
click at [219, 229] on tr "Insurance 22 Reset Priority" at bounding box center [295, 235] width 234 height 24
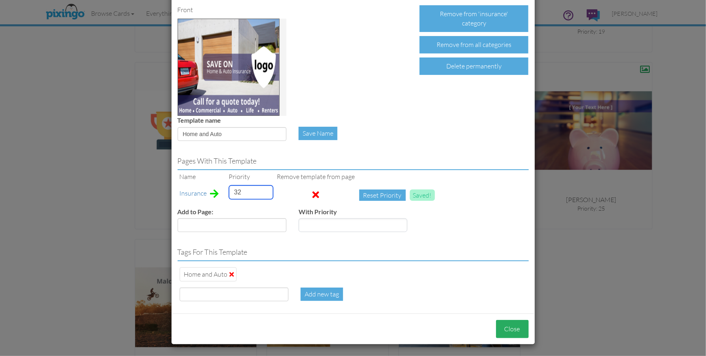
type input "32"
click at [508, 331] on button "Close" at bounding box center [512, 329] width 33 height 18
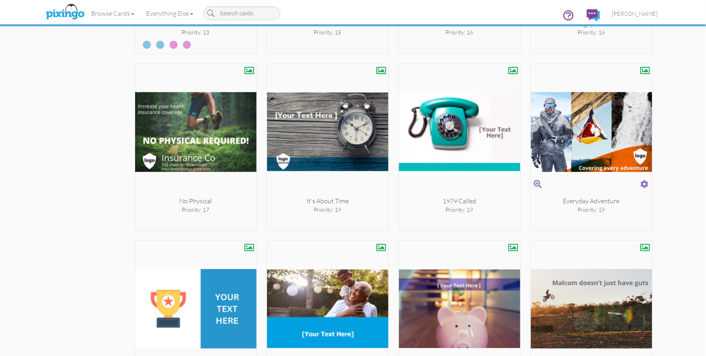
scroll to position [823, 0]
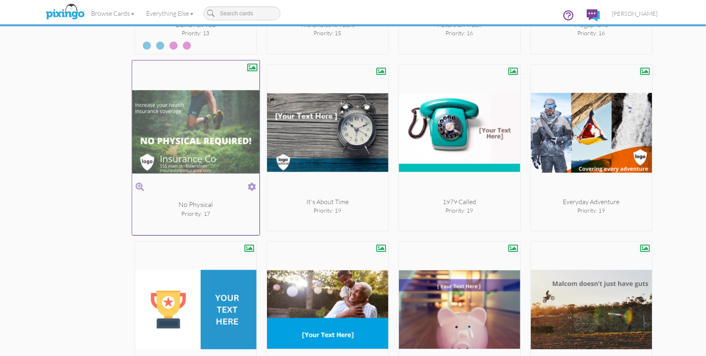
click at [251, 183] on span at bounding box center [252, 187] width 8 height 12
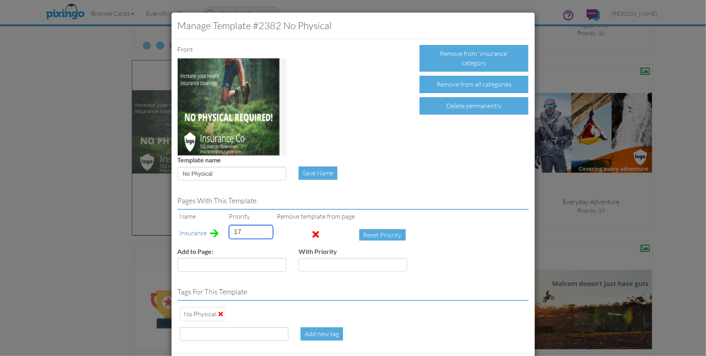
drag, startPoint x: 244, startPoint y: 230, endPoint x: 228, endPoint y: 231, distance: 15.9
click at [228, 231] on td "17" at bounding box center [251, 235] width 48 height 24
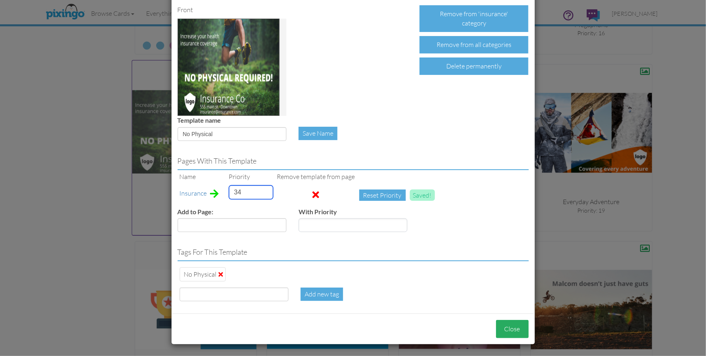
type input "34"
click at [506, 329] on button "Close" at bounding box center [512, 329] width 33 height 18
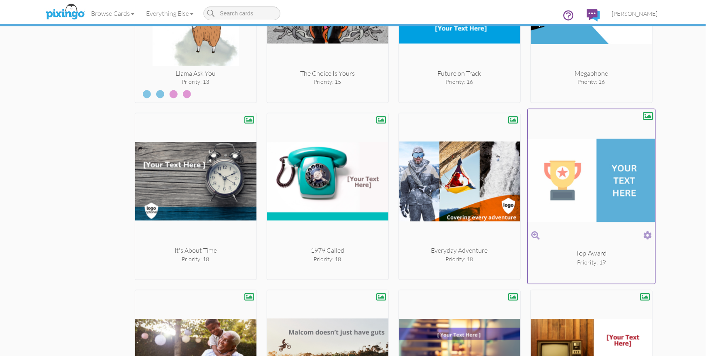
scroll to position [750, 0]
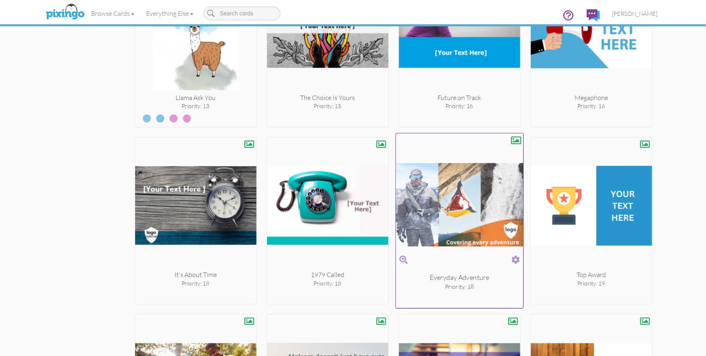
click at [515, 254] on span at bounding box center [516, 260] width 8 height 12
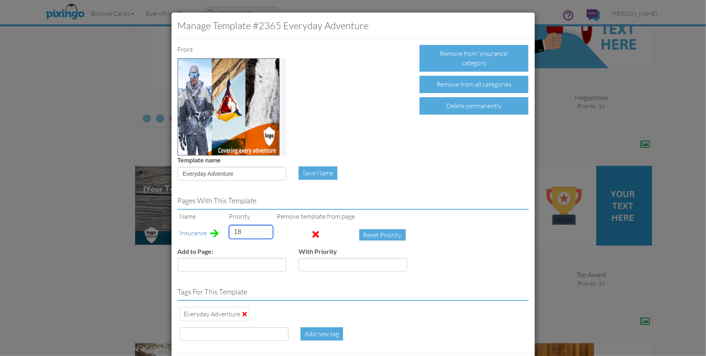
drag, startPoint x: 242, startPoint y: 231, endPoint x: 215, endPoint y: 228, distance: 26.5
click at [215, 228] on tr "Insurance 18 Reset Priority" at bounding box center [295, 235] width 234 height 24
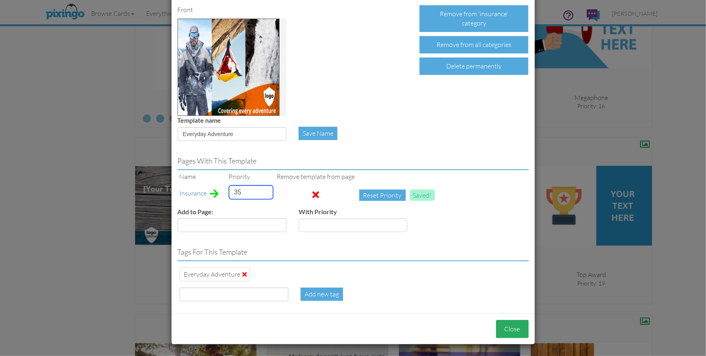
type input "35"
click at [505, 330] on button "Close" at bounding box center [512, 329] width 33 height 18
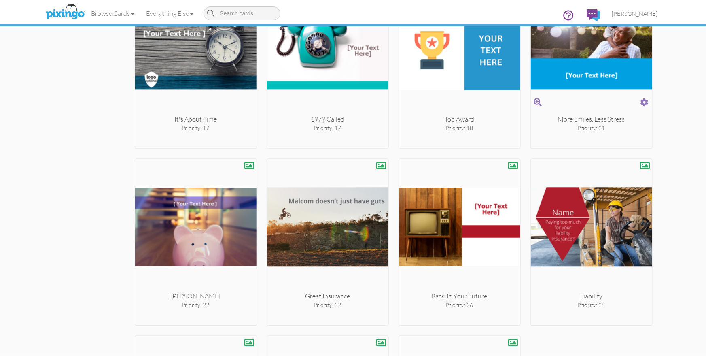
scroll to position [932, 0]
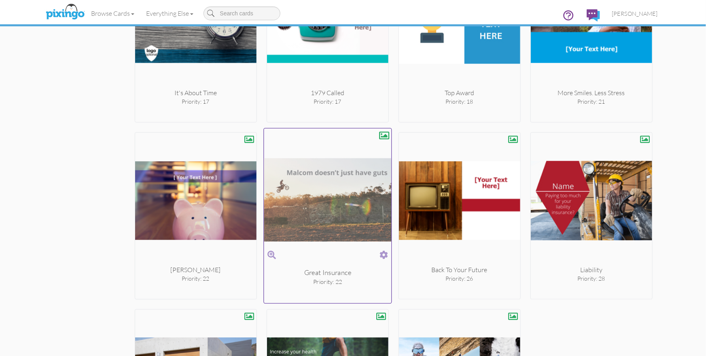
click at [386, 253] on span at bounding box center [384, 255] width 8 height 12
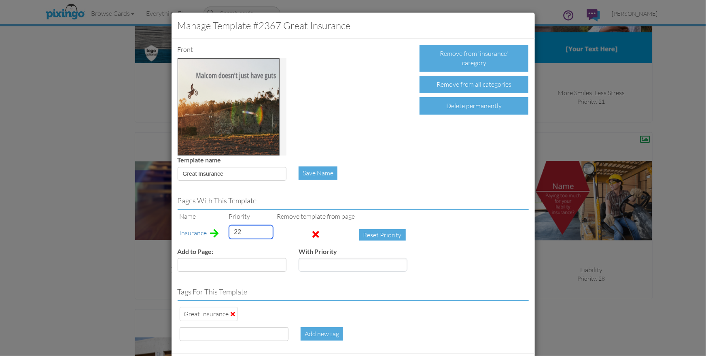
drag, startPoint x: 220, startPoint y: 229, endPoint x: 208, endPoint y: 227, distance: 11.9
click at [204, 226] on tr "Insurance 22 Reset Priority" at bounding box center [295, 235] width 234 height 24
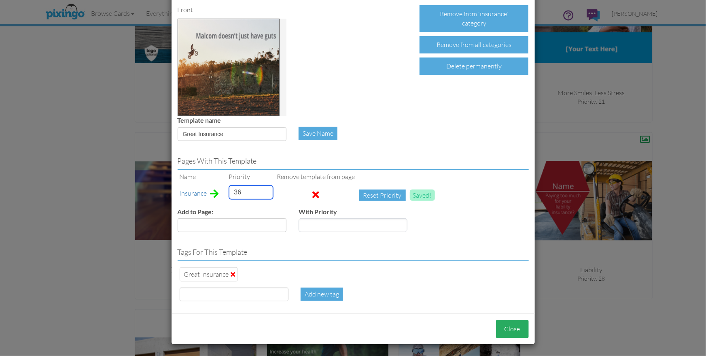
type input "36"
click at [507, 324] on button "Close" at bounding box center [512, 329] width 33 height 18
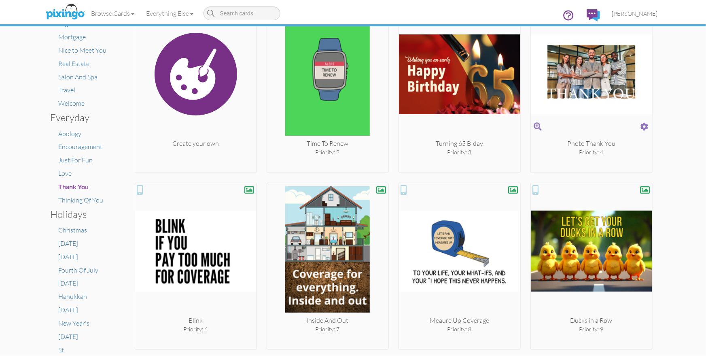
scroll to position [261, 0]
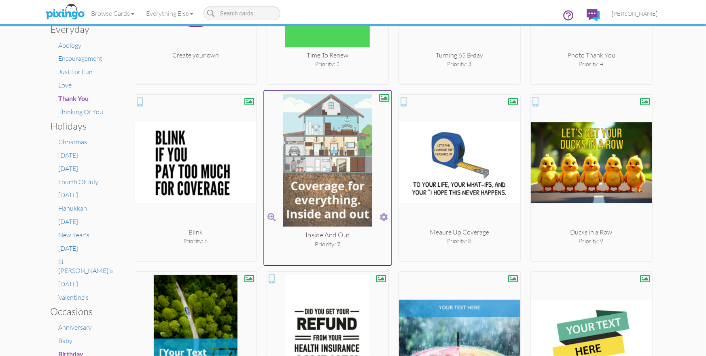
click at [381, 216] on span at bounding box center [384, 217] width 8 height 12
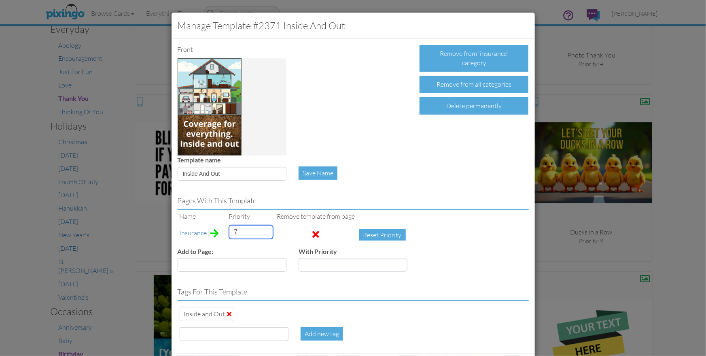
drag, startPoint x: 236, startPoint y: 229, endPoint x: 219, endPoint y: 228, distance: 16.7
click at [219, 227] on tr "Insurance 7 Reset Priority" at bounding box center [295, 235] width 234 height 24
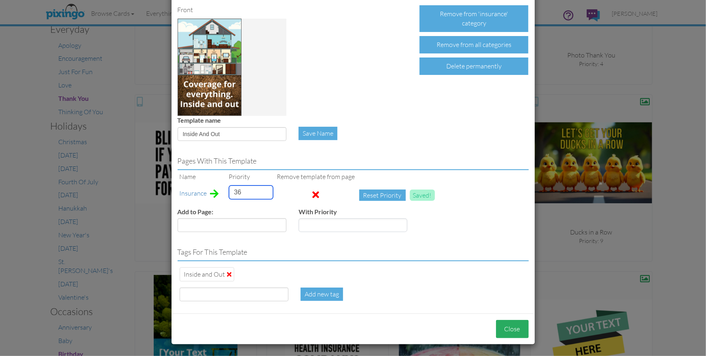
type input "36"
click at [504, 322] on button "Close" at bounding box center [512, 329] width 33 height 18
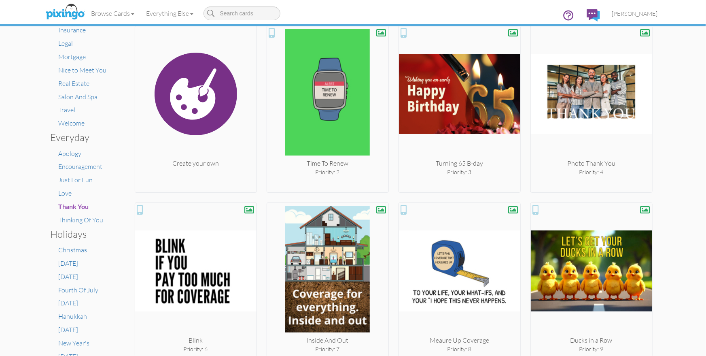
scroll to position [0, 0]
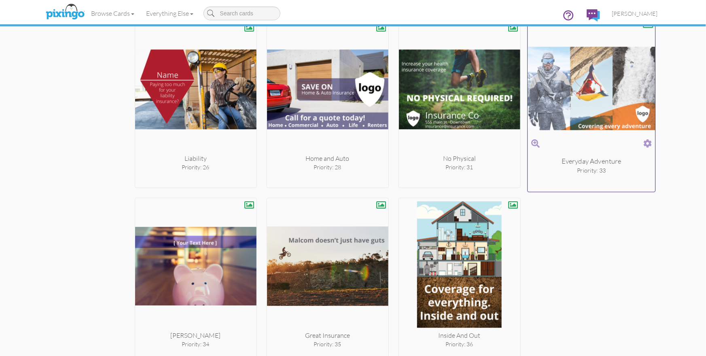
scroll to position [1083, 0]
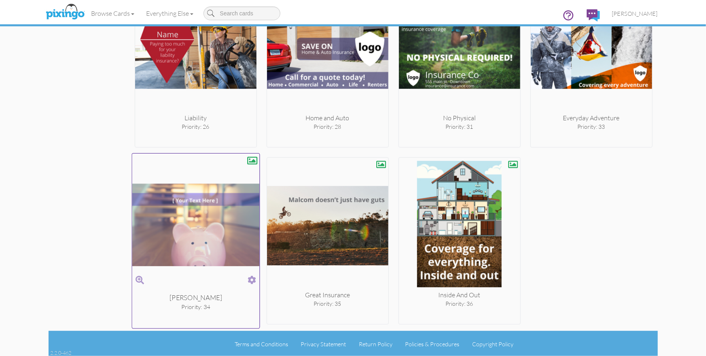
click at [255, 279] on span at bounding box center [252, 280] width 8 height 12
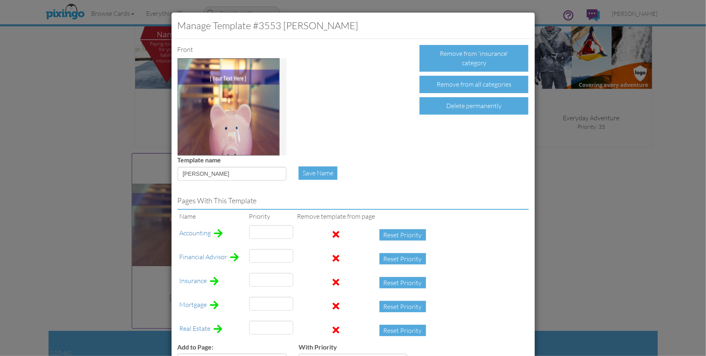
type input "11"
type input "23"
type input "25"
type input "47"
drag, startPoint x: 261, startPoint y: 279, endPoint x: 243, endPoint y: 277, distance: 17.5
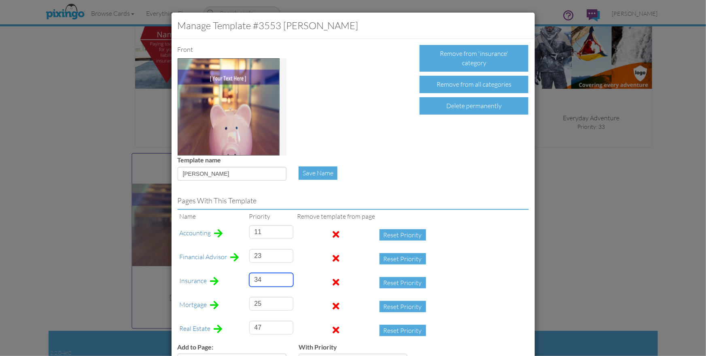
click at [243, 277] on tr "Insurance 34 Reset Priority" at bounding box center [305, 283] width 255 height 24
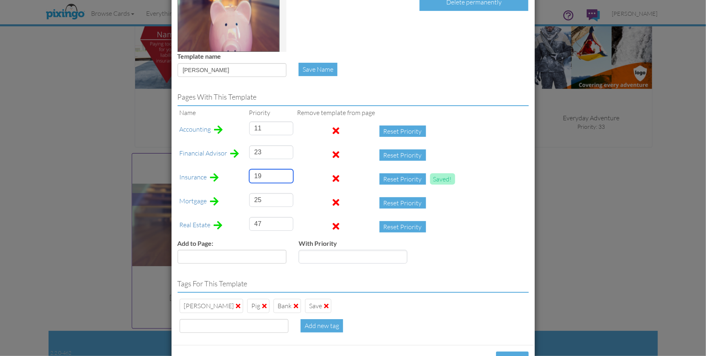
scroll to position [136, 0]
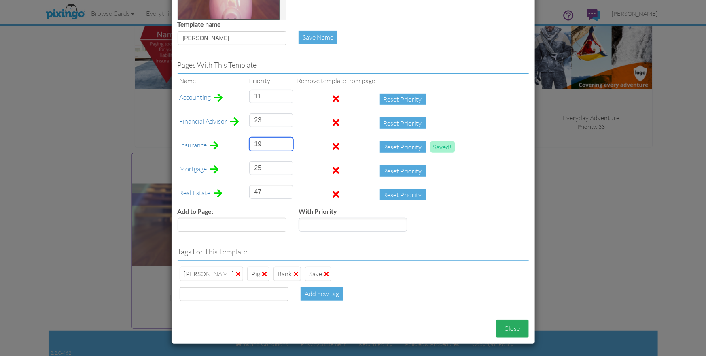
type input "19"
click at [510, 326] on button "Close" at bounding box center [512, 328] width 33 height 18
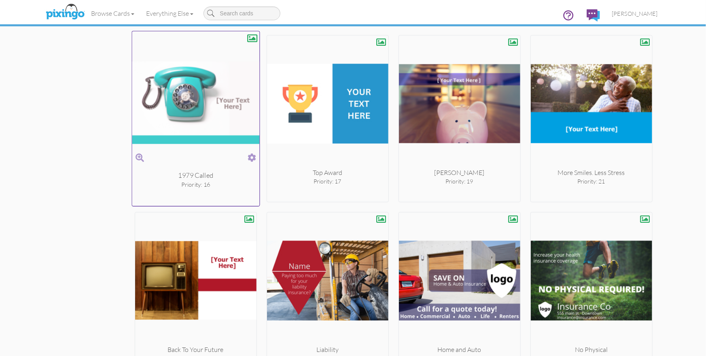
scroll to position [828, 0]
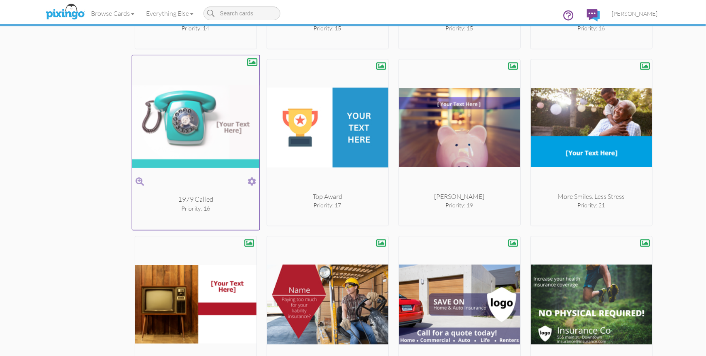
click at [253, 178] on span at bounding box center [252, 182] width 8 height 12
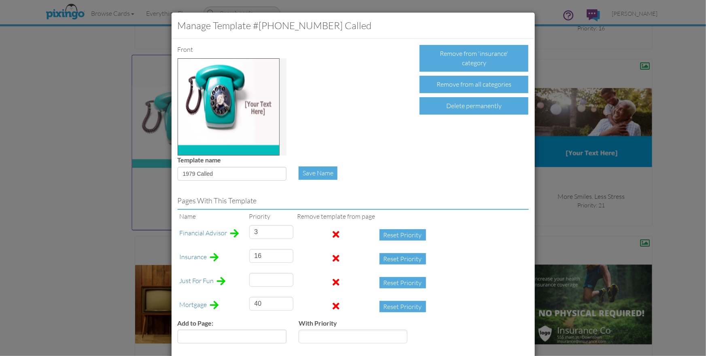
type input "23"
drag, startPoint x: 262, startPoint y: 255, endPoint x: 243, endPoint y: 255, distance: 18.6
click at [243, 255] on tr "Insurance 16 Reset Priority" at bounding box center [305, 259] width 255 height 24
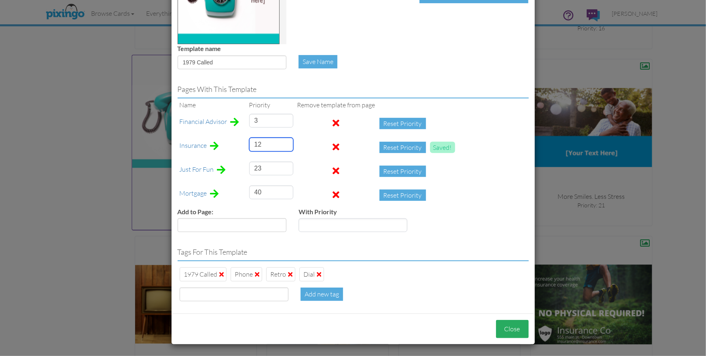
type input "12"
click at [506, 329] on button "Close" at bounding box center [512, 329] width 33 height 18
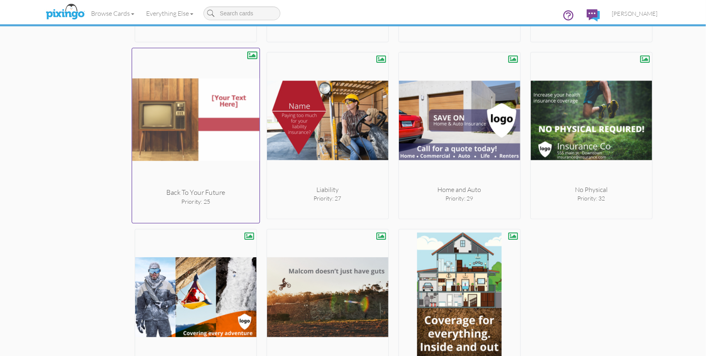
scroll to position [1013, 0]
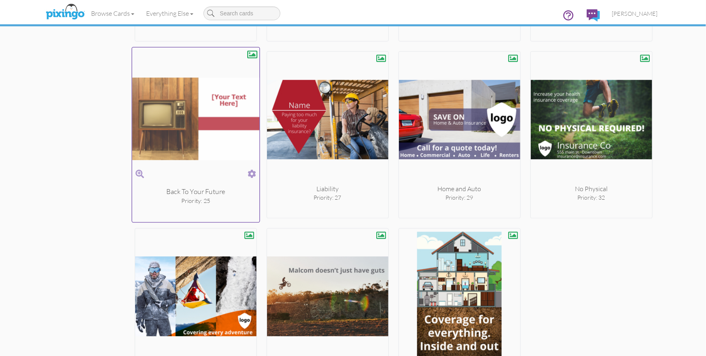
click at [250, 174] on span at bounding box center [252, 174] width 8 height 12
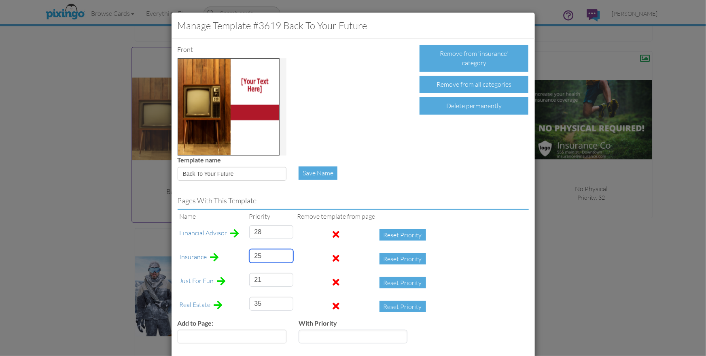
drag, startPoint x: 267, startPoint y: 259, endPoint x: 238, endPoint y: 254, distance: 29.5
click at [238, 254] on tr "Insurance 25 Reset Priority" at bounding box center [305, 259] width 255 height 24
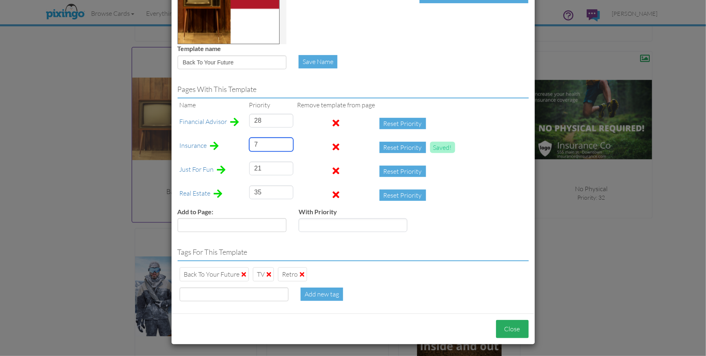
type input "7"
click at [508, 323] on button "Close" at bounding box center [512, 329] width 33 height 18
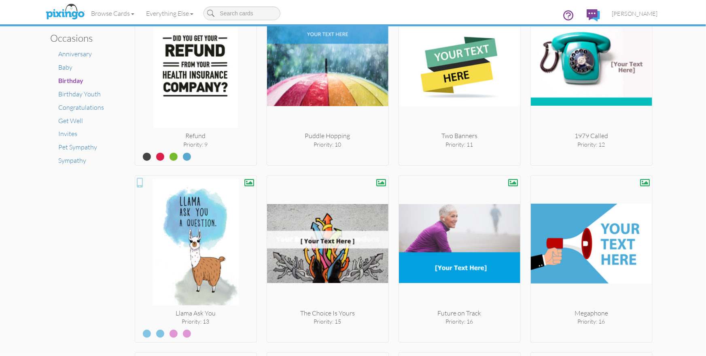
scroll to position [531, 0]
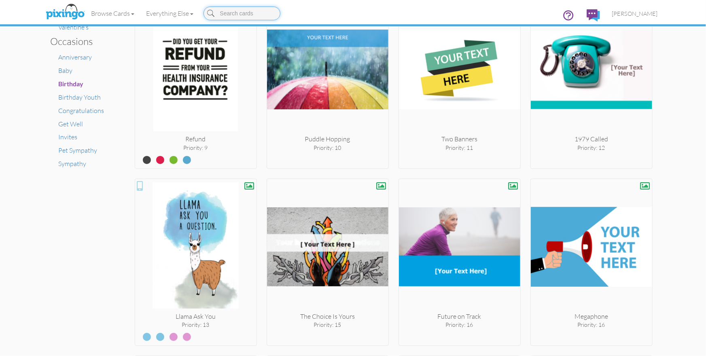
click at [236, 15] on input at bounding box center [242, 13] width 77 height 14
type input "time"
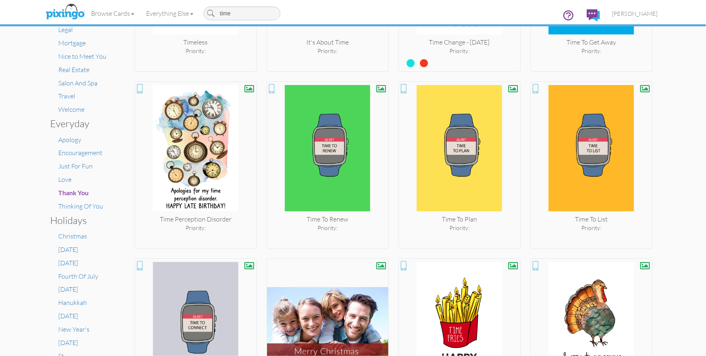
scroll to position [171, 0]
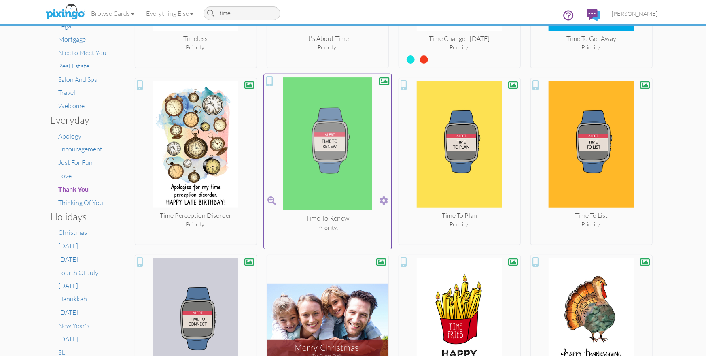
click at [382, 199] on span at bounding box center [384, 201] width 8 height 12
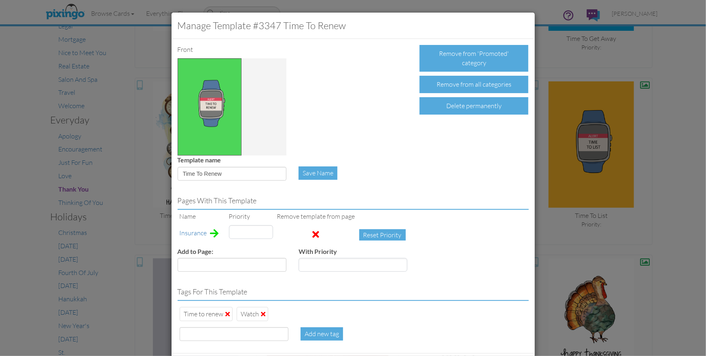
type input "2"
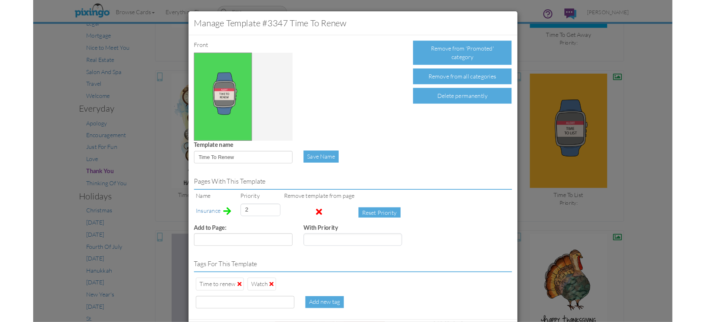
scroll to position [40, 0]
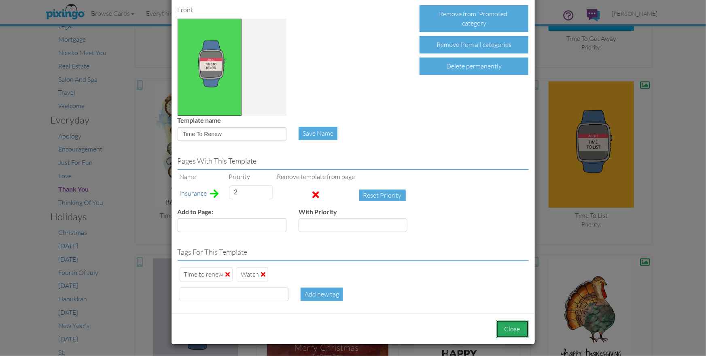
click at [512, 329] on button "Close" at bounding box center [512, 329] width 33 height 18
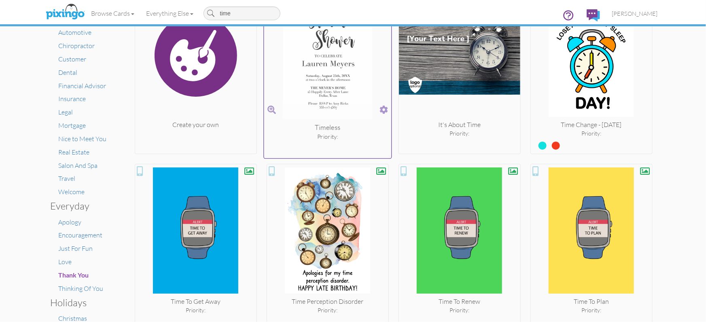
scroll to position [0, 0]
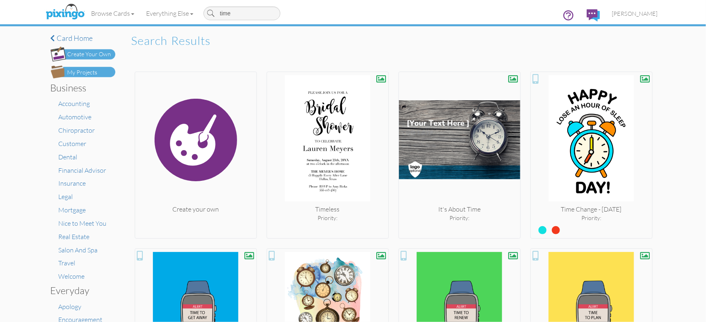
click at [695, 130] on div "× Card home Create Your Own My Projects Business Accounting Automotive Chiropra…" at bounding box center [353, 174] width 706 height 296
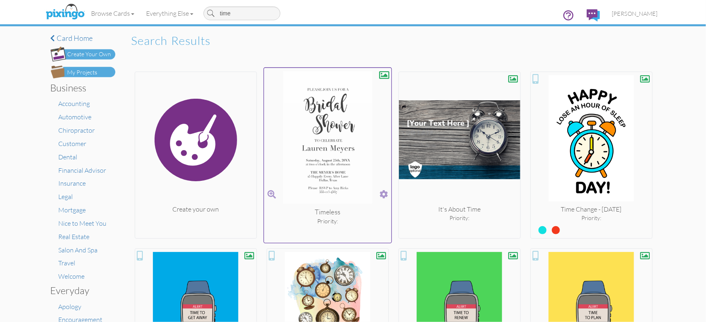
click at [386, 192] on span at bounding box center [384, 195] width 8 height 12
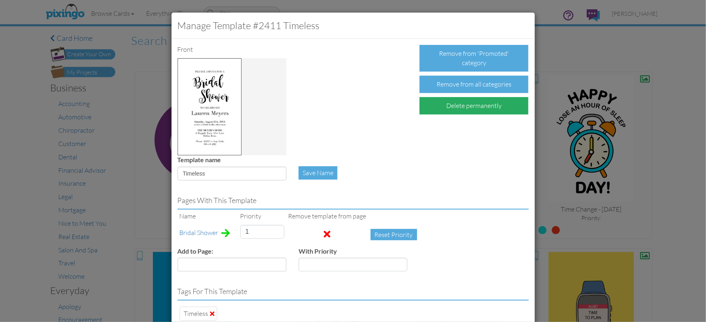
click at [456, 105] on div "Delete permanently" at bounding box center [474, 105] width 109 height 17
click at [456, 105] on div "Confirm Delete" at bounding box center [451, 105] width 63 height 17
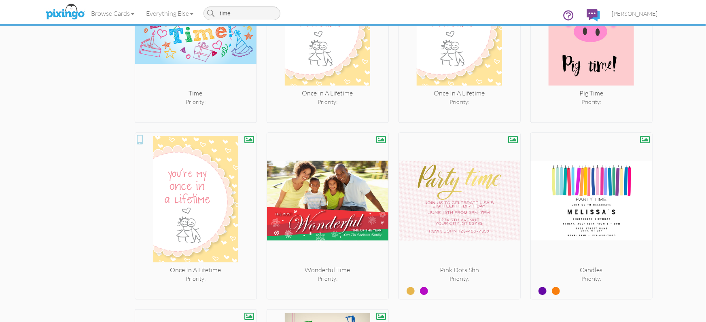
scroll to position [866, 0]
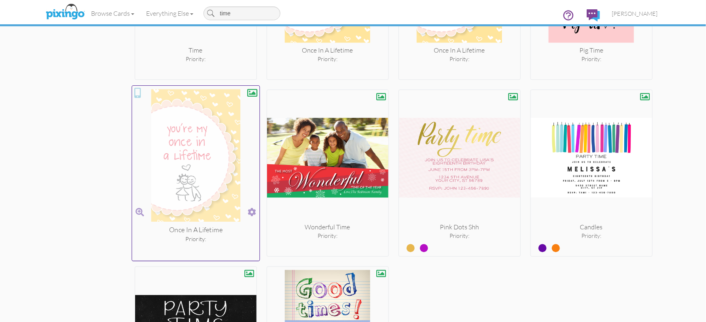
click at [253, 208] on span at bounding box center [252, 212] width 8 height 12
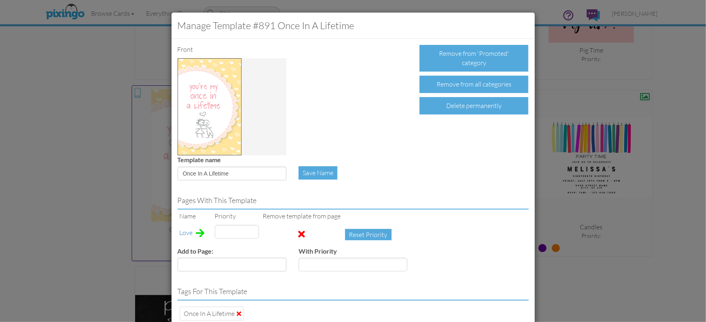
type input "65"
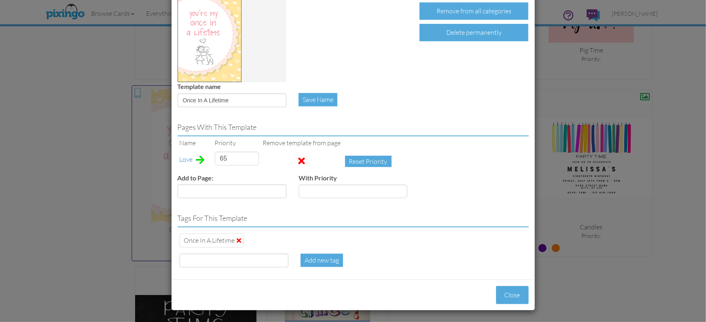
scroll to position [72, 0]
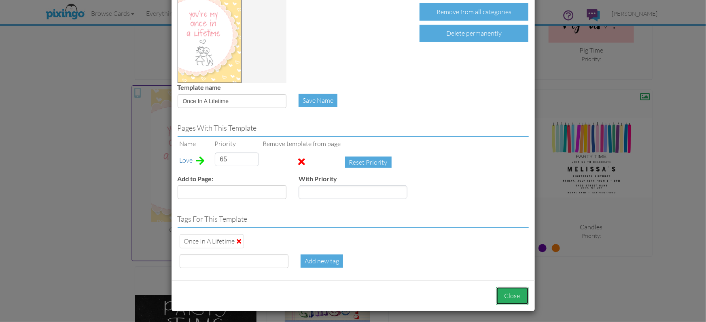
click at [507, 294] on button "Close" at bounding box center [512, 296] width 33 height 18
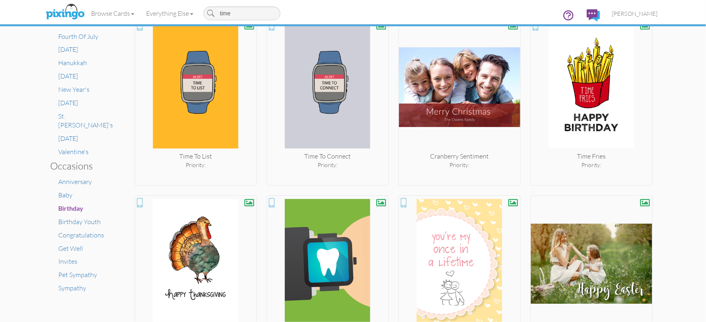
scroll to position [866, 0]
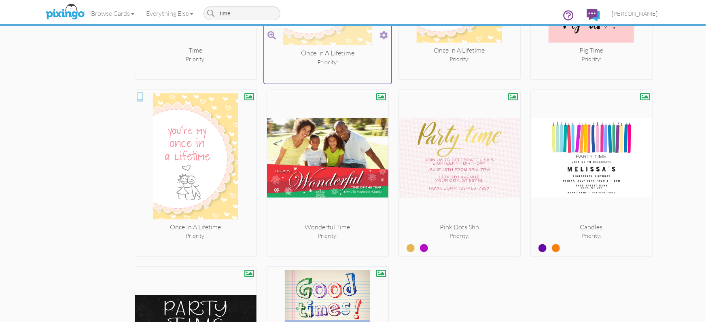
click at [385, 38] on span at bounding box center [384, 36] width 8 height 12
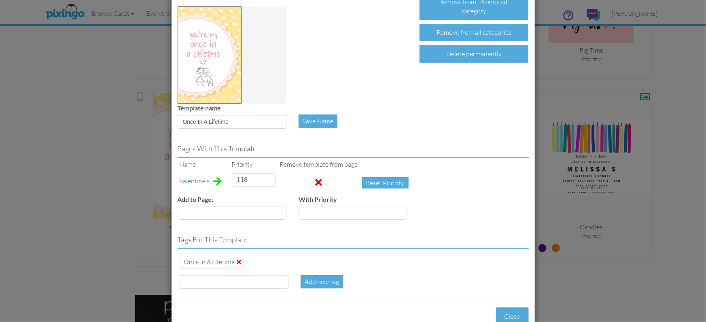
scroll to position [73, 0]
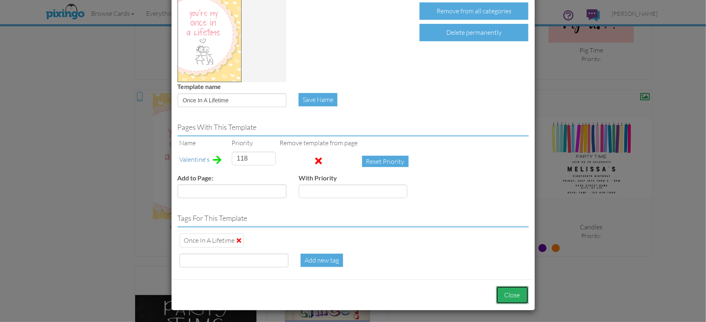
click at [514, 297] on button "Close" at bounding box center [512, 295] width 33 height 18
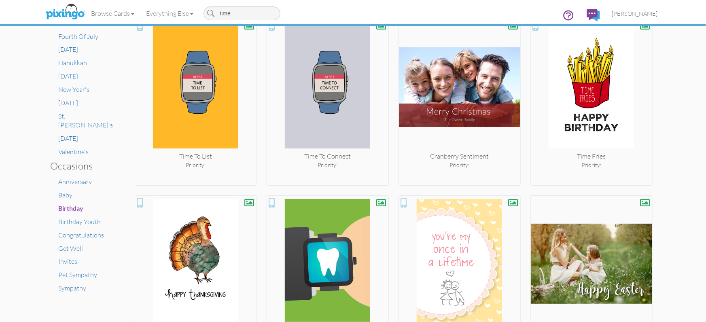
scroll to position [866, 0]
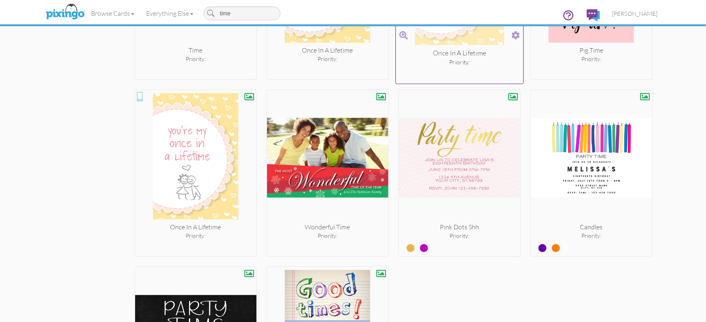
click at [512, 35] on span at bounding box center [516, 36] width 8 height 12
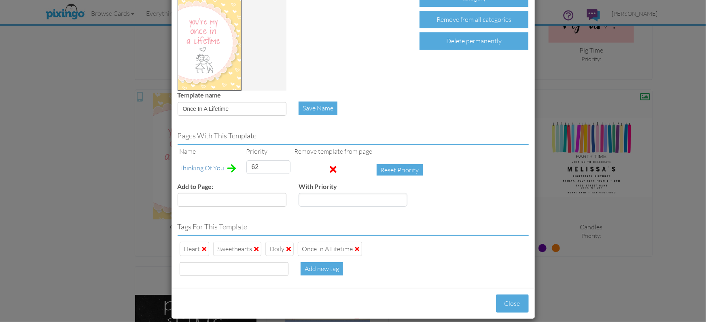
scroll to position [73, 0]
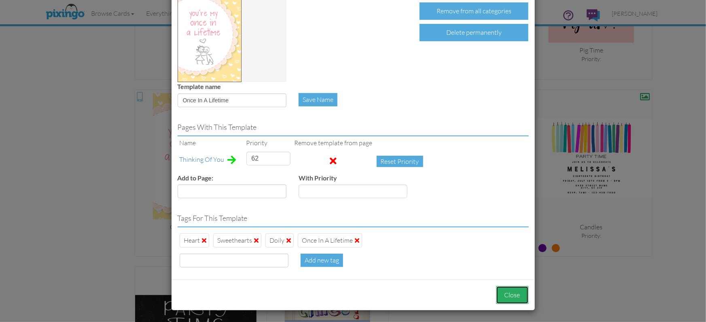
click at [510, 298] on button "Close" at bounding box center [512, 295] width 33 height 18
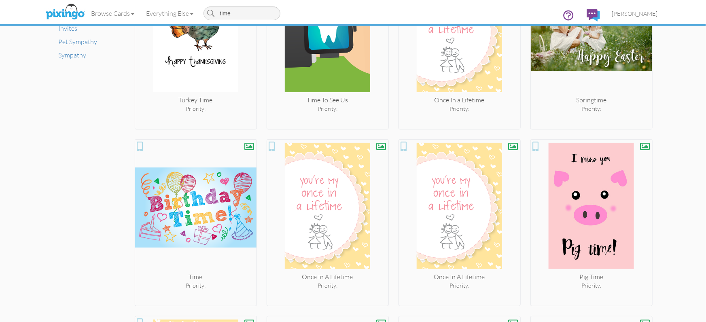
scroll to position [579, 0]
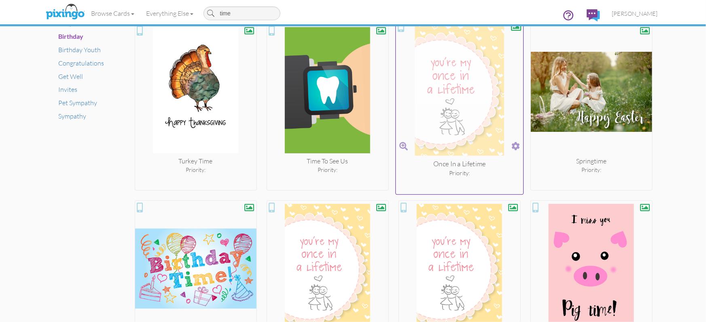
click at [514, 146] on span at bounding box center [516, 146] width 8 height 12
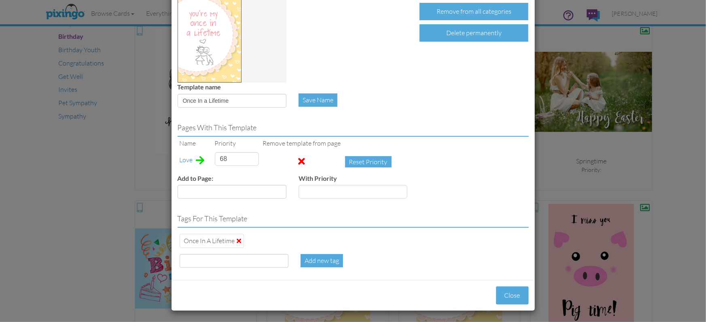
scroll to position [73, 0]
click at [512, 295] on button "Close" at bounding box center [512, 295] width 33 height 18
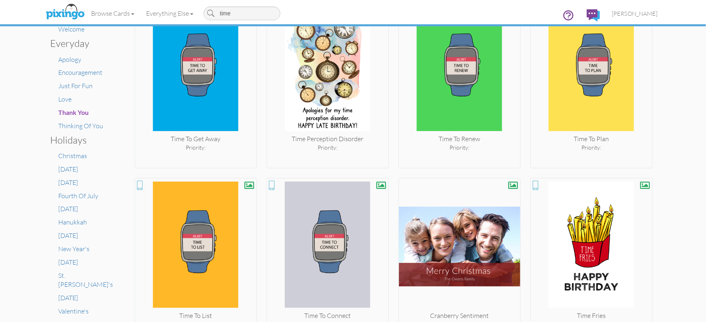
scroll to position [202, 0]
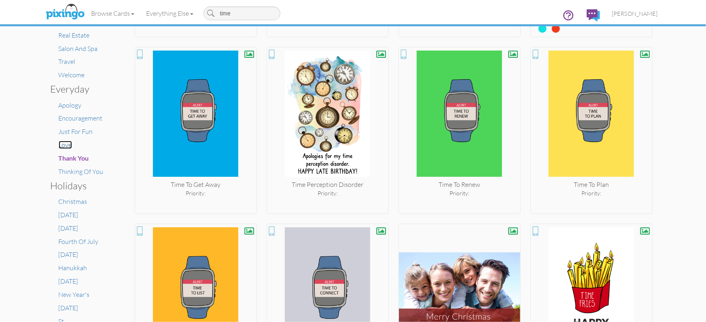
click at [65, 146] on span "Love" at bounding box center [65, 145] width 13 height 8
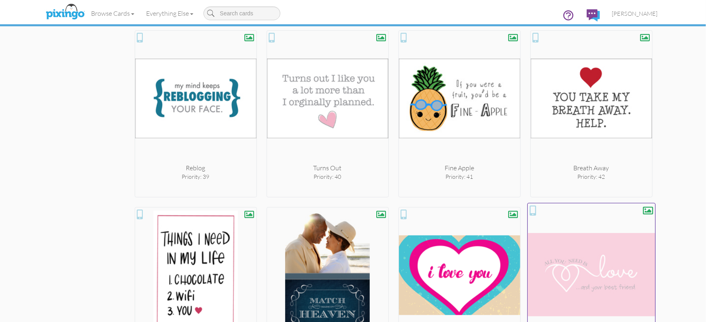
scroll to position [1727, 0]
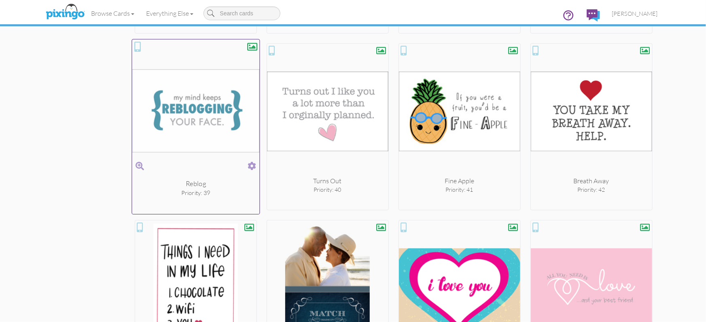
click at [252, 160] on span at bounding box center [252, 166] width 8 height 12
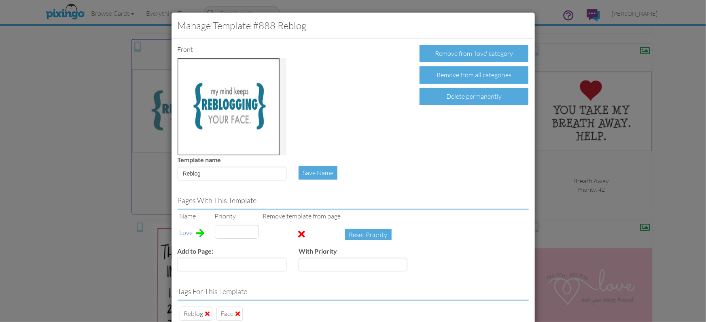
type input "39"
click at [459, 99] on div "Delete permanently" at bounding box center [474, 96] width 109 height 17
click at [459, 99] on div "Confirm Delete" at bounding box center [451, 96] width 63 height 17
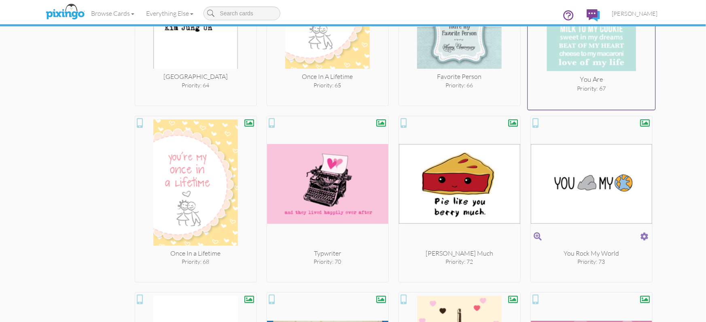
scroll to position [2888, 0]
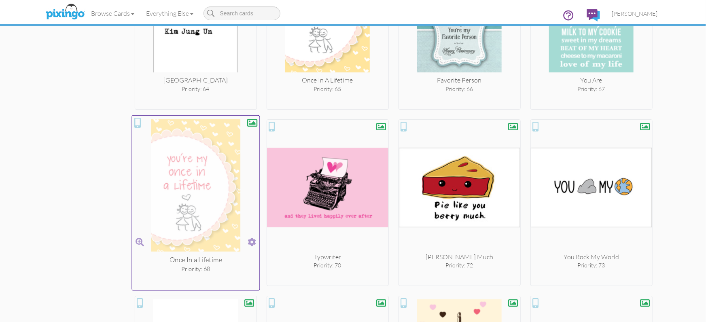
click at [249, 238] on span at bounding box center [252, 242] width 8 height 12
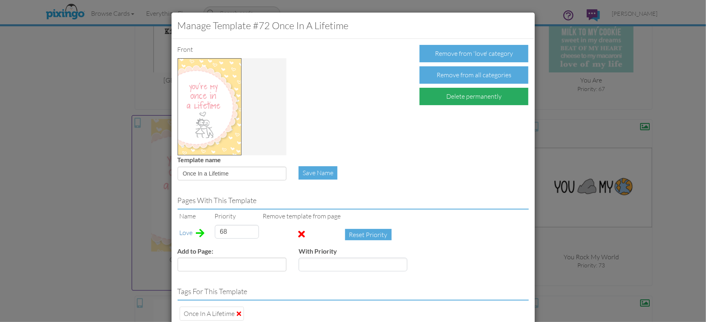
click at [465, 98] on div "Delete permanently" at bounding box center [474, 96] width 109 height 17
click at [463, 98] on div "Confirm Delete" at bounding box center [451, 96] width 63 height 17
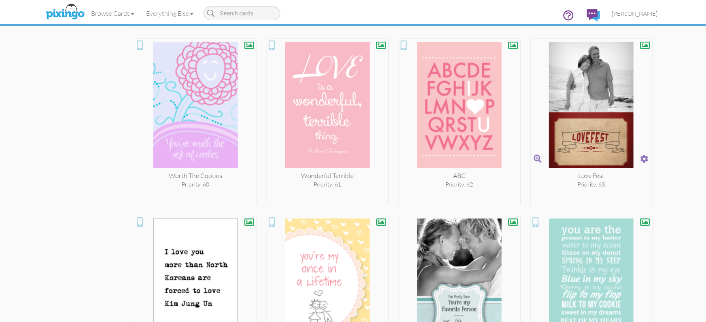
scroll to position [2618, 0]
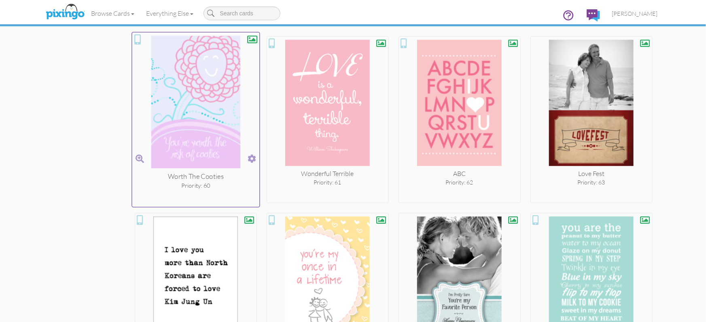
click at [252, 158] on span at bounding box center [252, 159] width 8 height 12
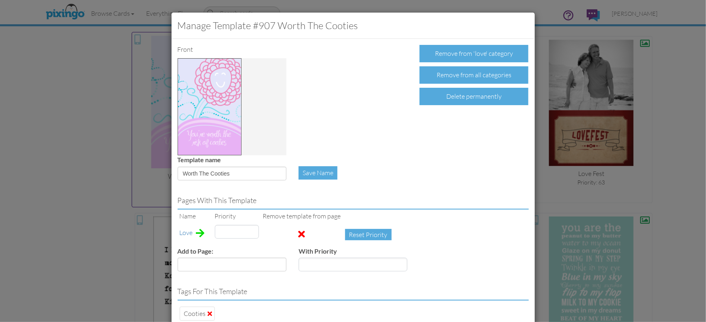
type input "60"
click at [471, 98] on div "Delete permanently" at bounding box center [474, 96] width 109 height 17
click at [461, 98] on div "Confirm Delete" at bounding box center [451, 96] width 63 height 17
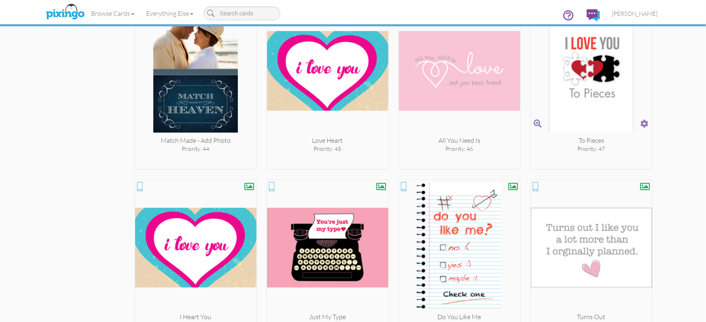
scroll to position [1945, 0]
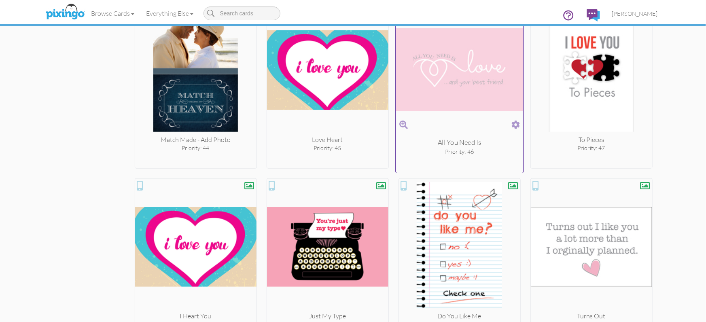
click at [518, 121] on span at bounding box center [516, 125] width 8 height 12
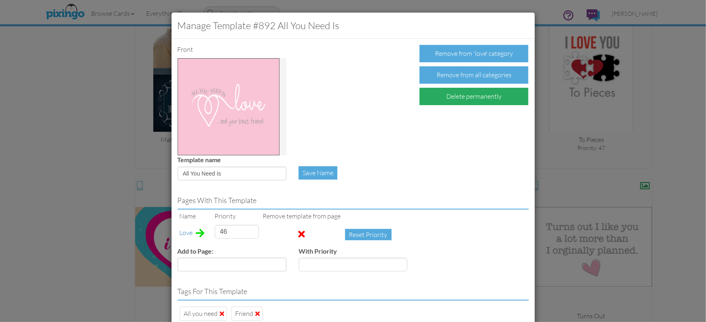
click at [476, 101] on div "Delete permanently" at bounding box center [474, 96] width 109 height 17
click at [464, 99] on div "Confirm Delete" at bounding box center [451, 96] width 63 height 17
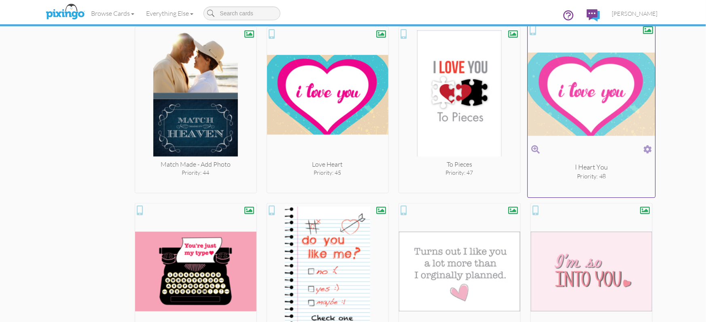
scroll to position [1908, 0]
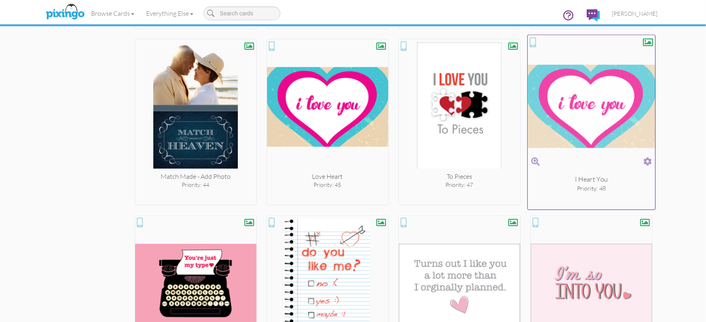
click at [650, 159] on span at bounding box center [647, 161] width 8 height 12
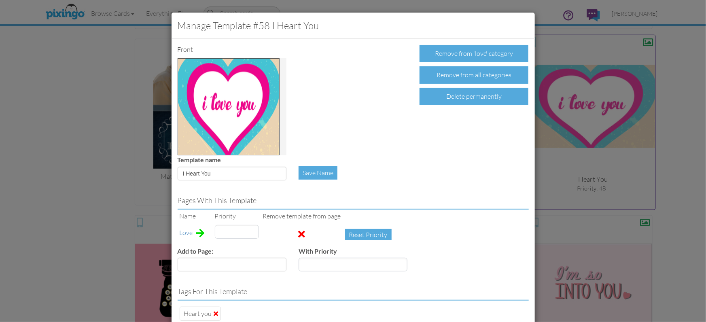
type input "48"
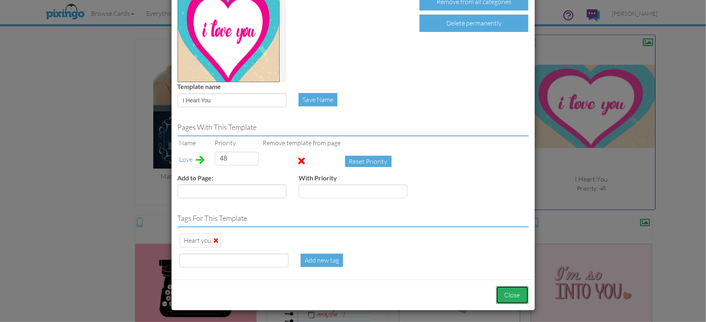
click at [512, 294] on button "Close" at bounding box center [512, 295] width 33 height 18
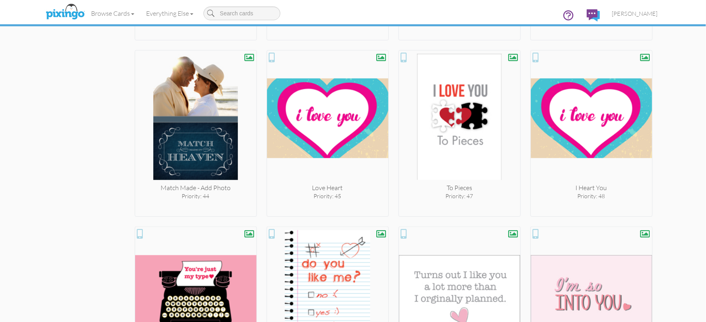
scroll to position [1895, 0]
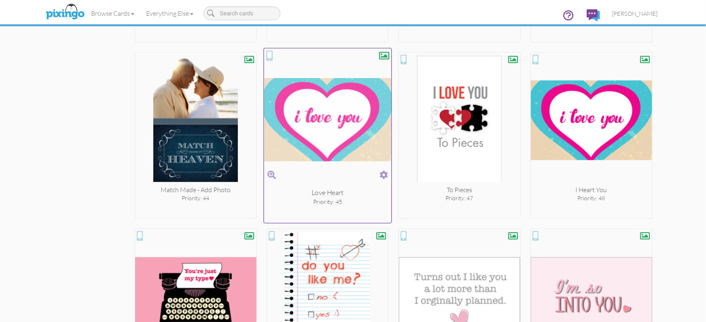
click at [384, 173] on span at bounding box center [384, 175] width 8 height 12
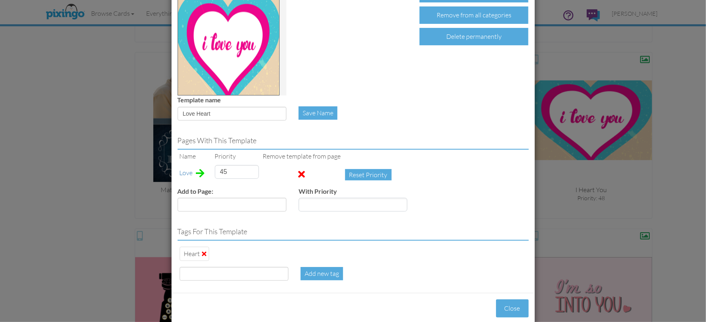
scroll to position [73, 0]
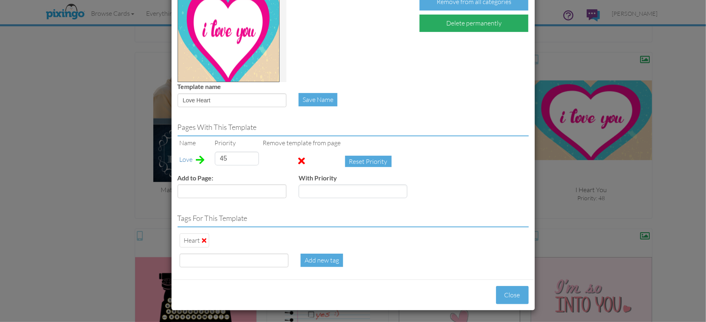
click at [445, 22] on div "Delete permanently" at bounding box center [474, 23] width 109 height 17
click at [444, 25] on div "Confirm Delete" at bounding box center [451, 23] width 63 height 17
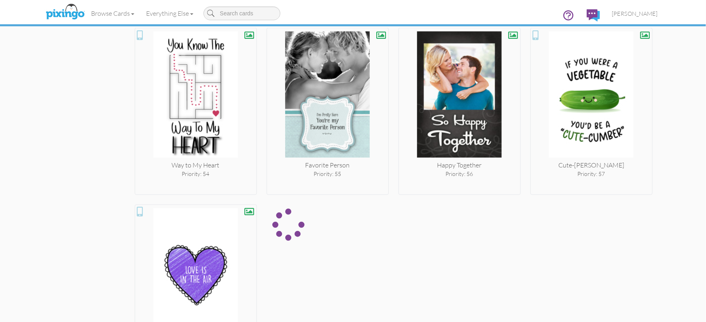
scroll to position [2303, 0]
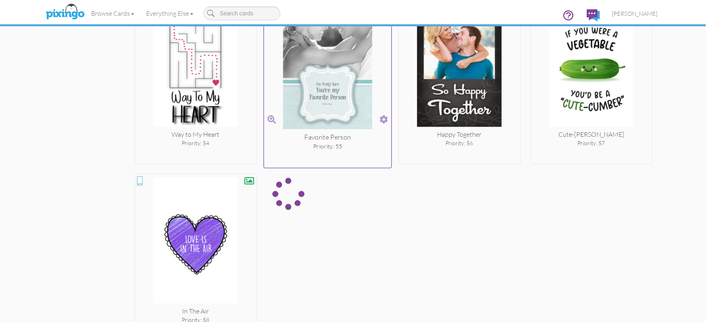
click at [382, 119] on span at bounding box center [384, 120] width 8 height 12
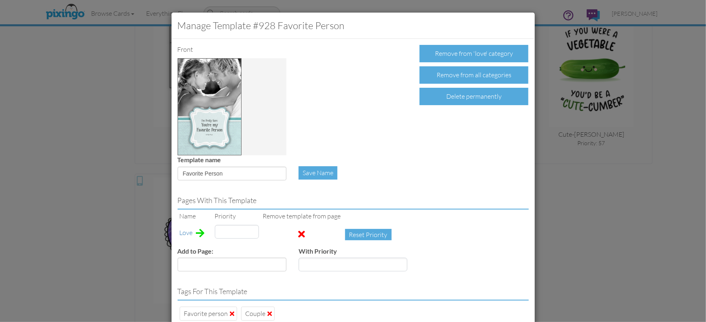
type input "55"
click at [440, 102] on div "Delete permanently" at bounding box center [474, 96] width 109 height 17
click at [440, 100] on div "Confirm Delete" at bounding box center [451, 96] width 63 height 17
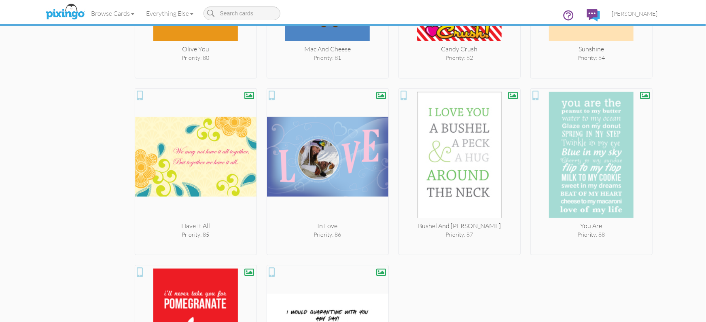
scroll to position [3269, 0]
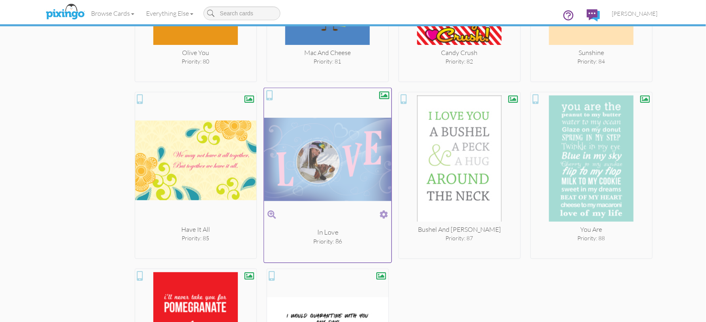
click at [384, 211] on span at bounding box center [384, 215] width 8 height 12
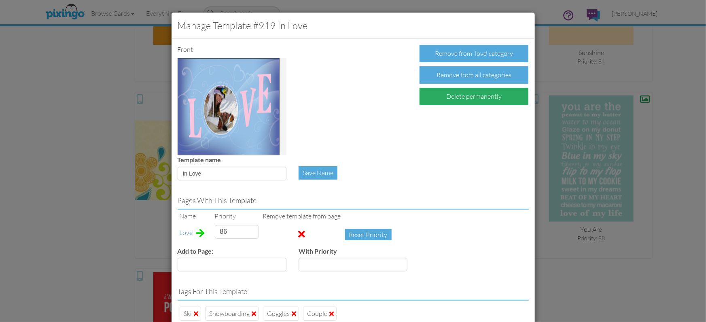
click at [453, 98] on div "Delete permanently" at bounding box center [474, 96] width 109 height 17
click at [452, 99] on div "Confirm Delete" at bounding box center [451, 96] width 63 height 17
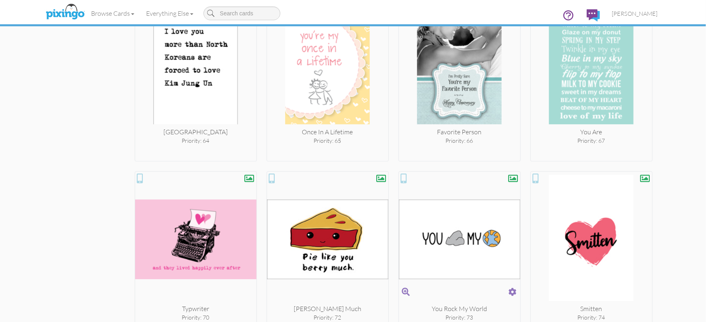
scroll to position [2634, 0]
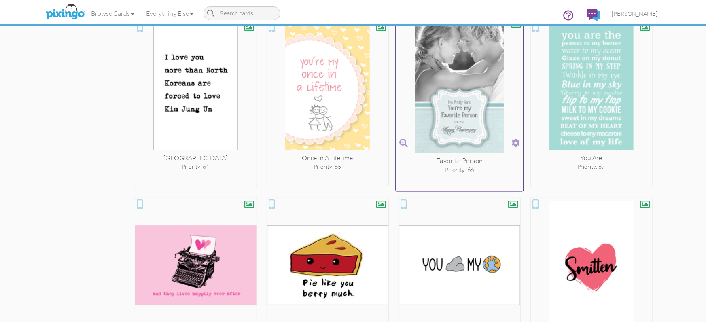
click at [518, 142] on span at bounding box center [516, 143] width 8 height 12
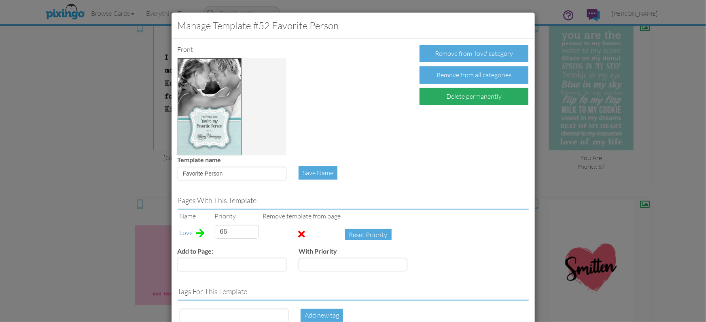
click at [453, 101] on div "Delete permanently" at bounding box center [474, 96] width 109 height 17
click at [446, 99] on div "Confirm Delete" at bounding box center [451, 96] width 63 height 17
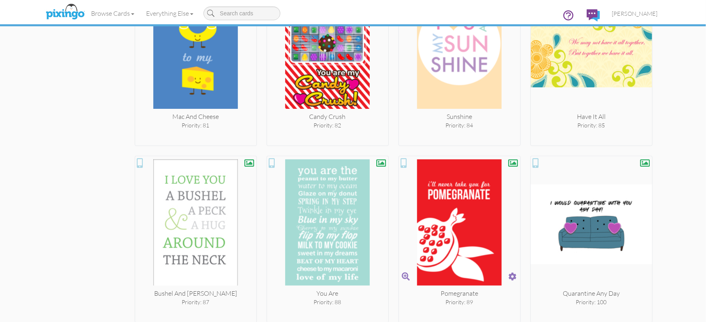
scroll to position [3237, 0]
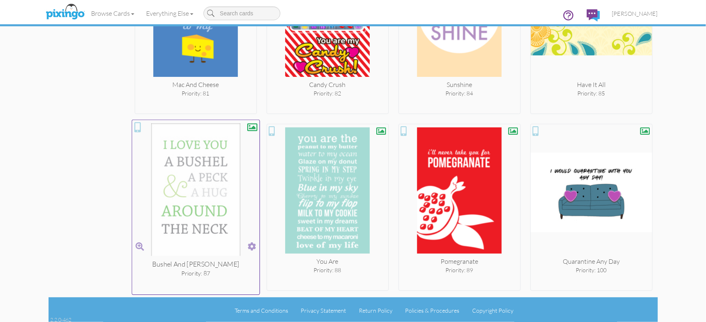
click at [251, 241] on span at bounding box center [252, 247] width 8 height 12
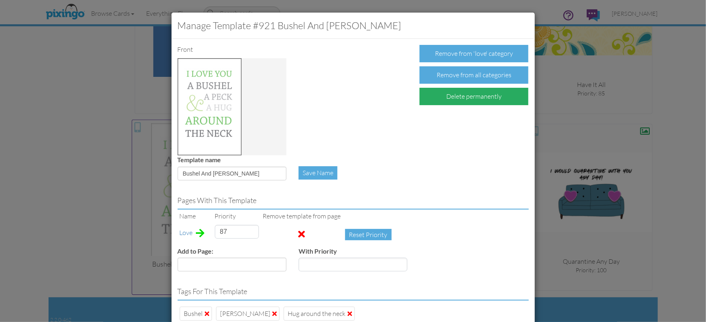
click at [455, 97] on div "Delete permanently" at bounding box center [474, 96] width 109 height 17
click at [452, 98] on div "Confirm Delete" at bounding box center [451, 96] width 63 height 17
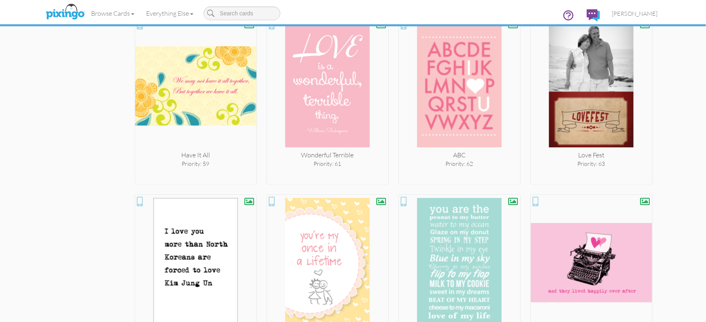
scroll to position [2420, 0]
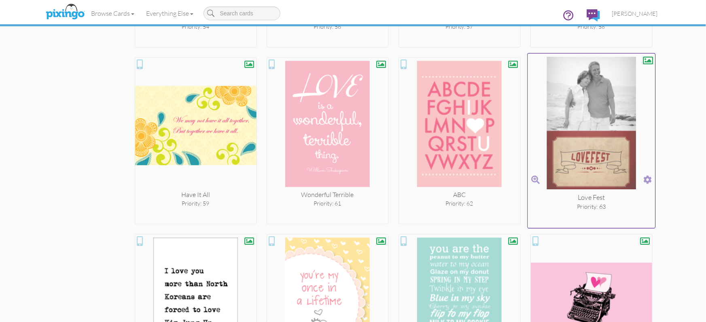
click at [646, 174] on span at bounding box center [647, 180] width 8 height 12
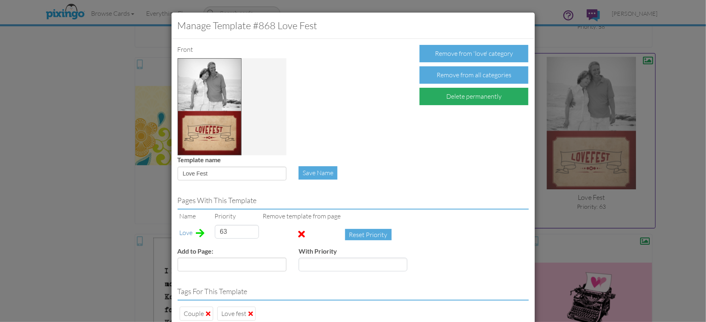
click at [450, 96] on div "Delete permanently" at bounding box center [474, 96] width 109 height 17
click at [446, 97] on div "Confirm Delete" at bounding box center [451, 96] width 63 height 17
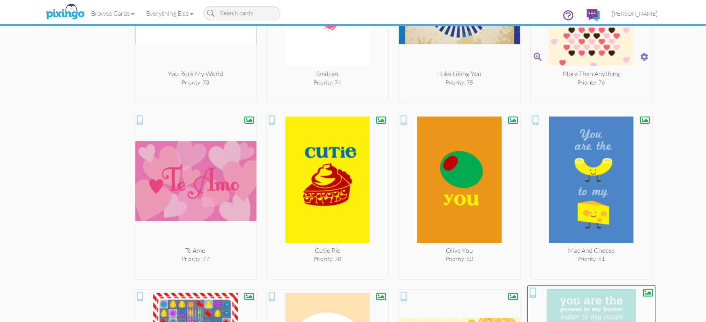
scroll to position [2935, 0]
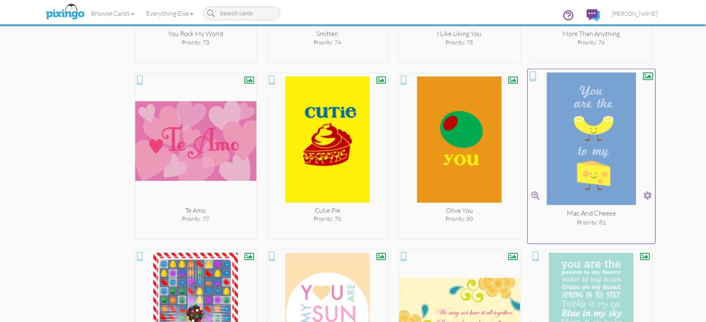
click at [647, 192] on span at bounding box center [647, 196] width 8 height 12
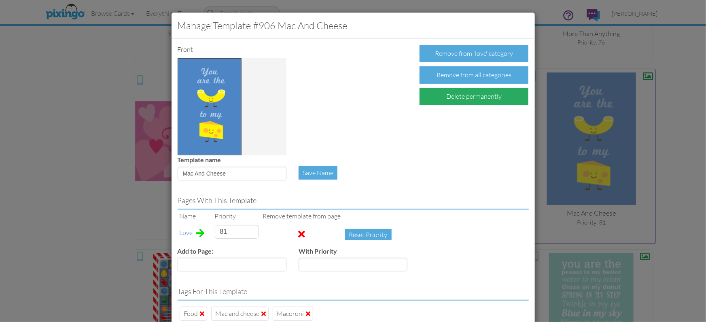
click at [455, 98] on div "Delete permanently" at bounding box center [474, 96] width 109 height 17
click at [450, 98] on div "Confirm Delete" at bounding box center [451, 96] width 63 height 17
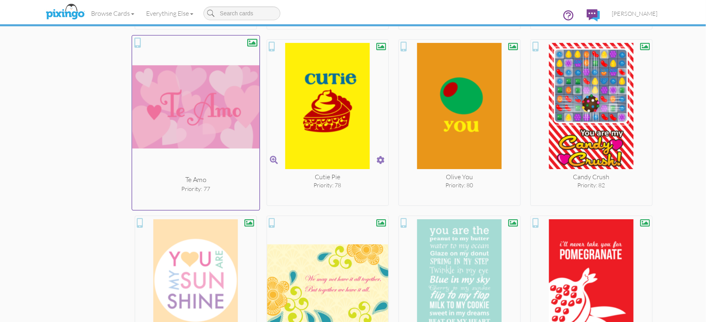
scroll to position [2970, 0]
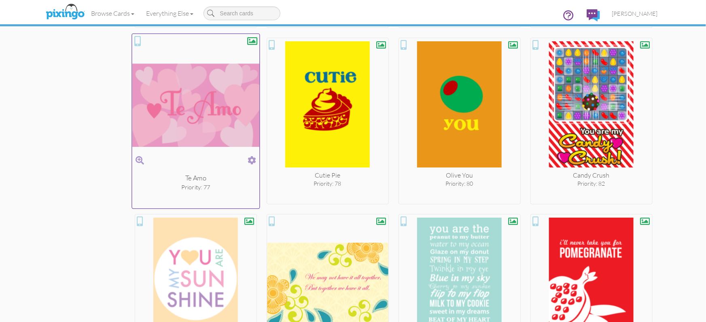
click at [251, 158] on span at bounding box center [252, 161] width 8 height 12
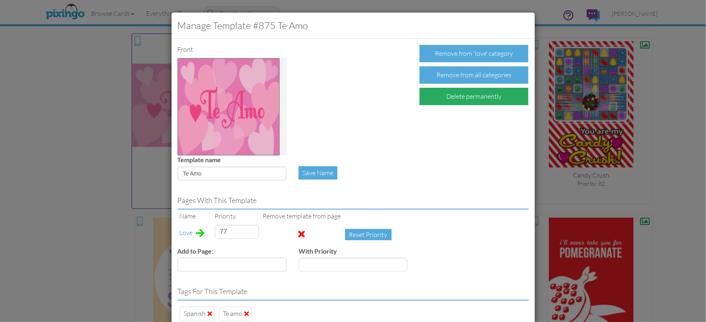
click at [465, 101] on div "Delete permanently" at bounding box center [474, 96] width 109 height 17
click at [455, 98] on div "Confirm Delete" at bounding box center [451, 96] width 63 height 17
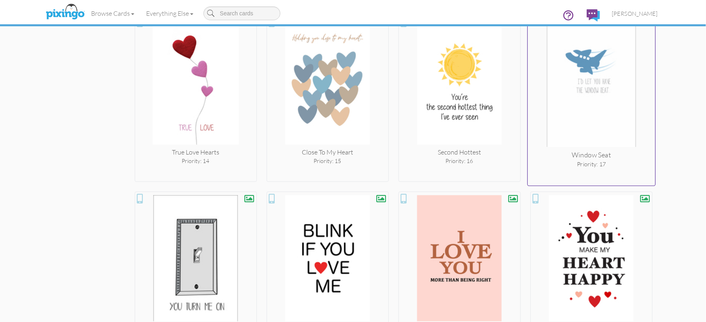
scroll to position [673, 0]
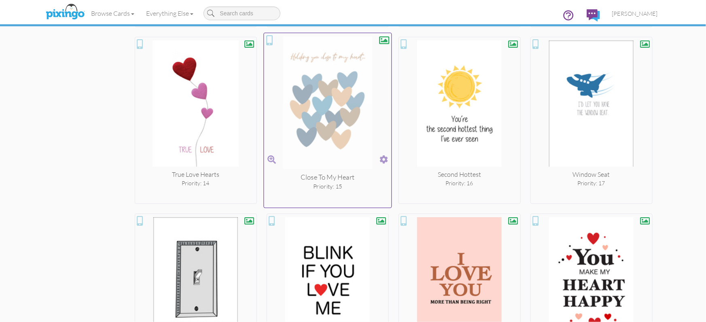
click at [383, 159] on span at bounding box center [384, 160] width 8 height 12
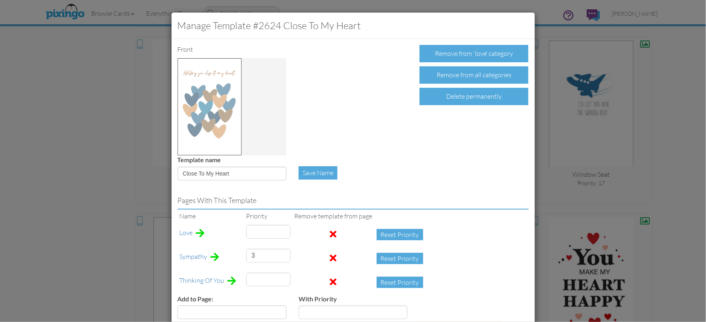
type input "15"
type input "38"
drag, startPoint x: 258, startPoint y: 234, endPoint x: 243, endPoint y: 231, distance: 15.6
click at [243, 231] on tr "Love 15 Reset Priority" at bounding box center [304, 235] width 252 height 24
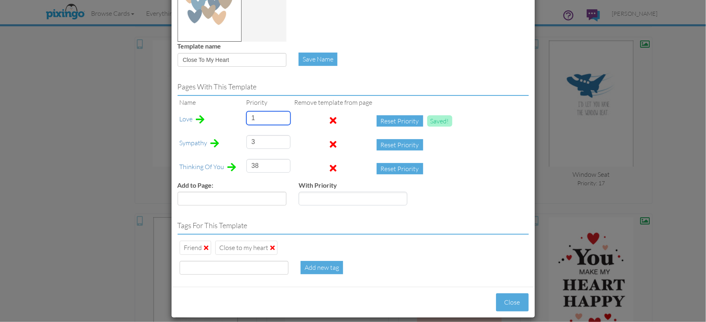
scroll to position [121, 0]
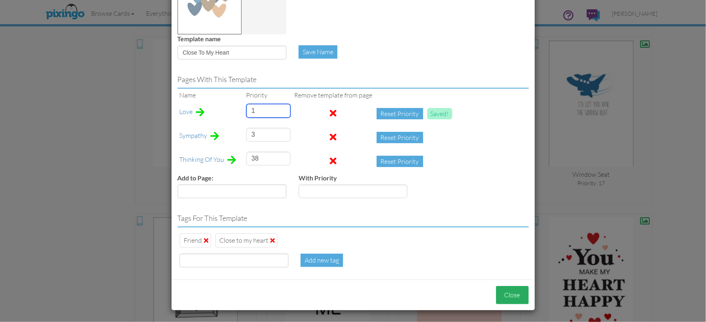
type input "1"
click at [505, 297] on button "Close" at bounding box center [512, 295] width 33 height 18
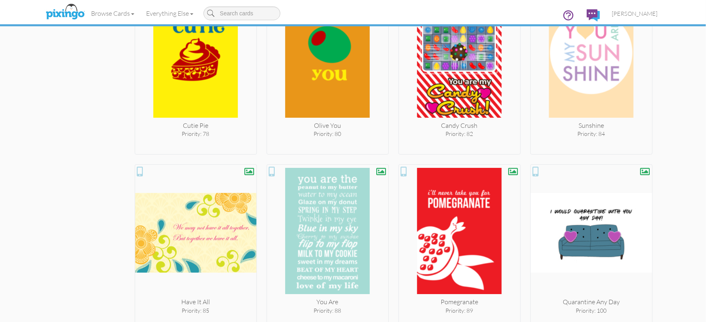
scroll to position [3060, 0]
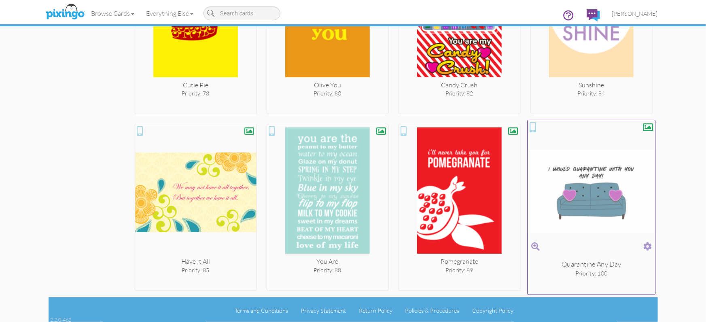
click at [649, 244] on span at bounding box center [647, 247] width 8 height 12
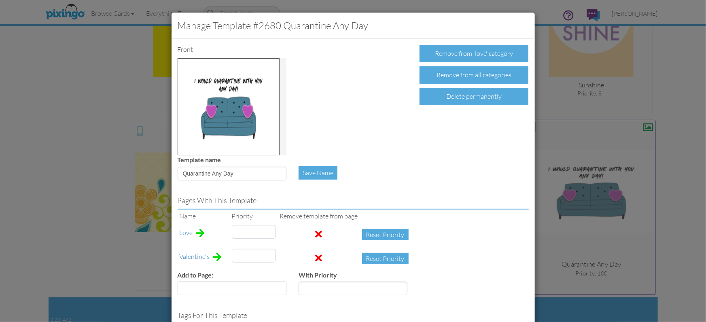
type input "100"
type input "120"
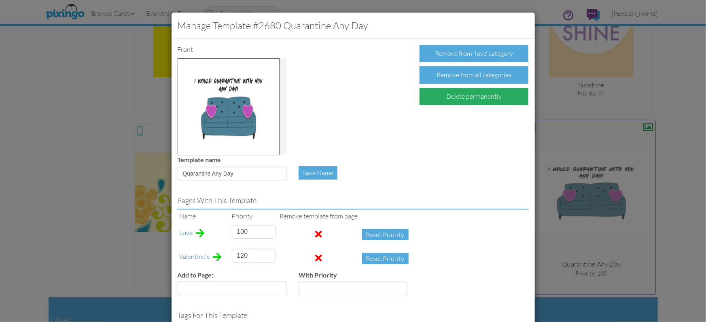
click at [461, 100] on div "Delete permanently" at bounding box center [474, 96] width 109 height 17
click at [451, 98] on div "Confirm Delete" at bounding box center [451, 96] width 63 height 17
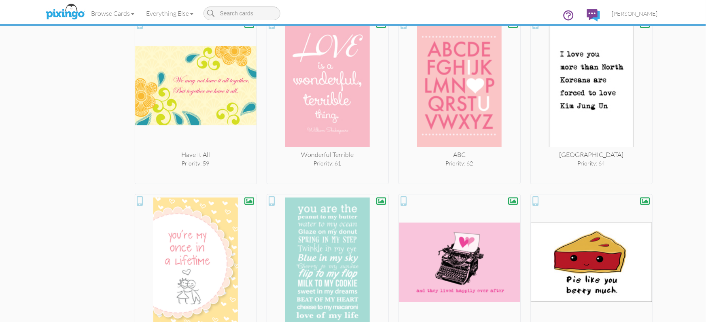
scroll to position [2463, 0]
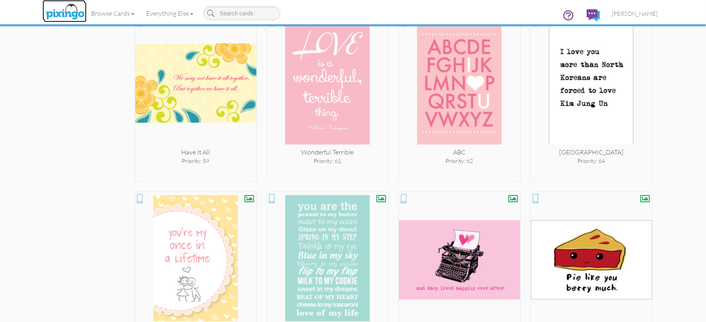
click at [65, 10] on img at bounding box center [65, 12] width 43 height 20
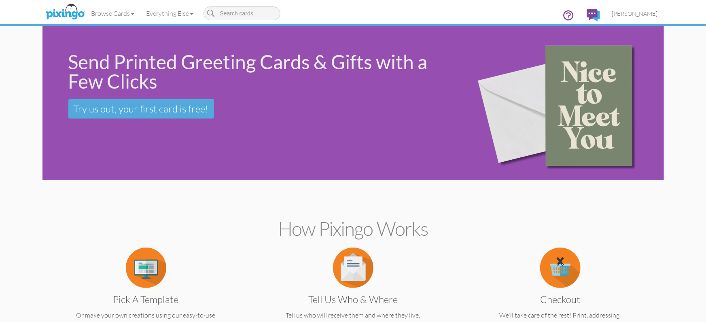
click at [319, 63] on div "Send Printed Greeting Cards & Gifts with a Few Clicks" at bounding box center [259, 71] width 382 height 39
